Goal: Submit feedback/report problem: Submit feedback/report problem

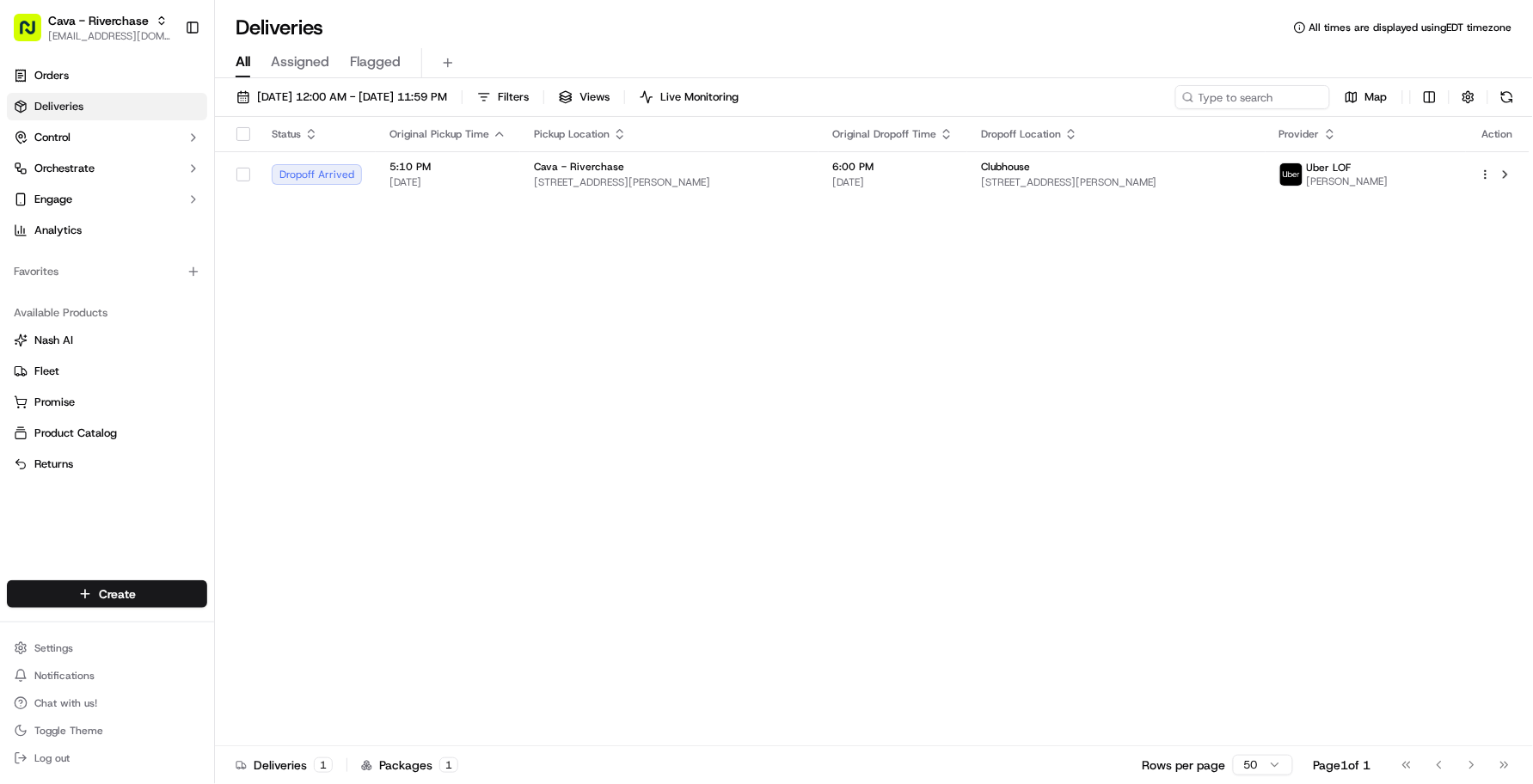
click at [518, 37] on div "Deliveries All times are displayed using EDT timezone" at bounding box center [874, 28] width 1318 height 28
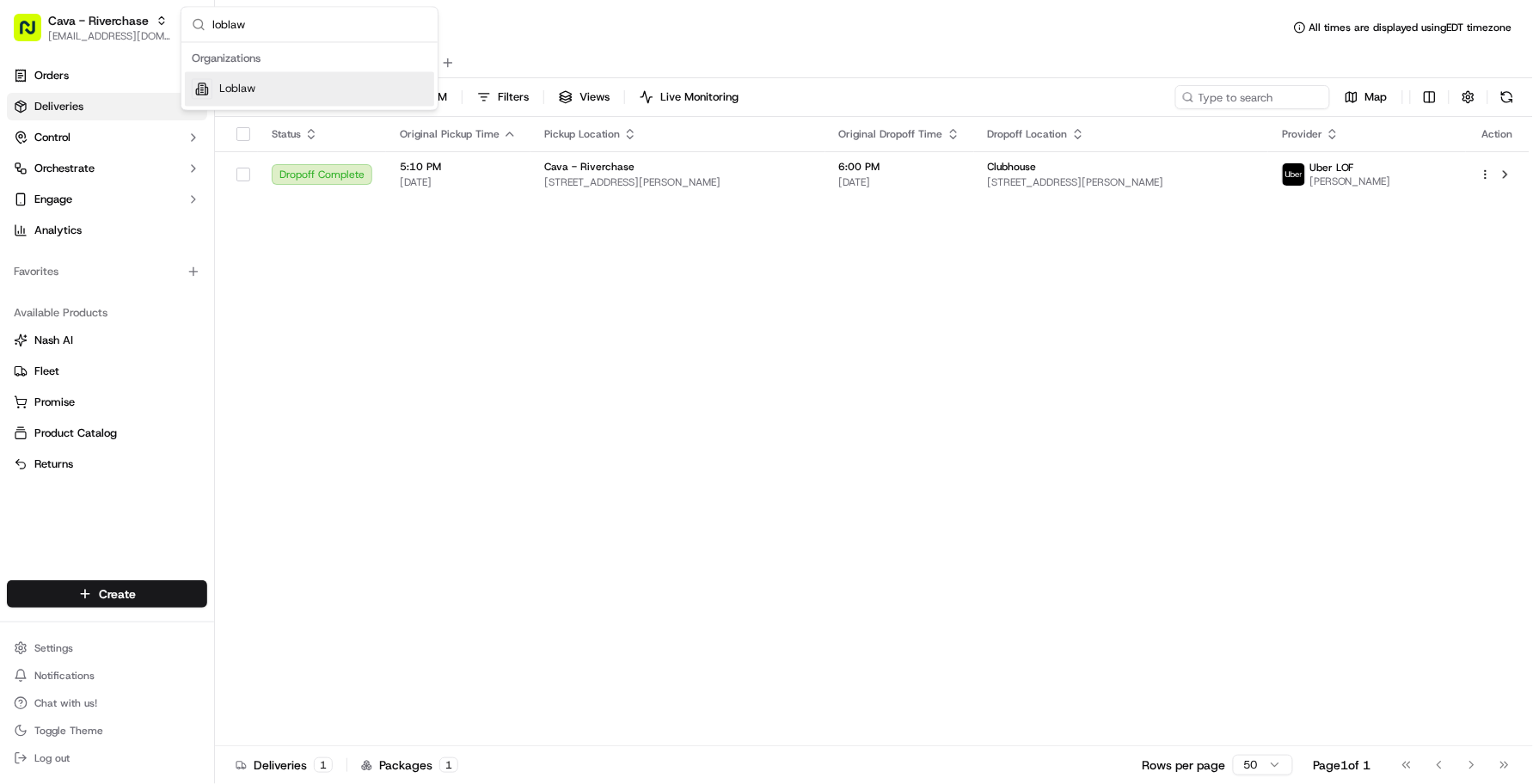
type input "loblaw"
click at [361, 77] on div "Loblaw" at bounding box center [310, 89] width 249 height 34
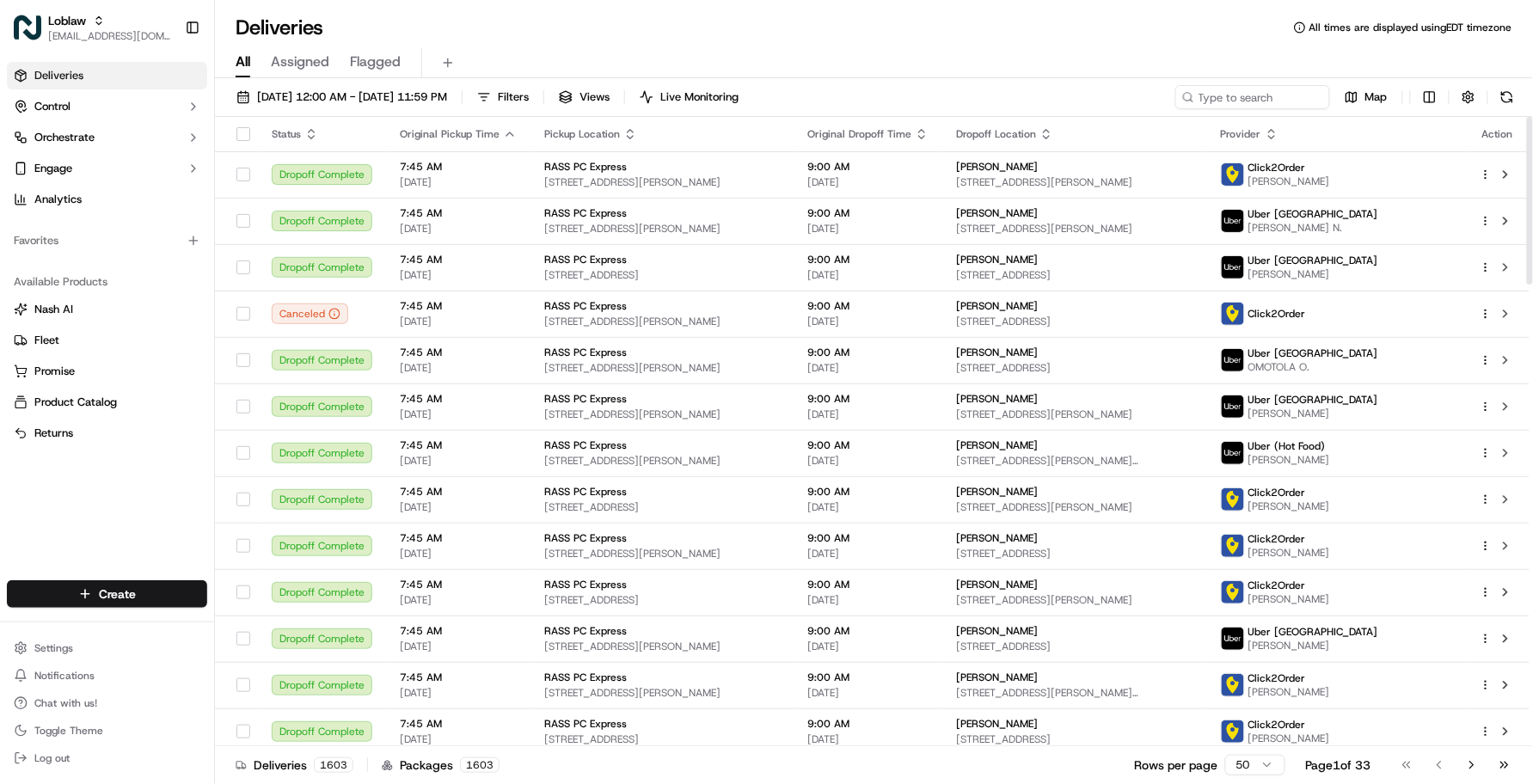
click at [129, 500] on div "Deliveries Control Orchestrate Engage Analytics Favorites Available Products Na…" at bounding box center [107, 310] width 214 height 511
click at [411, 24] on div "Deliveries All times are displayed using EDT timezone" at bounding box center [874, 28] width 1318 height 28
click at [1244, 96] on input at bounding box center [1227, 97] width 206 height 24
paste input "531900013821891"
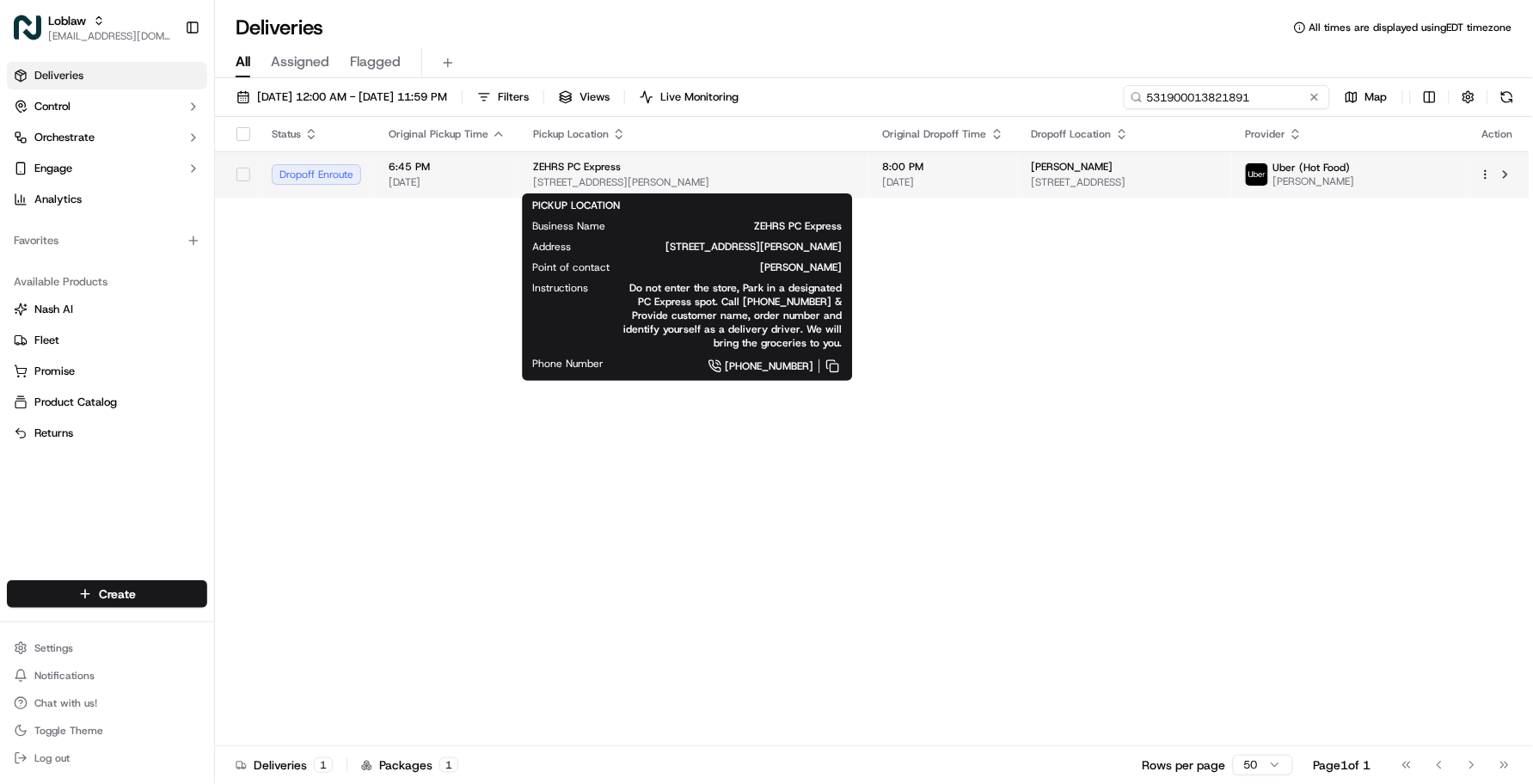
type input "531900013821891"
click at [659, 168] on div "ZEHRS PC Express" at bounding box center [694, 167] width 322 height 14
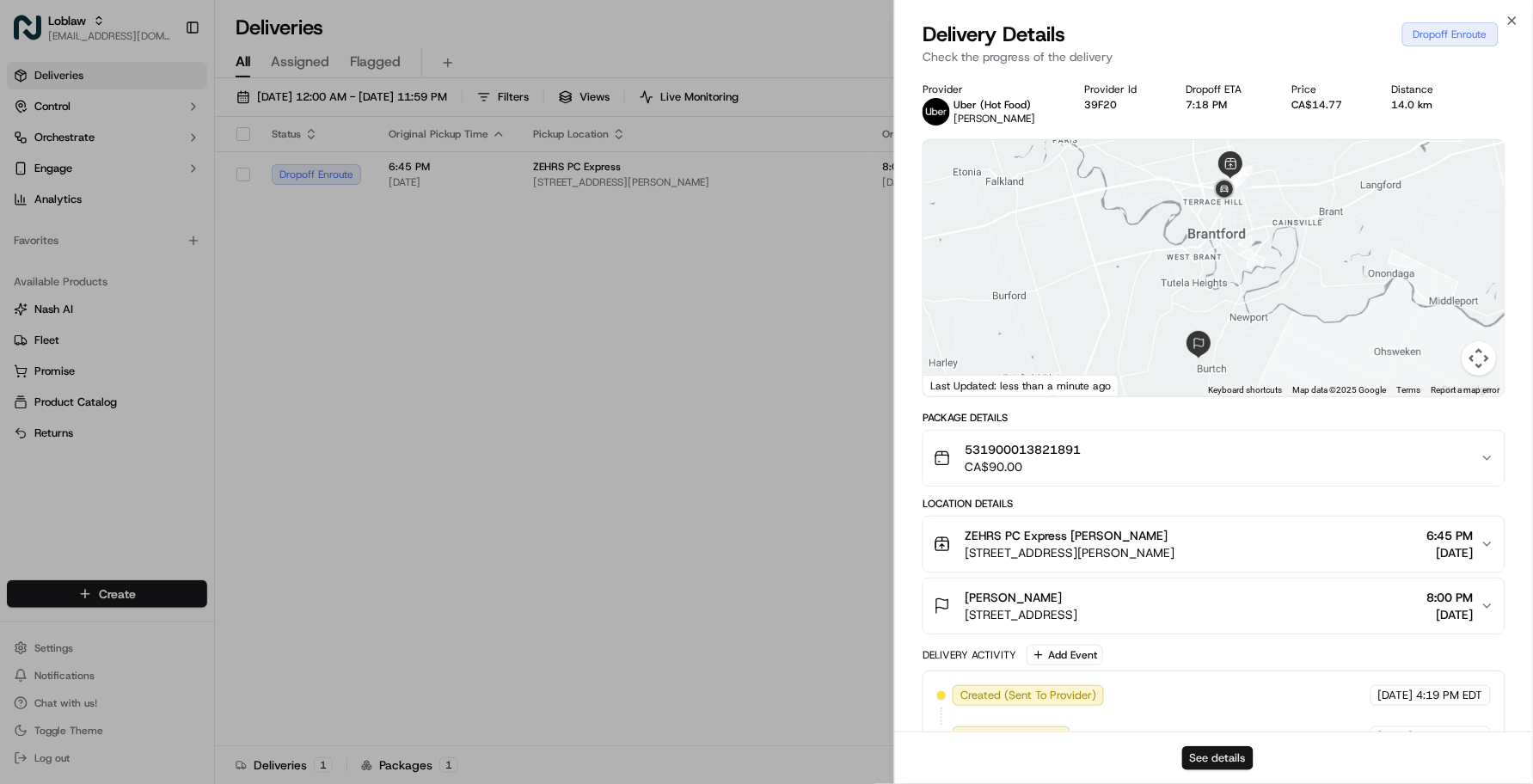
click at [1196, 752] on button "See details" at bounding box center [1217, 758] width 71 height 24
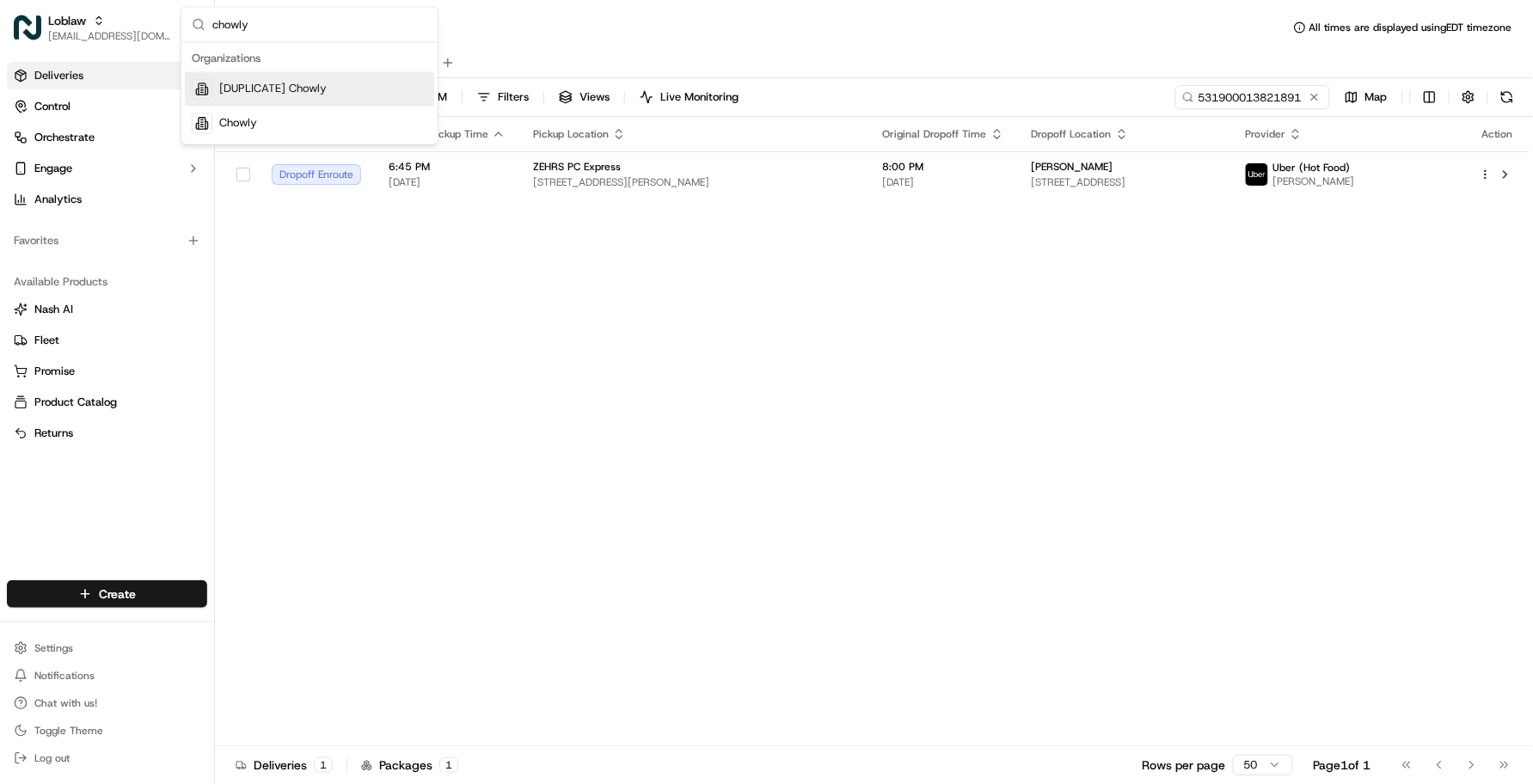
type input "chowly"
click at [290, 134] on div "Chowly" at bounding box center [310, 124] width 249 height 34
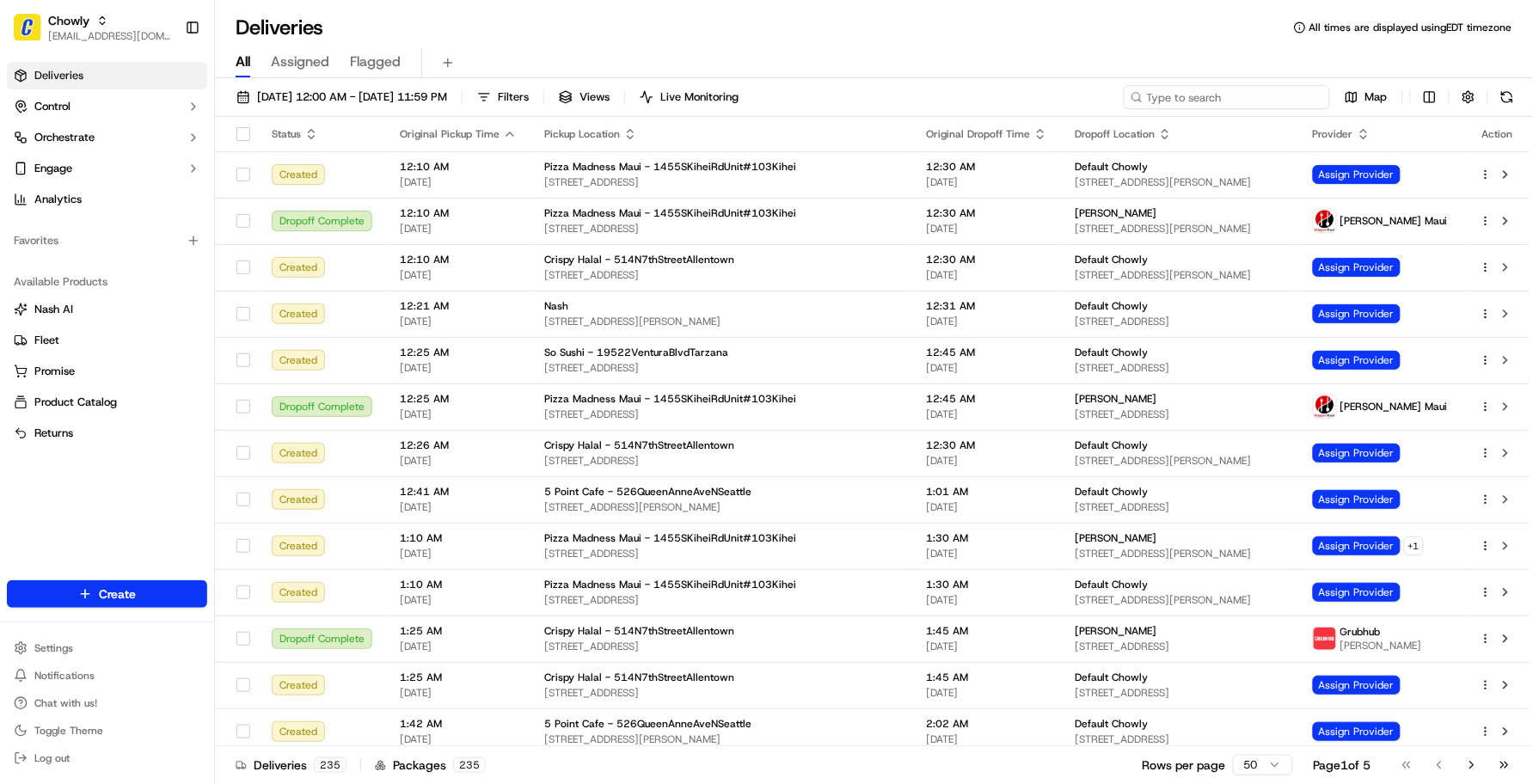
click at [1218, 95] on input at bounding box center [1227, 97] width 206 height 24
click at [1114, 52] on div "All Assigned Flagged" at bounding box center [874, 63] width 1318 height 30
click at [1218, 86] on input at bounding box center [1227, 97] width 206 height 24
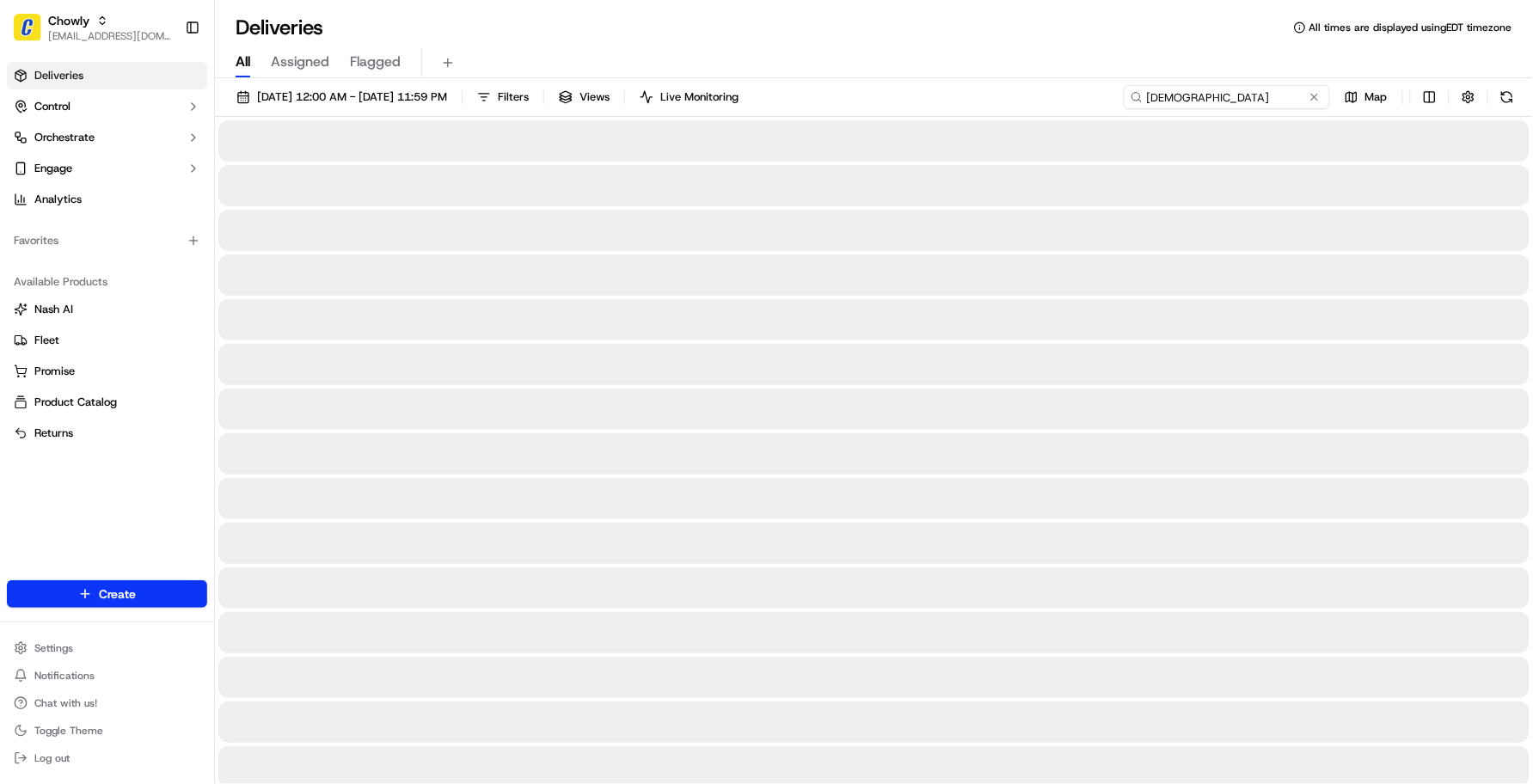
type input "Christina"
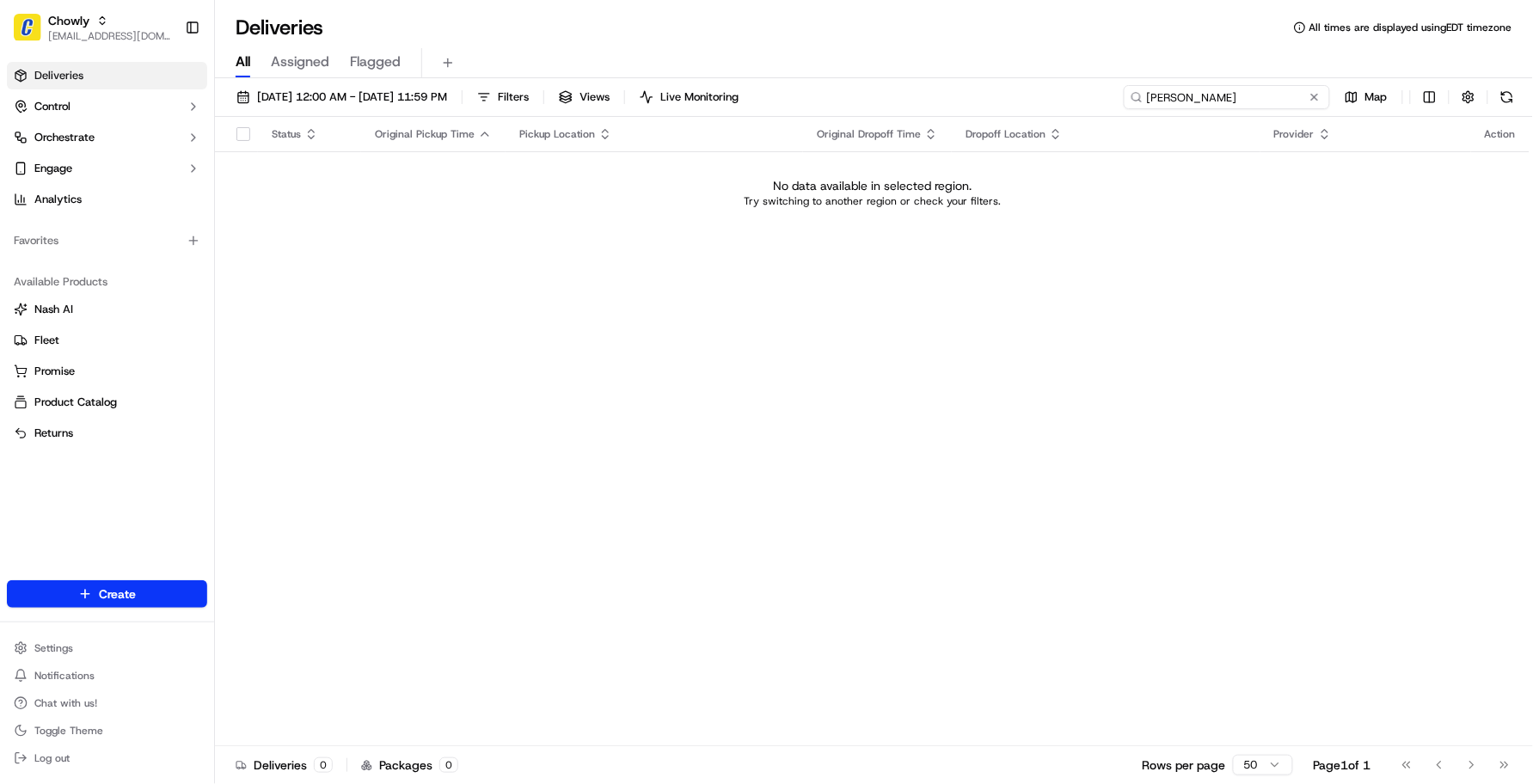
drag, startPoint x: 1266, startPoint y: 103, endPoint x: 1088, endPoint y: 95, distance: 178.2
click at [1088, 95] on div "09/19/2025 12:00 AM - 09/19/2025 11:59 PM Filters Views Live Monitoring Christi…" at bounding box center [874, 101] width 1318 height 32
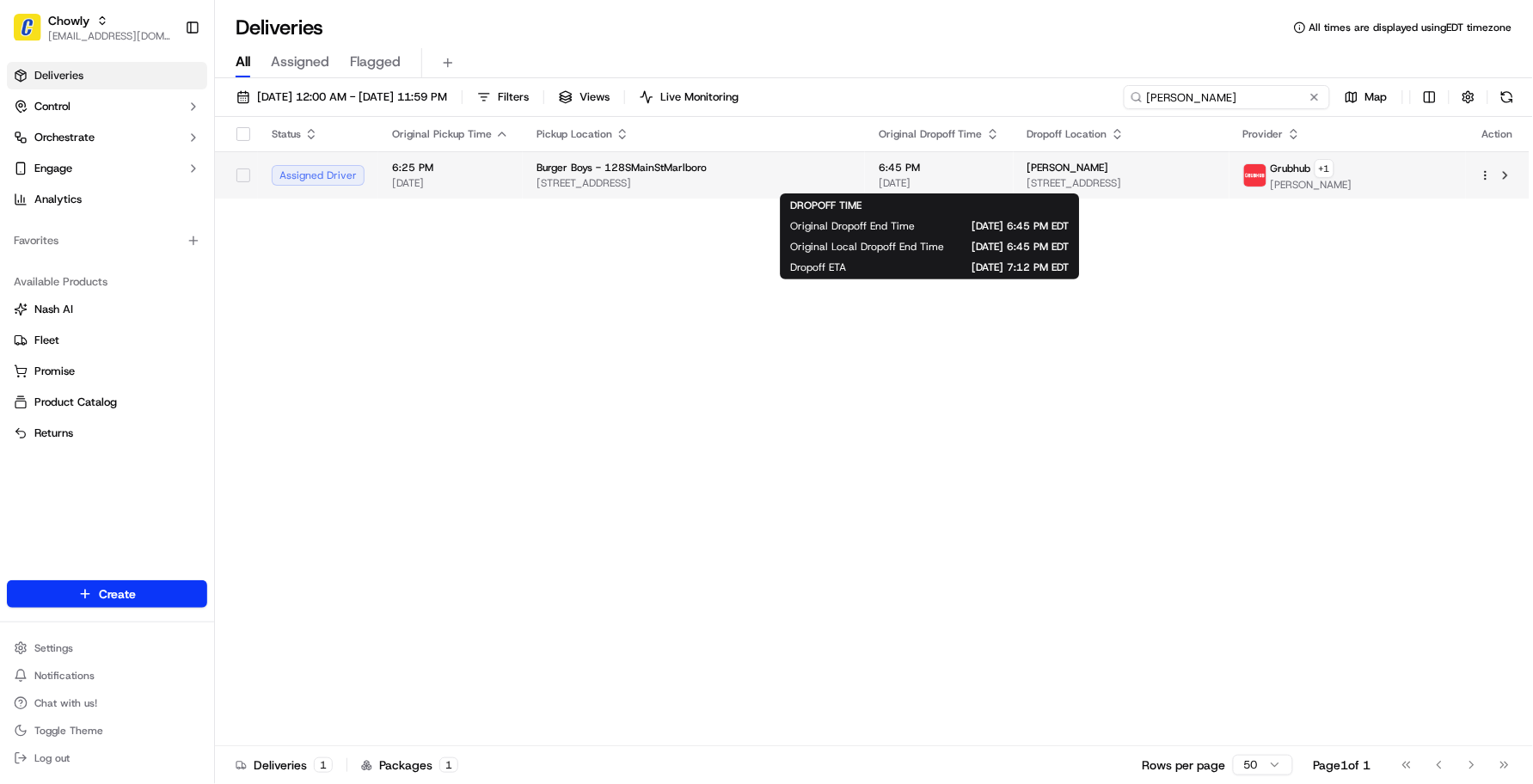
type input "Lupo"
click at [943, 168] on span "6:45 PM" at bounding box center [939, 168] width 121 height 14
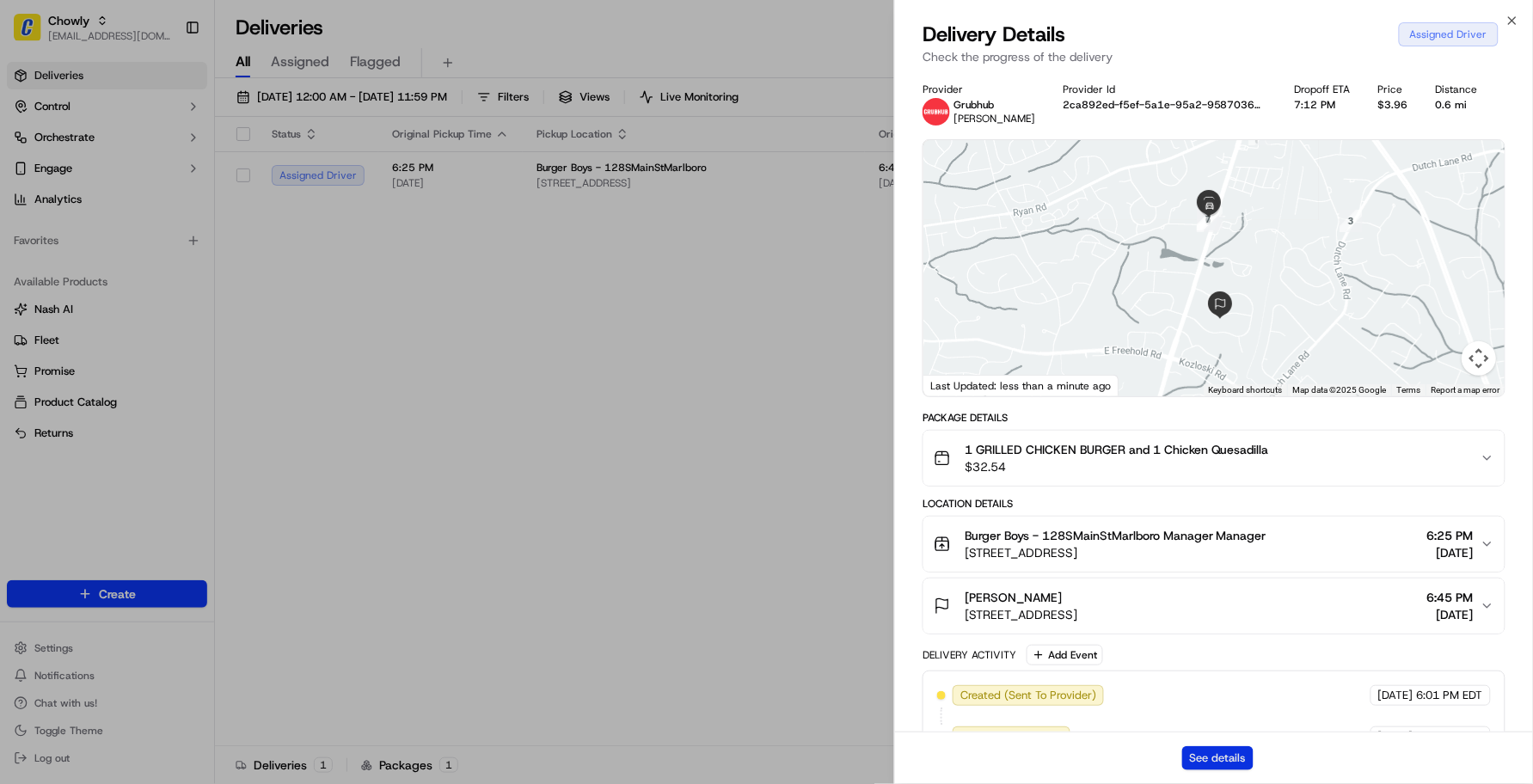
click at [1221, 770] on button "See details" at bounding box center [1217, 758] width 71 height 24
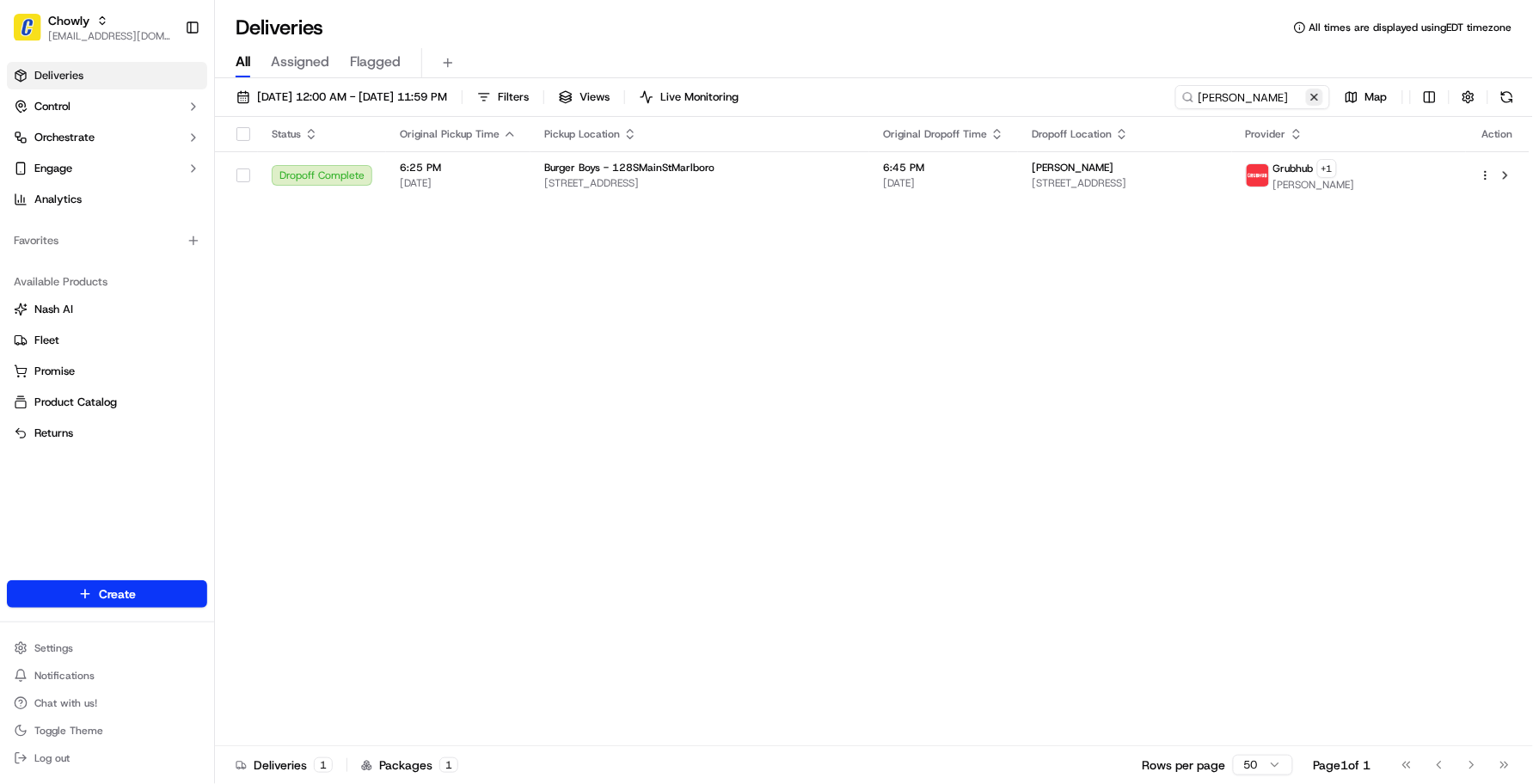
click at [1314, 99] on button at bounding box center [1315, 97] width 17 height 17
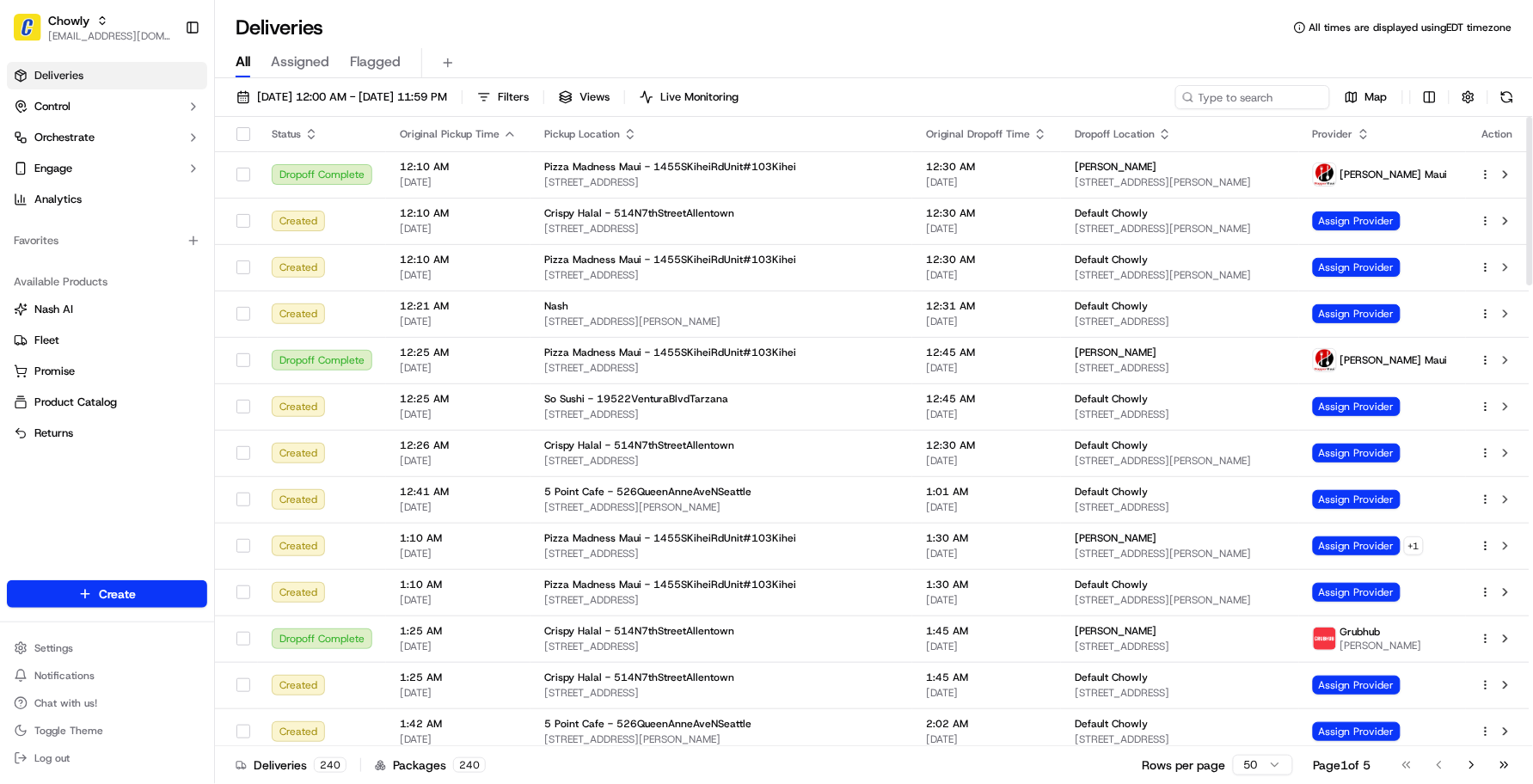
click at [143, 511] on div "Deliveries Control Orchestrate Engage Analytics Favorites Available Products Na…" at bounding box center [107, 310] width 214 height 511
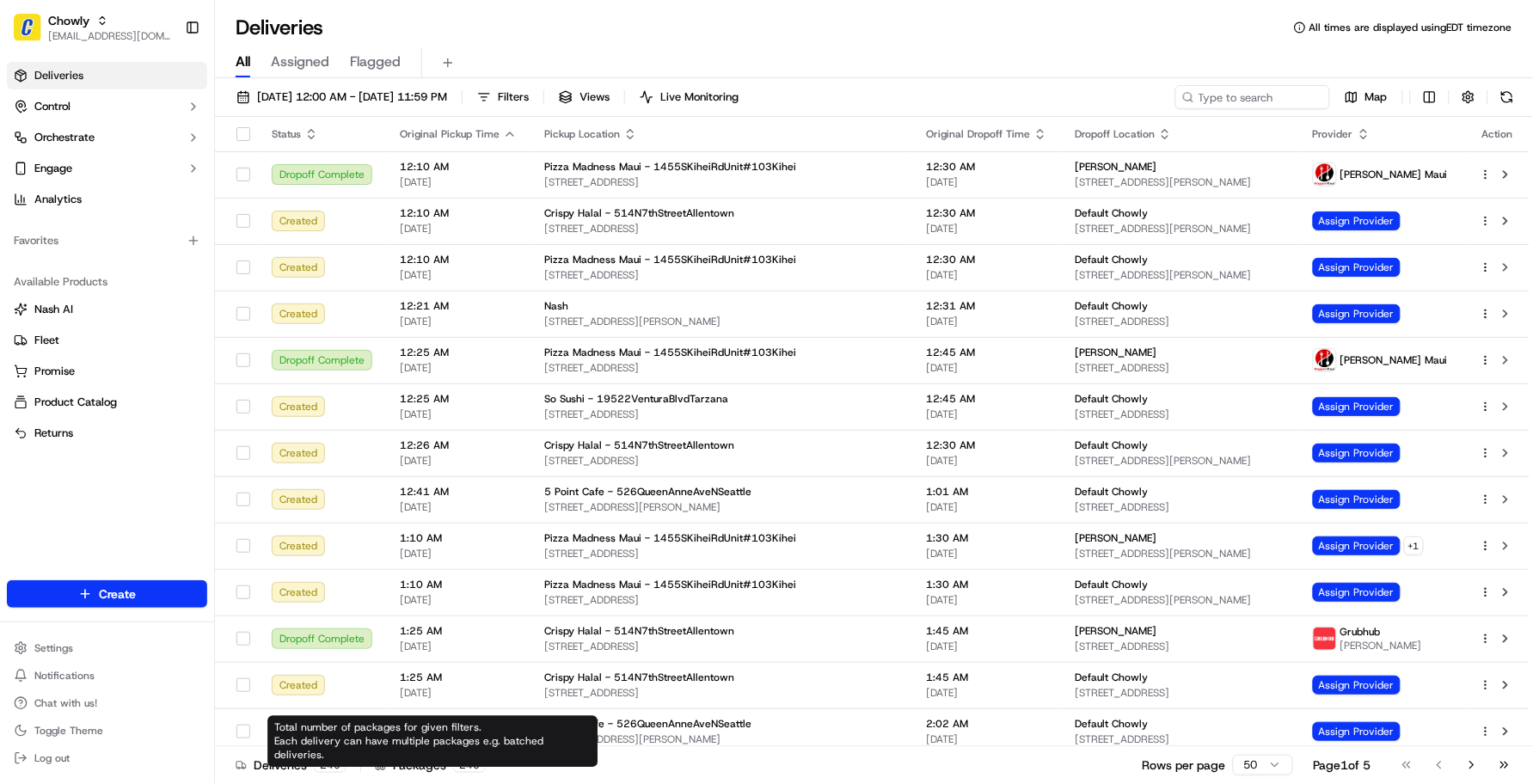
click at [567, 759] on div "Deliveries 240 Packages 240 Rows per page 50 Page 1 of 5 Go to first page Go to…" at bounding box center [874, 764] width 1318 height 39
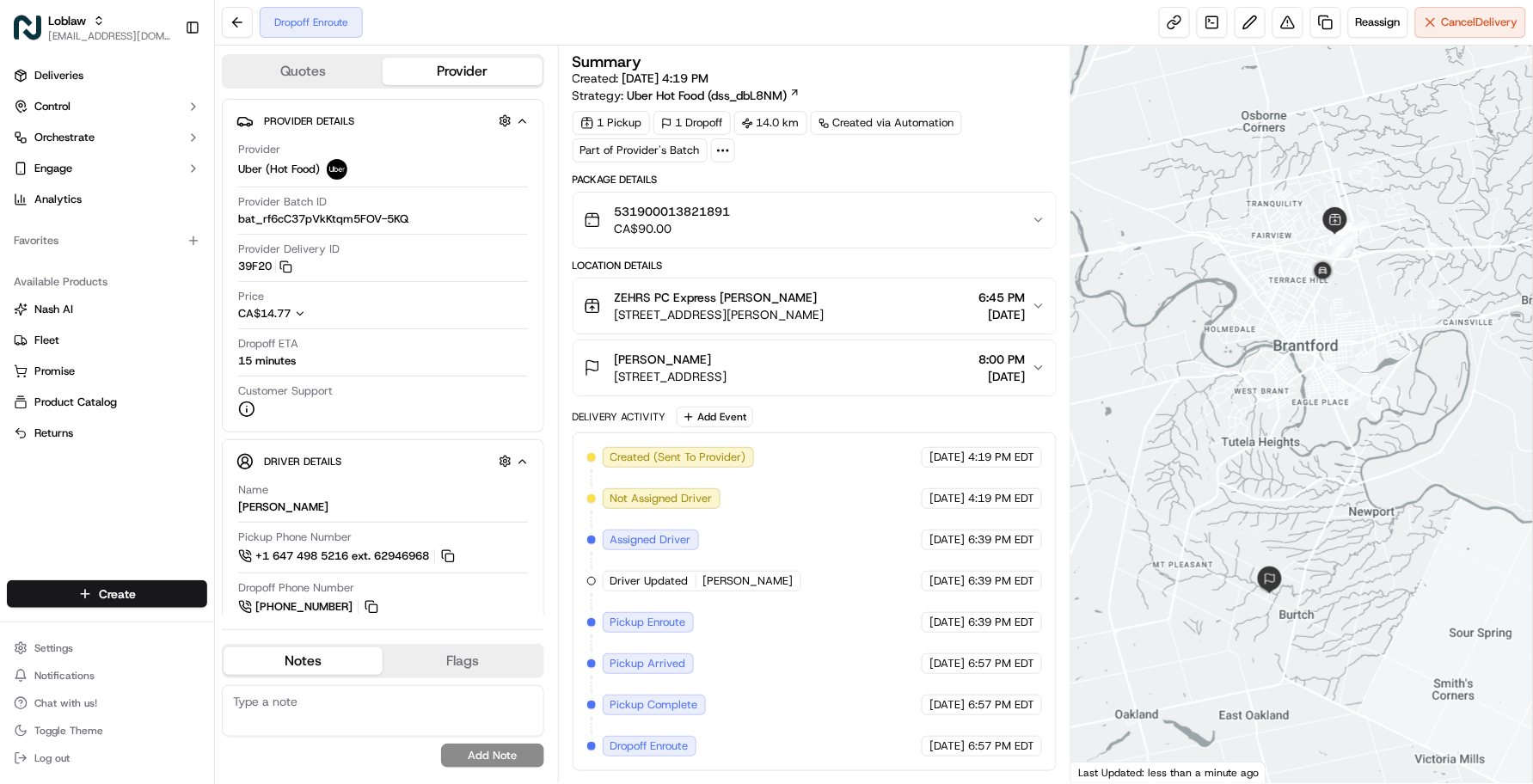
drag, startPoint x: 517, startPoint y: 628, endPoint x: 565, endPoint y: 616, distance: 49.5
click at [517, 628] on div "Quotes Provider Provider Details Hidden ( 2 ) Provider Uber (Hot Food) Provider…" at bounding box center [386, 414] width 343 height 738
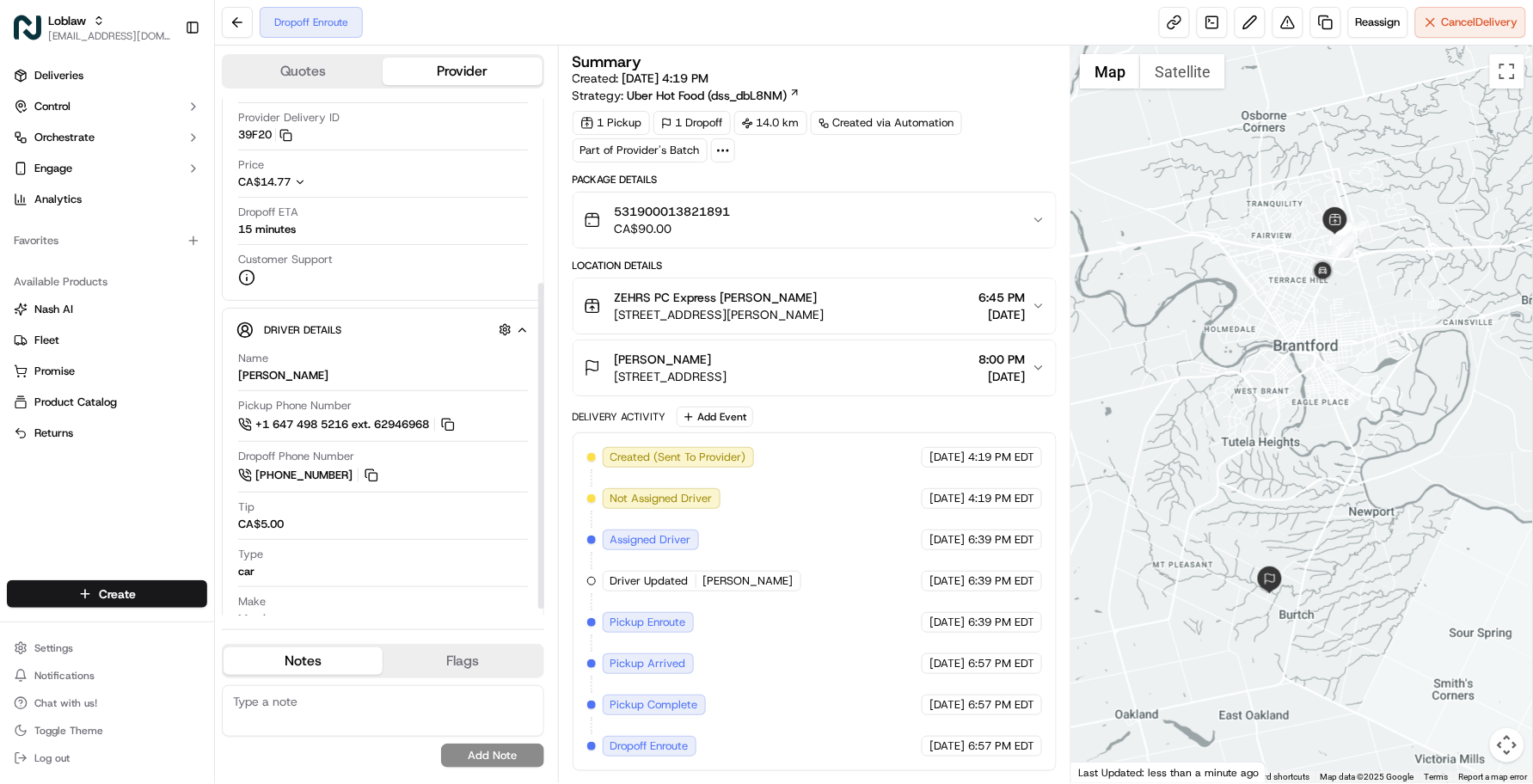
scroll to position [303, 0]
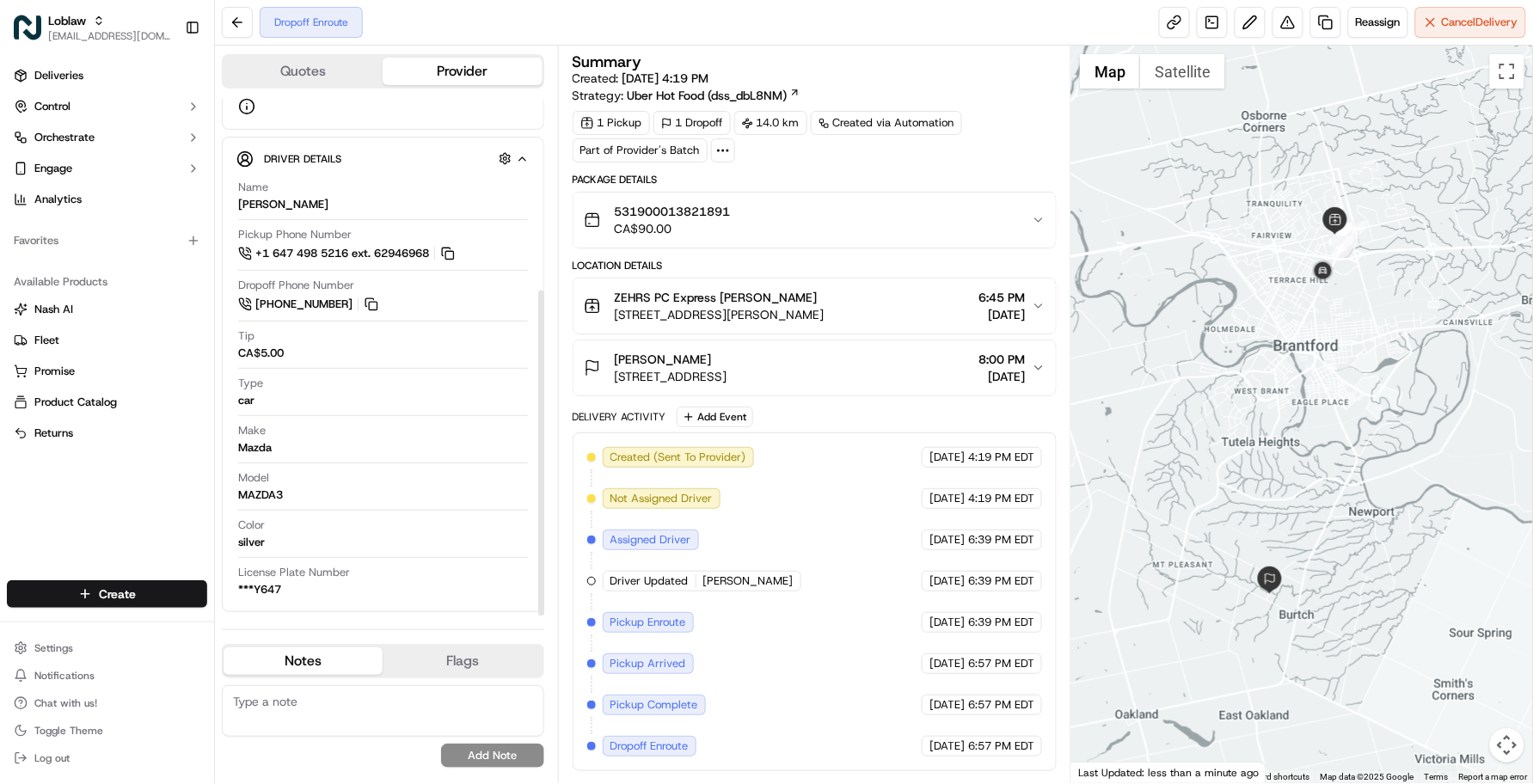
click at [715, 603] on div "Created (Sent To Provider) Uber (Hot Food) Sep 19 2025 4:19 PM EDT Not Assigned…" at bounding box center [815, 602] width 456 height 309
click at [745, 629] on div "Created (Sent To Provider) Uber (Hot Food) Sep 19 2025 4:19 PM EDT Not Assigned…" at bounding box center [815, 602] width 456 height 309
click at [1297, 15] on button at bounding box center [1288, 22] width 31 height 31
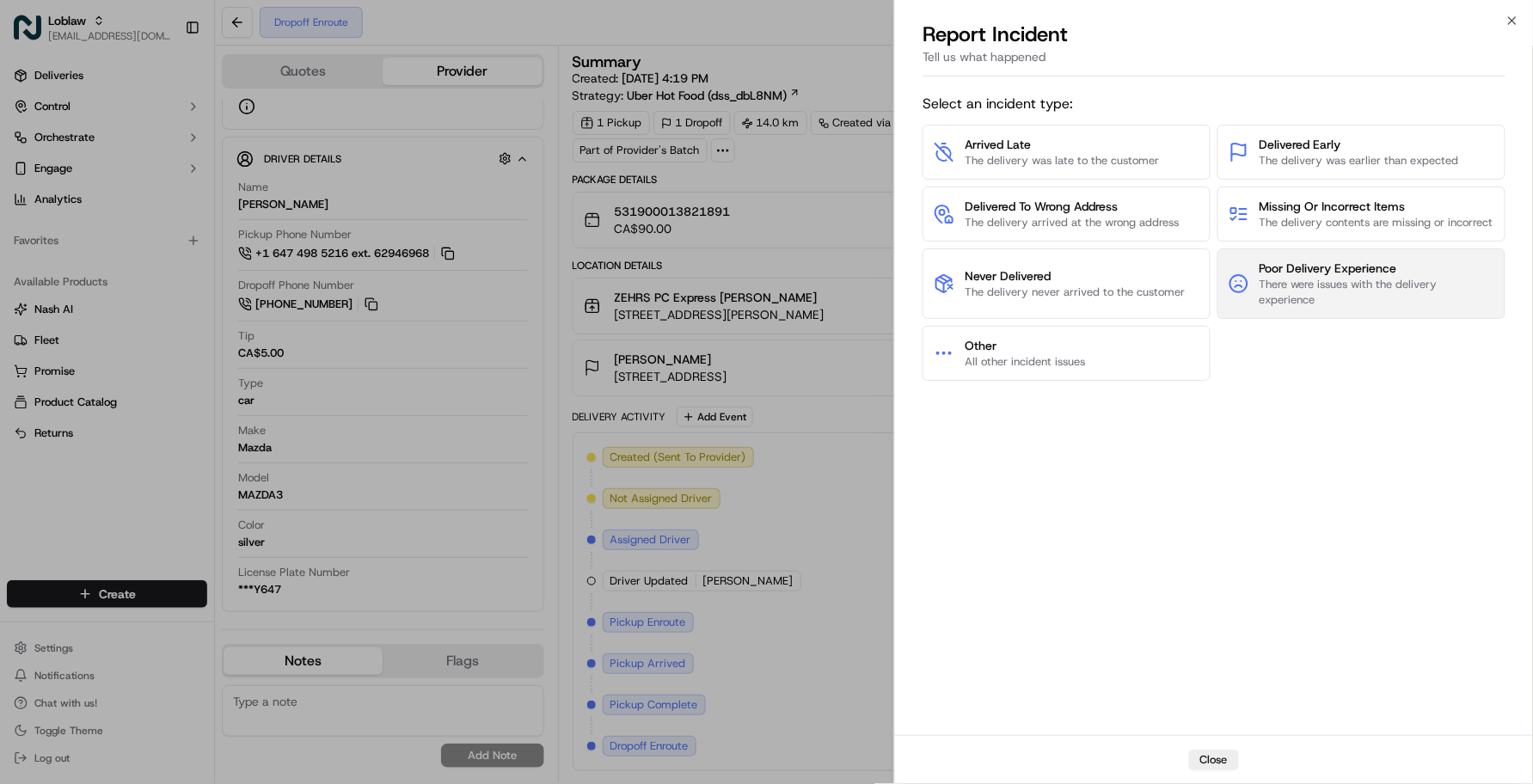
click at [1295, 301] on span "There were issues with the delivery experience" at bounding box center [1377, 292] width 235 height 31
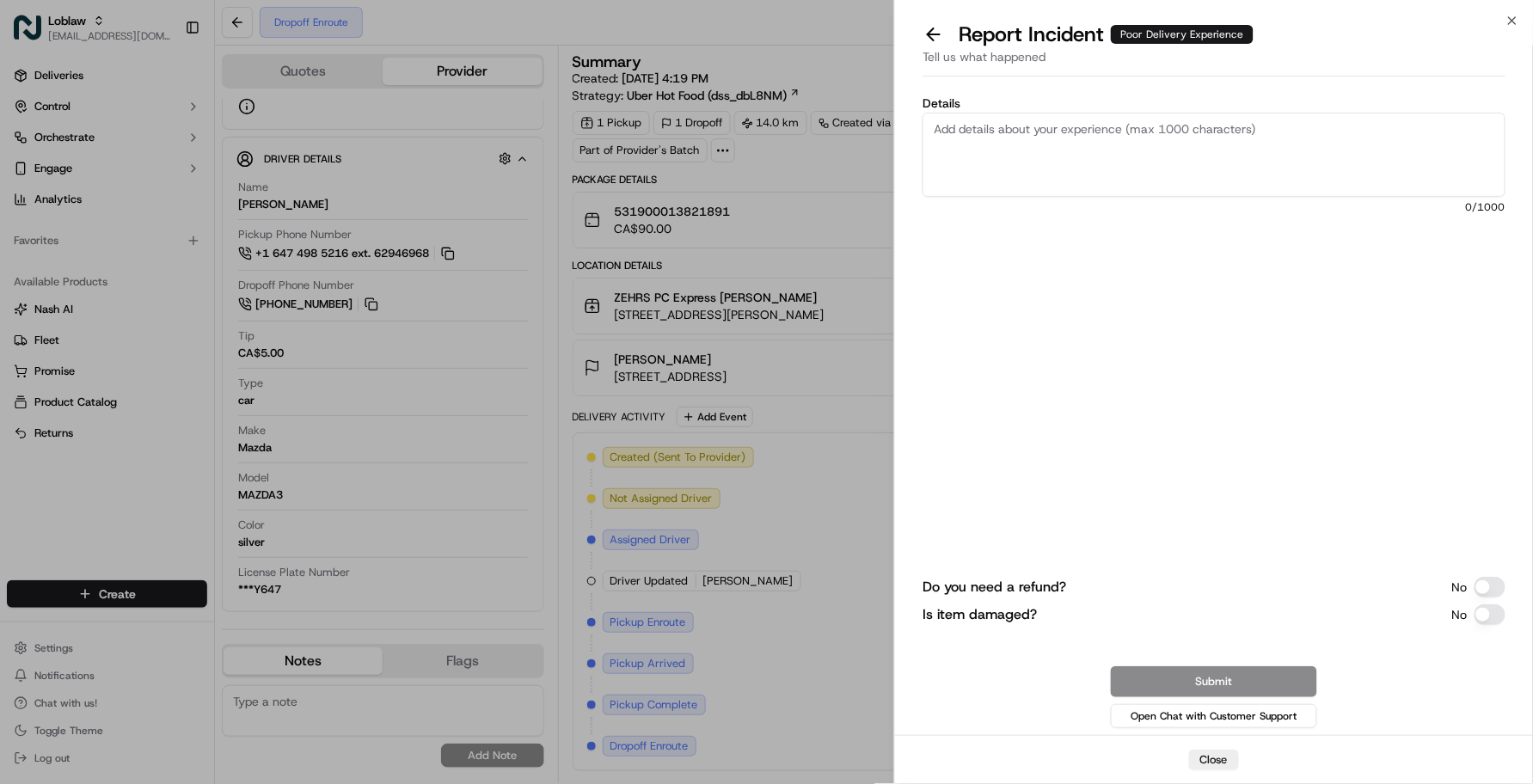
click at [1113, 113] on textarea "Details" at bounding box center [1214, 155] width 583 height 84
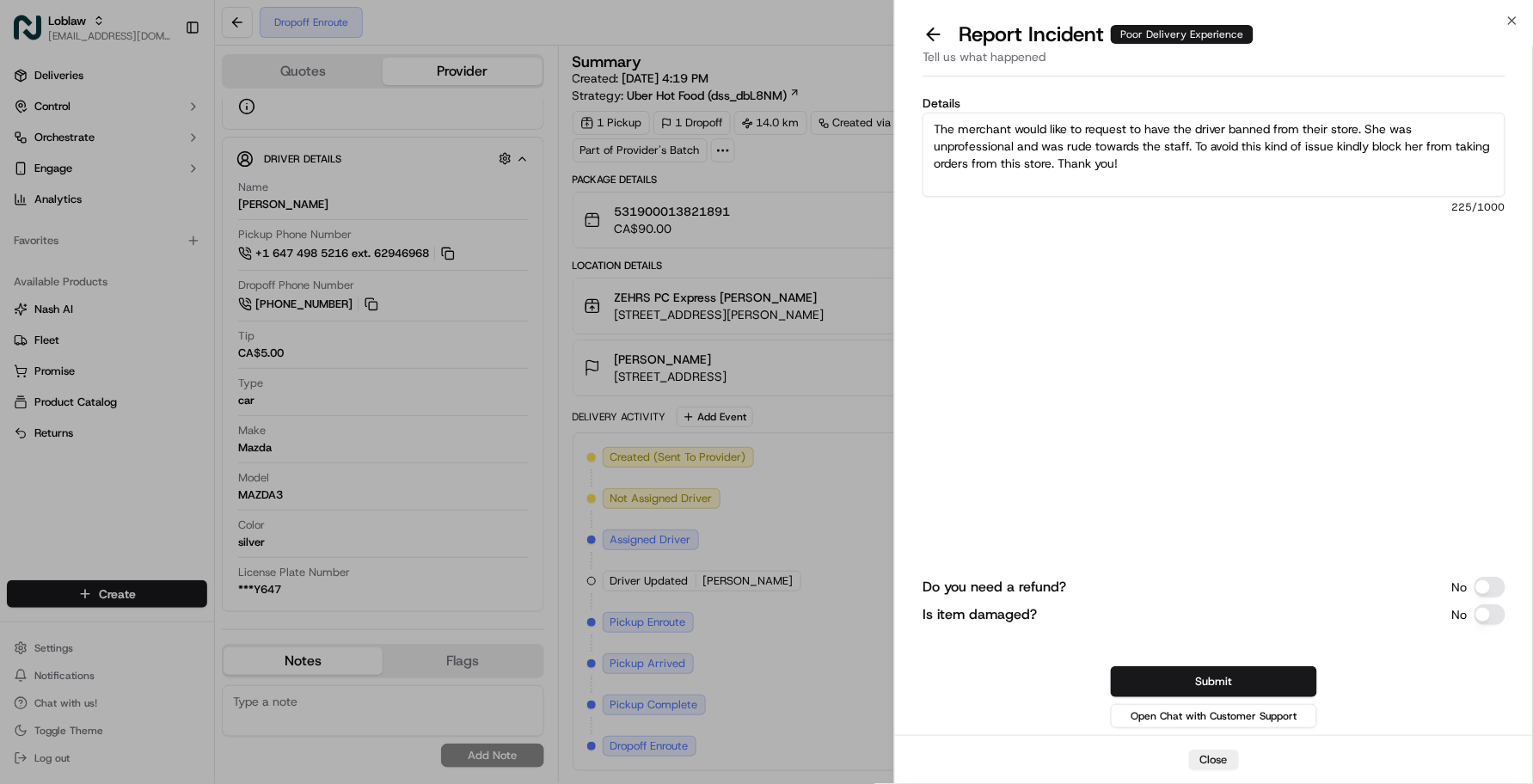
drag, startPoint x: 1202, startPoint y: 185, endPoint x: 827, endPoint y: 34, distance: 404.3
click at [827, 34] on body "Loblaw lseguiran@nashhelp.com Toggle Sidebar Deliveries Control Orchestrate Eng…" at bounding box center [766, 392] width 1533 height 784
click at [1043, 636] on div "Do you need a refund? No Is item damaged? No Submit Open Chat with Customer Sup…" at bounding box center [1214, 549] width 583 height 364
drag, startPoint x: 1198, startPoint y: 163, endPoint x: 818, endPoint y: 64, distance: 392.7
click at [818, 64] on body "Loblaw lseguiran@nashhelp.com Toggle Sidebar Deliveries Control Orchestrate Eng…" at bounding box center [766, 392] width 1533 height 784
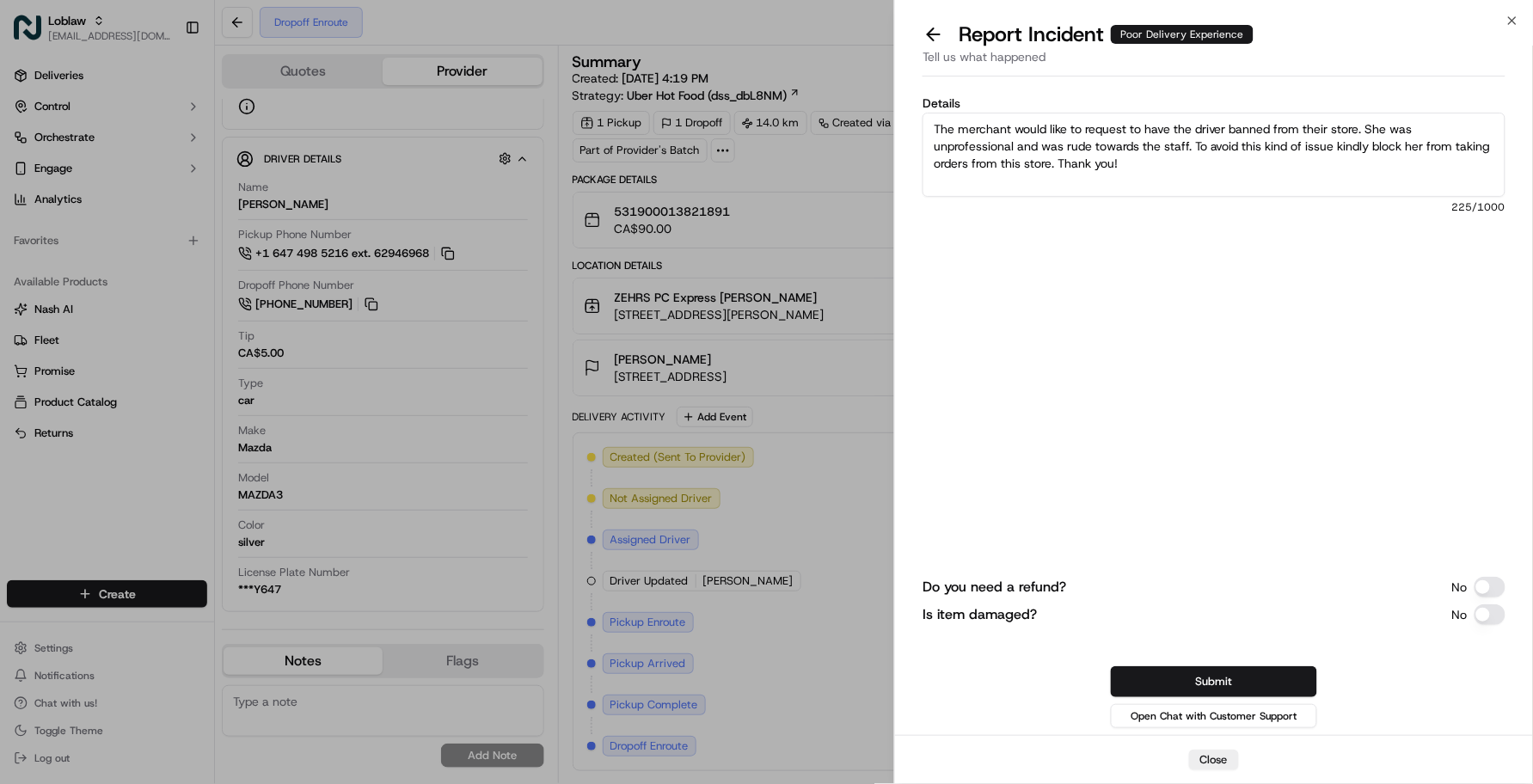
paste textarea "is requesting that this driver be banned from their store due to unprofessional…"
type textarea "The merchant is requesting that this driver be banned from their store due to u…"
click at [1247, 295] on div "Details The merchant is requesting that this driver be banned from their store …" at bounding box center [1214, 224] width 583 height 254
click at [1242, 294] on div "Details The merchant is requesting that this driver be banned from their store …" at bounding box center [1214, 224] width 583 height 254
click at [1242, 295] on div "Details The merchant is requesting that this driver be banned from their store …" at bounding box center [1214, 224] width 583 height 254
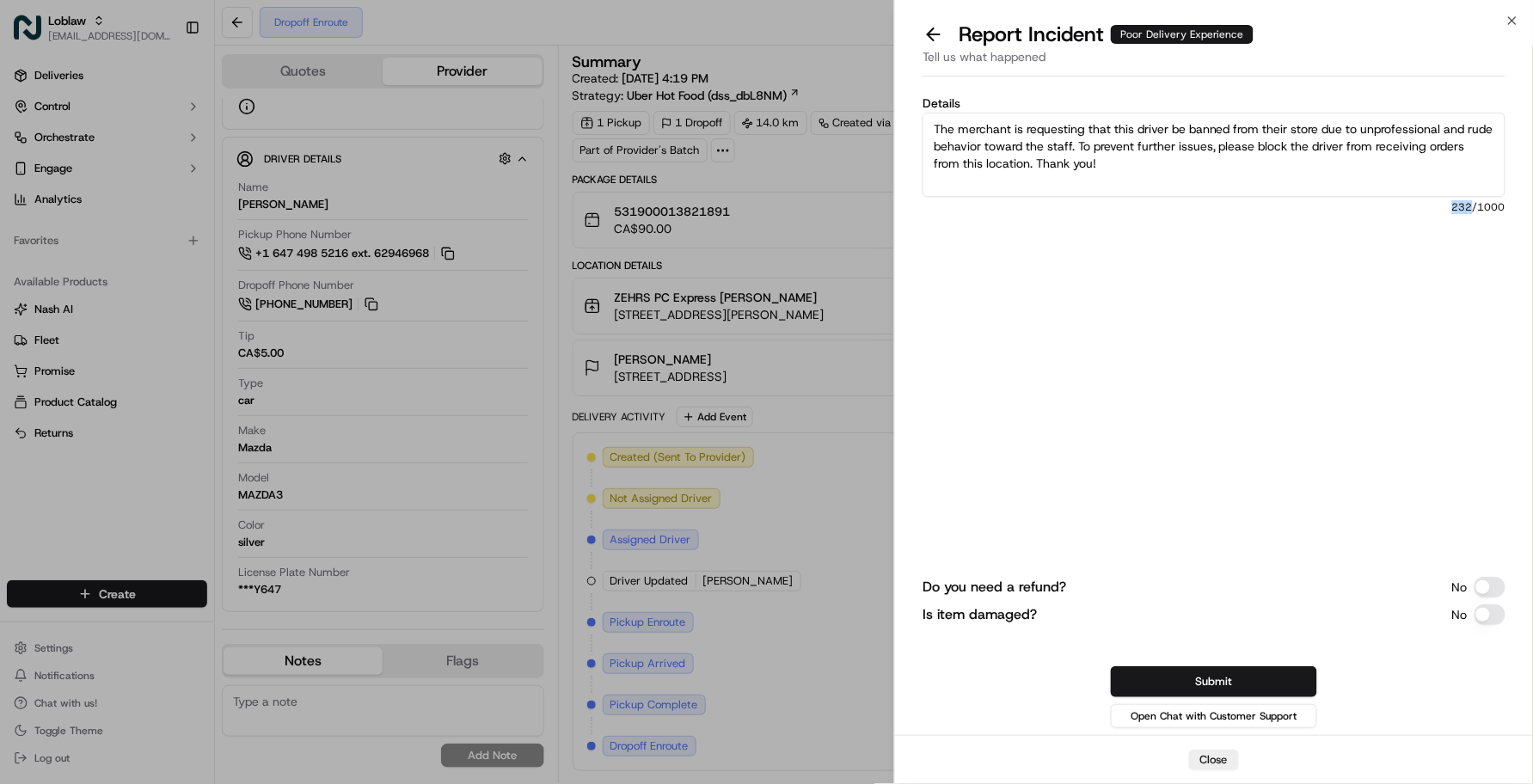
drag, startPoint x: 1242, startPoint y: 295, endPoint x: 1131, endPoint y: 224, distance: 131.8
click at [1131, 224] on div "Details The merchant is requesting that this driver be banned from their store …" at bounding box center [1214, 224] width 583 height 254
click at [1214, 679] on button "Submit" at bounding box center [1214, 682] width 206 height 31
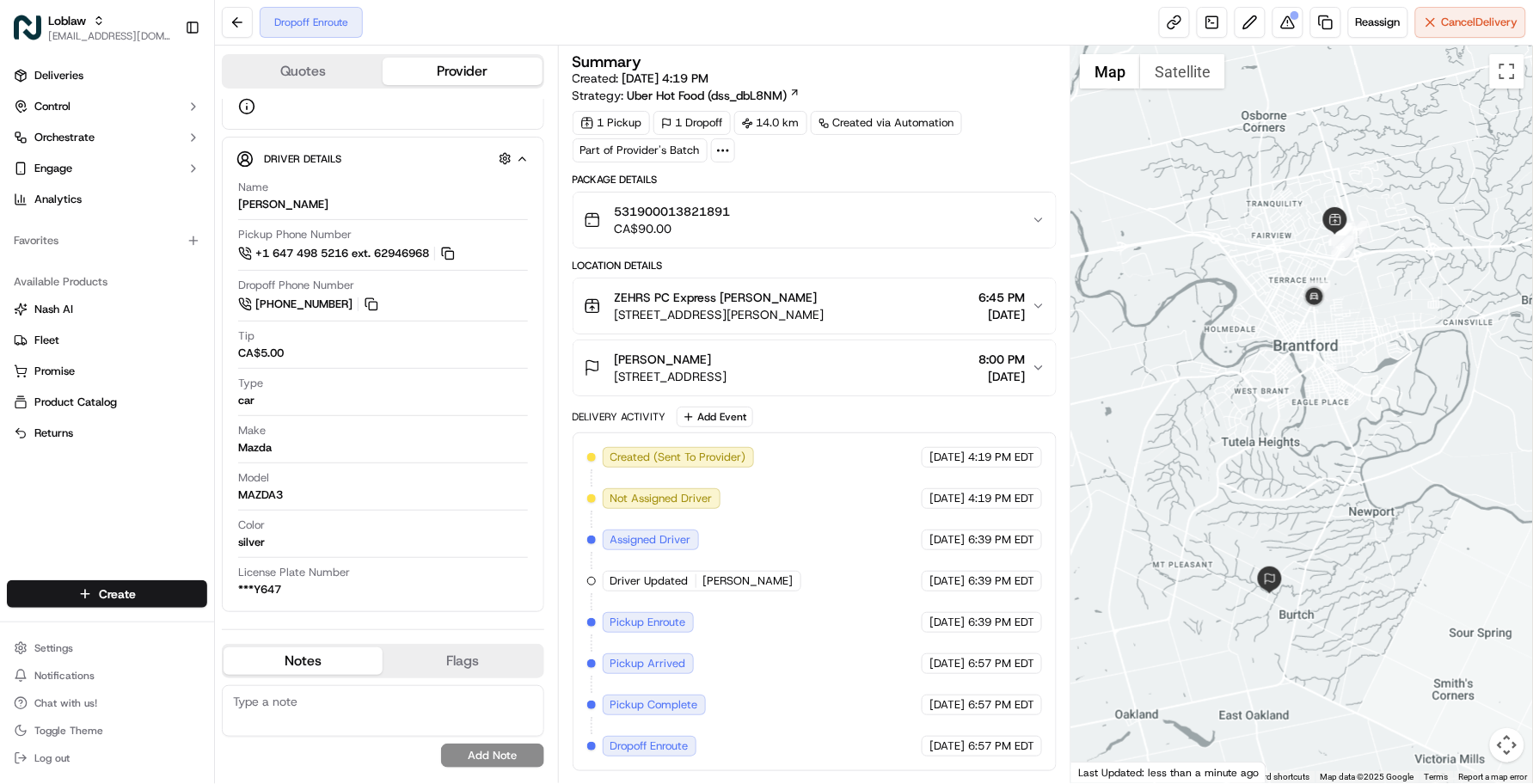
click at [881, 664] on div "Created (Sent To Provider) Uber (Hot Food) Sep 19 2025 4:19 PM EDT Not Assigned…" at bounding box center [815, 602] width 456 height 309
click at [149, 495] on div "Deliveries Control Orchestrate Engage Analytics Favorites Available Products Na…" at bounding box center [107, 310] width 214 height 511
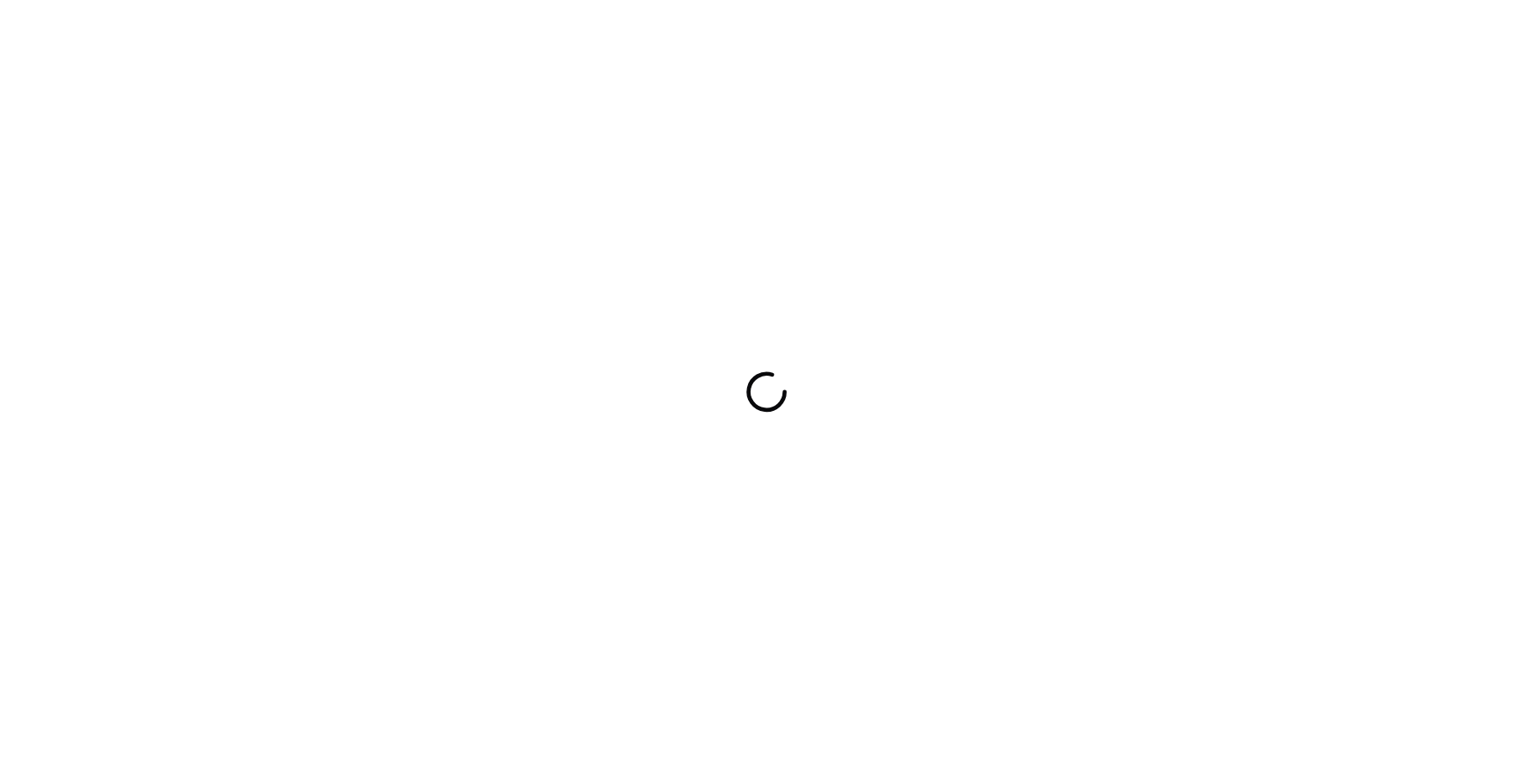
click at [332, 371] on div at bounding box center [766, 392] width 1533 height 784
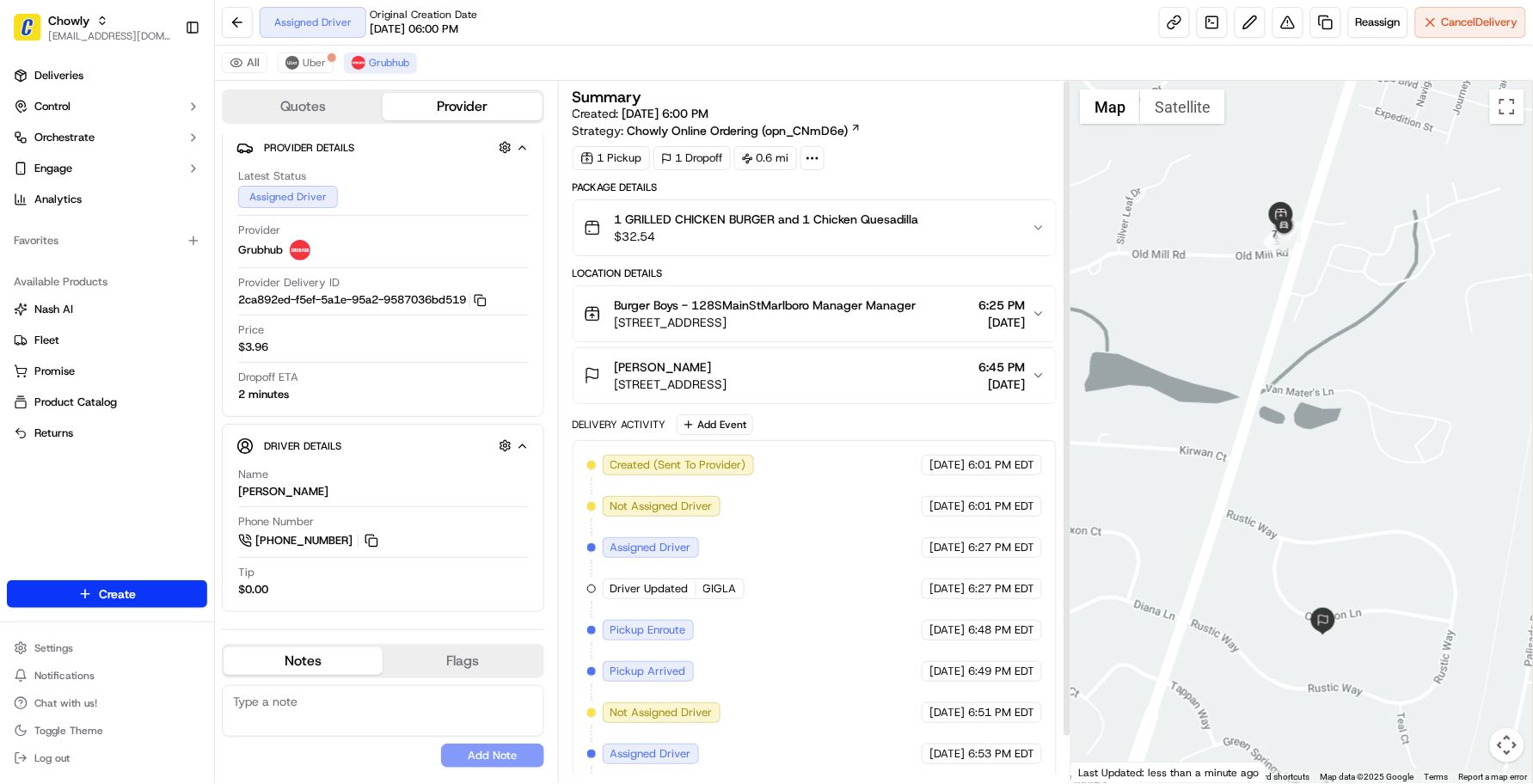
click at [751, 544] on div "Created (Sent To Provider) Grubhub [DATE] 6:01 PM EDT Not Assigned Driver Grubh…" at bounding box center [815, 630] width 456 height 351
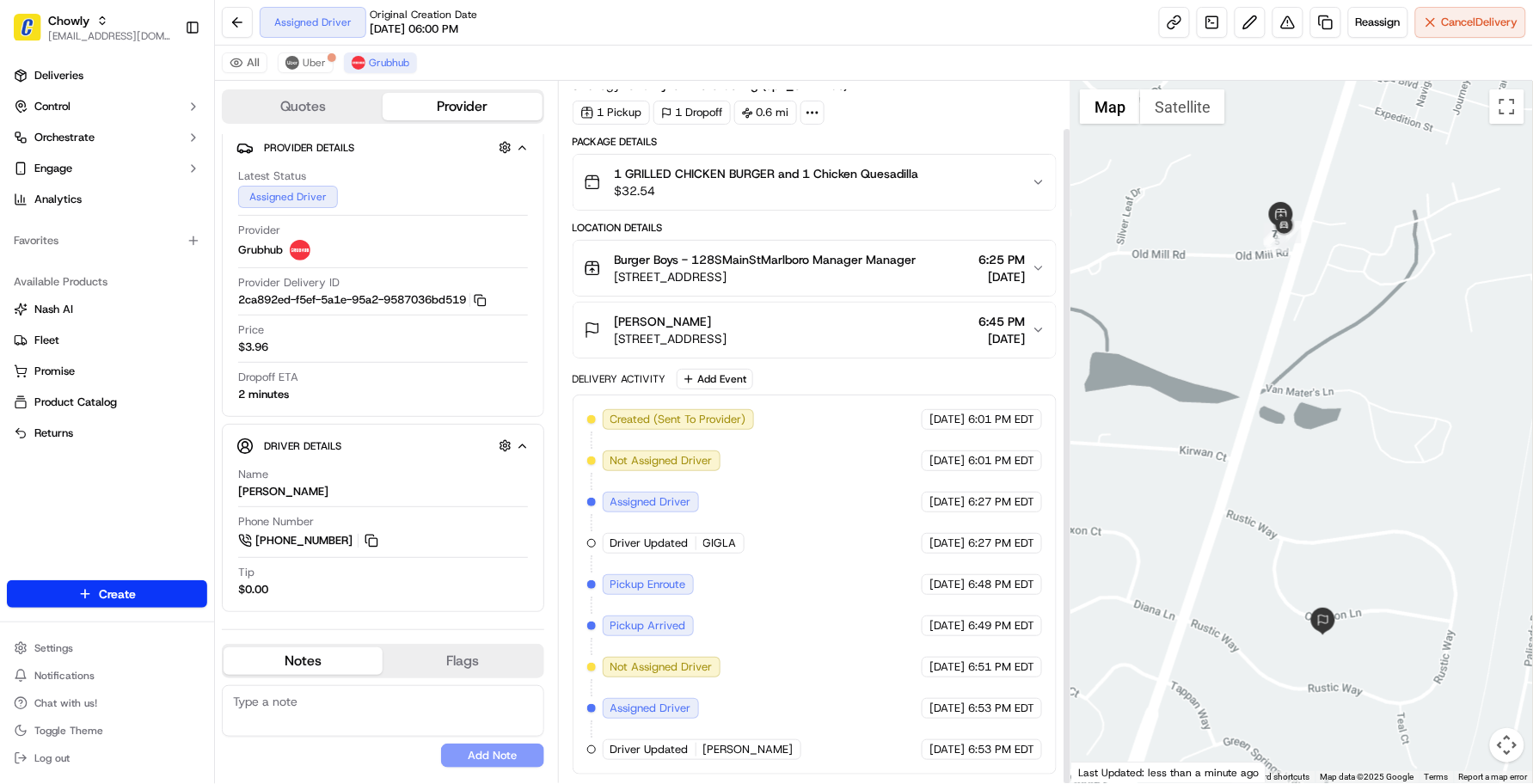
click at [802, 586] on div "Created (Sent To Provider) Grubhub [DATE] 6:01 PM EDT Not Assigned Driver Grubh…" at bounding box center [815, 585] width 456 height 351
click at [804, 580] on div "Created (Sent To Provider) Grubhub [DATE] 6:01 PM EDT Not Assigned Driver Grubh…" at bounding box center [815, 585] width 456 height 351
drag, startPoint x: 701, startPoint y: 543, endPoint x: 741, endPoint y: 566, distance: 46.1
click at [741, 566] on div "Created (Sent To Provider) Grubhub [DATE] 6:01 PM EDT Not Assigned Driver Grubh…" at bounding box center [815, 585] width 456 height 351
drag, startPoint x: 741, startPoint y: 566, endPoint x: 745, endPoint y: 583, distance: 17.5
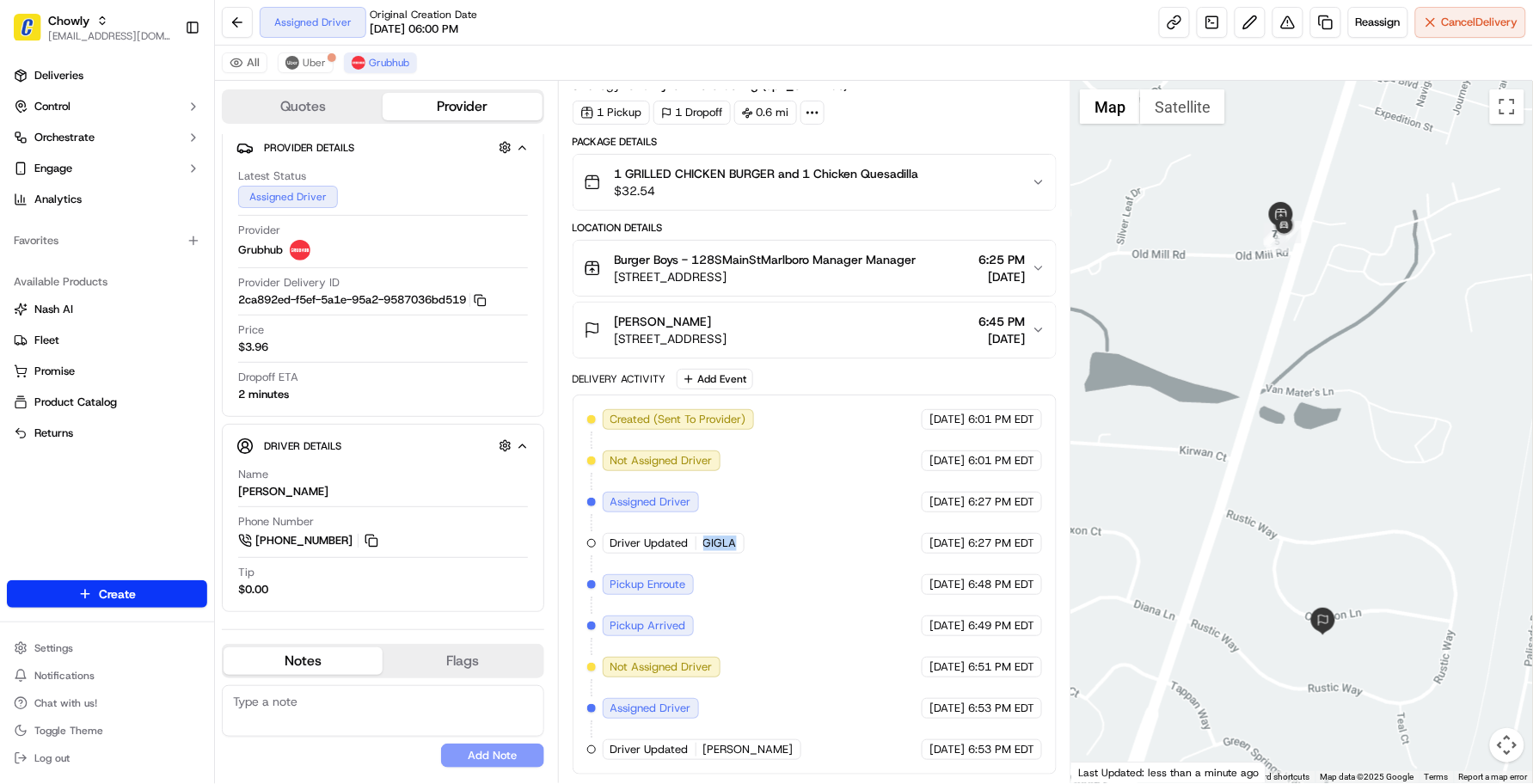
click at [745, 583] on div "Created (Sent To Provider) Grubhub [DATE] 6:01 PM EDT Not Assigned Driver Grubh…" at bounding box center [815, 585] width 456 height 351
click at [834, 596] on div "Created (Sent To Provider) Grubhub [DATE] 6:01 PM EDT Not Assigned Driver Grubh…" at bounding box center [815, 585] width 456 height 351
click at [818, 665] on div "Created (Sent To Provider) Grubhub [DATE] 6:01 PM EDT Not Assigned Driver Grubh…" at bounding box center [815, 585] width 456 height 351
click at [819, 677] on div "Created (Sent To Provider) Grubhub [DATE] 6:01 PM EDT Not Assigned Driver Grubh…" at bounding box center [815, 585] width 456 height 351
click at [826, 684] on div "Created (Sent To Provider) Grubhub [DATE] 6:01 PM EDT Not Assigned Driver Grubh…" at bounding box center [815, 585] width 456 height 351
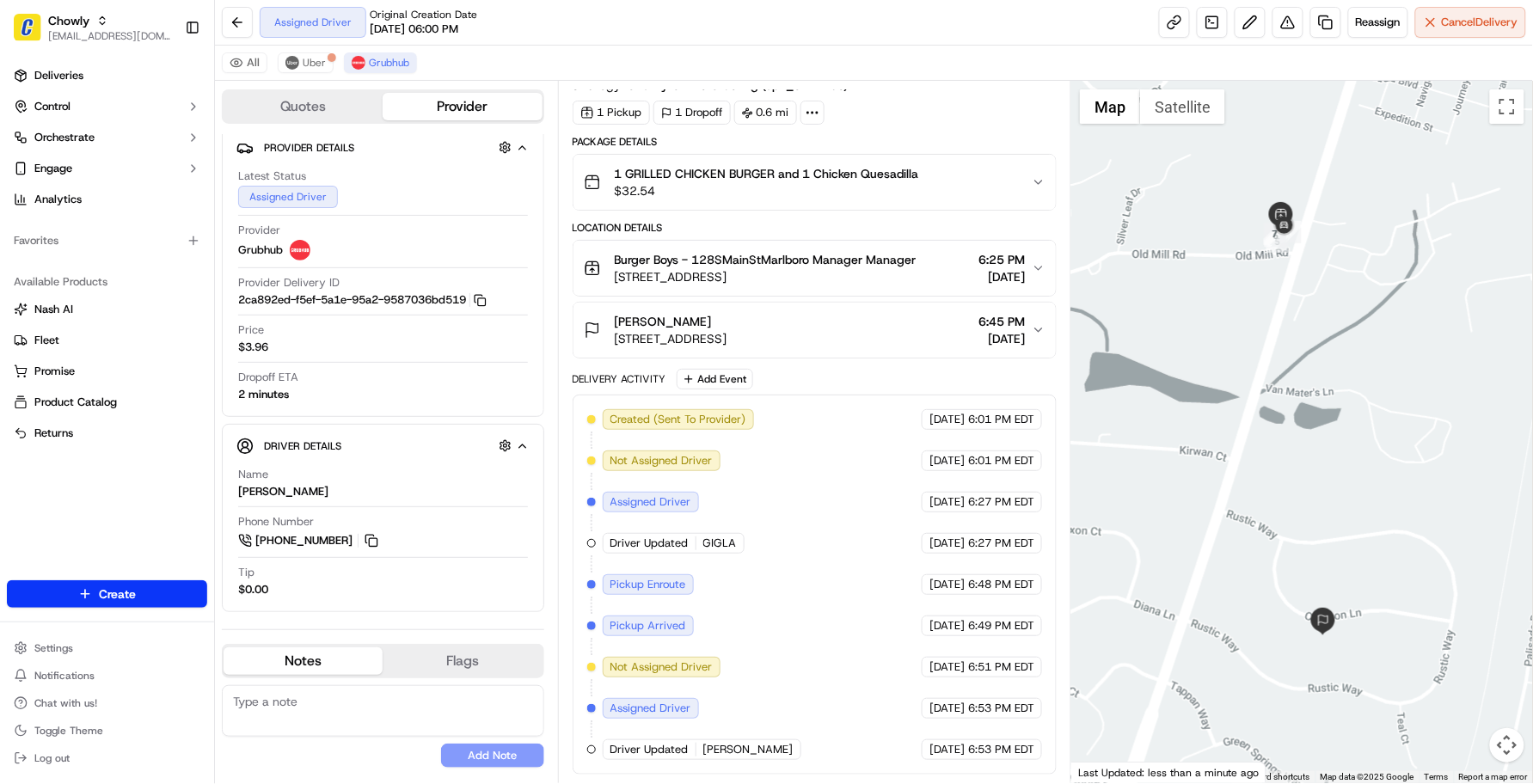
click at [826, 684] on div "Created (Sent To Provider) Grubhub [DATE] 6:01 PM EDT Not Assigned Driver Grubh…" at bounding box center [815, 585] width 456 height 351
click at [806, 516] on div "Created (Sent To Provider) Grubhub [DATE] 6:01 PM EDT Not Assigned Driver Grubh…" at bounding box center [815, 585] width 456 height 351
click at [800, 516] on div "Created (Sent To Provider) Grubhub [DATE] 6:01 PM EDT Not Assigned Driver Grubh…" at bounding box center [815, 585] width 456 height 351
click at [714, 543] on span "GIGLA" at bounding box center [720, 543] width 34 height 15
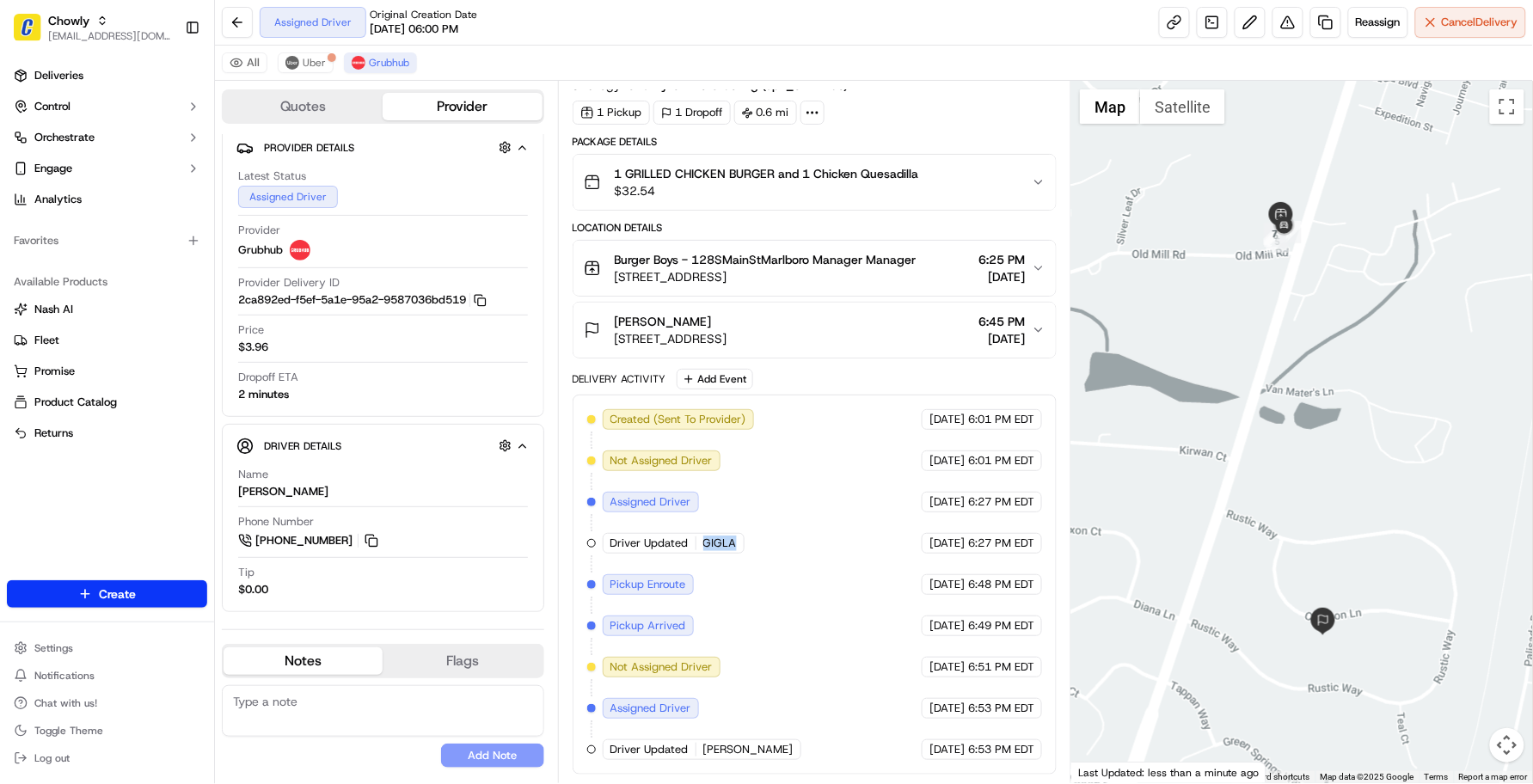
click at [714, 544] on span "GIGLA" at bounding box center [720, 543] width 34 height 15
drag, startPoint x: 714, startPoint y: 544, endPoint x: 862, endPoint y: 513, distance: 151.2
click at [862, 513] on div "Created (Sent To Provider) Grubhub [DATE] 6:01 PM EDT Not Assigned Driver Grubh…" at bounding box center [815, 585] width 456 height 351
click at [813, 560] on div "Created (Sent To Provider) Grubhub [DATE] 6:01 PM EDT Not Assigned Driver Grubh…" at bounding box center [815, 585] width 456 height 351
click at [707, 518] on div "Created (Sent To Provider) Grubhub [DATE] 6:01 PM EDT Not Assigned Driver Grubh…" at bounding box center [815, 585] width 456 height 351
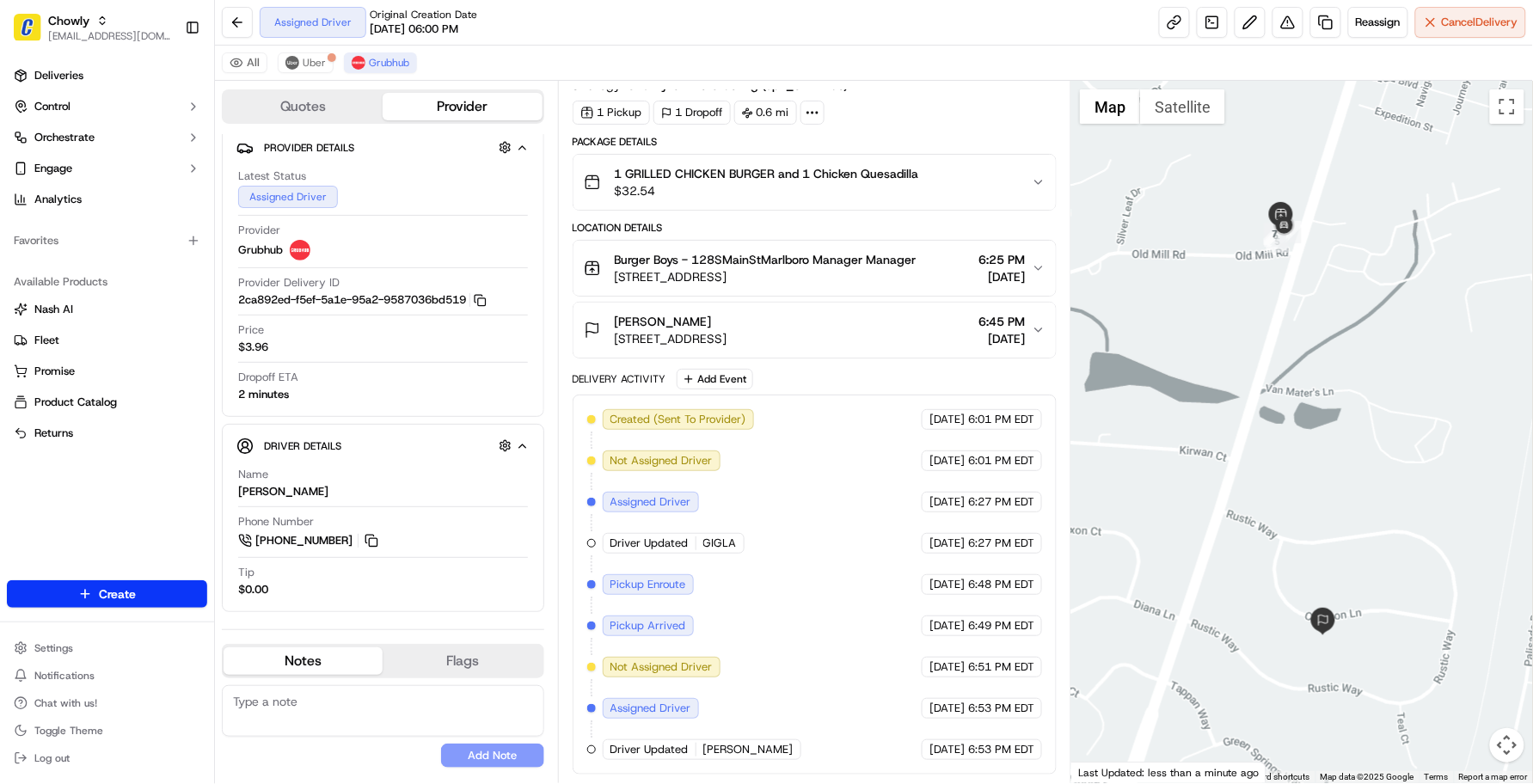
click at [708, 535] on div "Driver Updated GIGLA" at bounding box center [673, 543] width 142 height 21
click at [707, 536] on span "GIGLA" at bounding box center [720, 543] width 34 height 15
drag, startPoint x: 707, startPoint y: 535, endPoint x: 767, endPoint y: 539, distance: 60.1
click at [767, 539] on div "Created (Sent To Provider) Grubhub [DATE] 6:01 PM EDT Not Assigned Driver Grubh…" at bounding box center [815, 585] width 456 height 351
click at [797, 553] on div "Created (Sent To Provider) Grubhub [DATE] 6:01 PM EDT Not Assigned Driver Grubh…" at bounding box center [815, 585] width 456 height 351
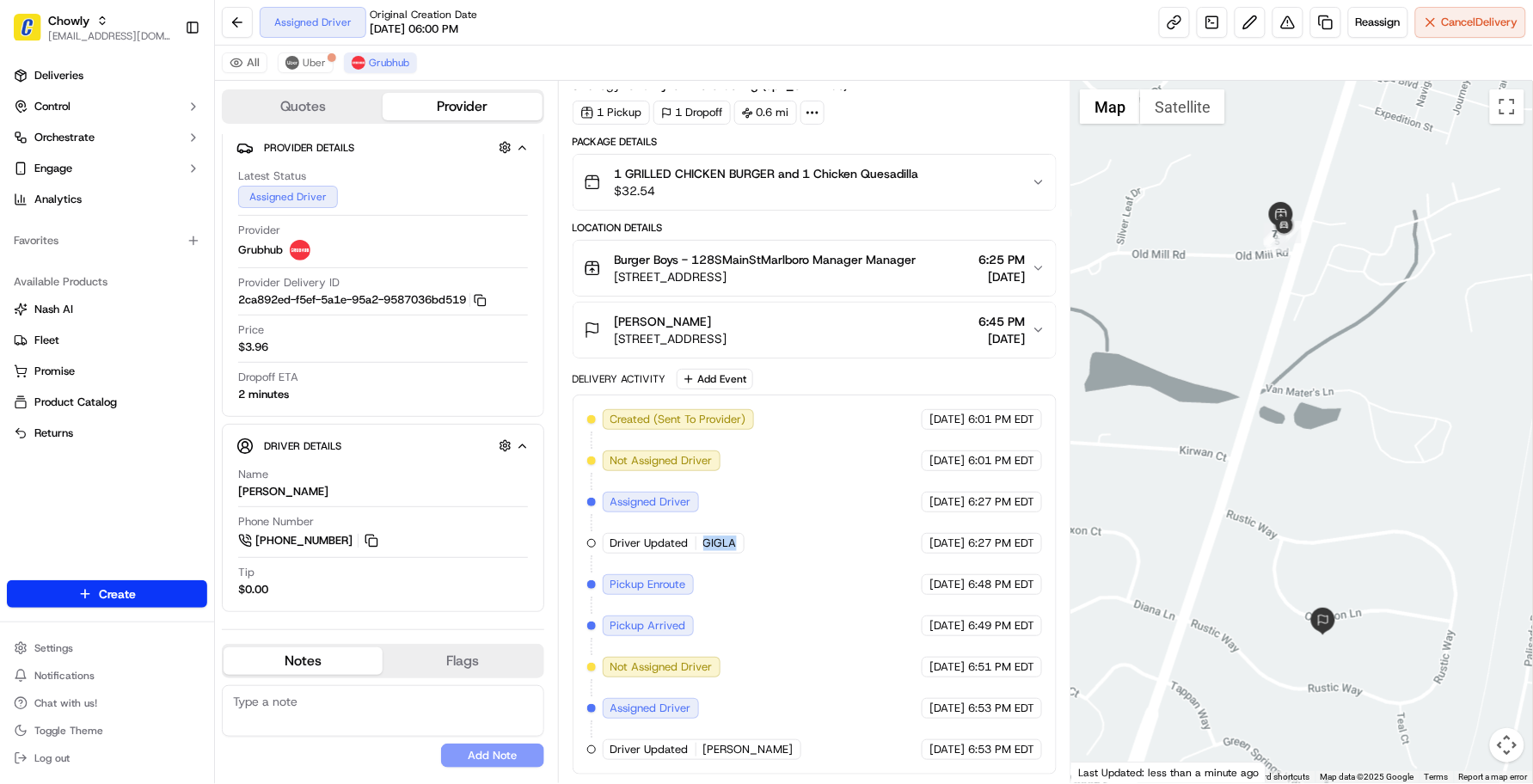
click at [809, 574] on div "Created (Sent To Provider) Grubhub [DATE] 6:01 PM EDT Not Assigned Driver Grubh…" at bounding box center [815, 585] width 456 height 351
click at [800, 616] on div "Created (Sent To Provider) Grubhub [DATE] 6:01 PM EDT Not Assigned Driver Grubh…" at bounding box center [815, 585] width 456 height 351
drag, startPoint x: 798, startPoint y: 638, endPoint x: 788, endPoint y: 628, distance: 14.1
click at [797, 640] on div "Created (Sent To Provider) Grubhub [DATE] 6:01 PM EDT Not Assigned Driver Grubh…" at bounding box center [815, 585] width 456 height 351
click at [782, 591] on div "Created (Sent To Provider) Grubhub [DATE] 6:01 PM EDT Not Assigned Driver Grubh…" at bounding box center [815, 585] width 456 height 351
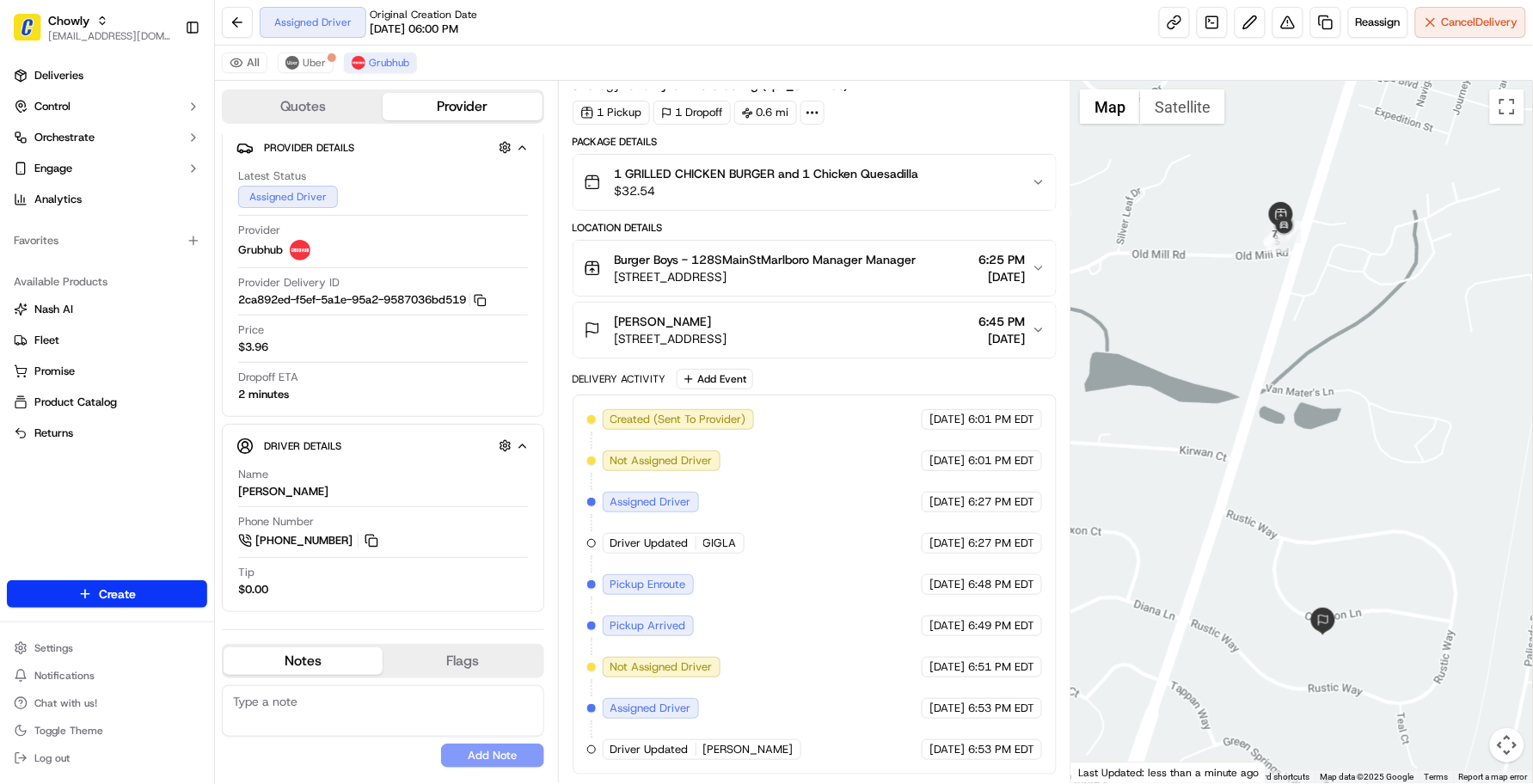
click at [783, 582] on div "Created (Sent To Provider) Grubhub [DATE] 6:01 PM EDT Not Assigned Driver Grubh…" at bounding box center [815, 585] width 456 height 351
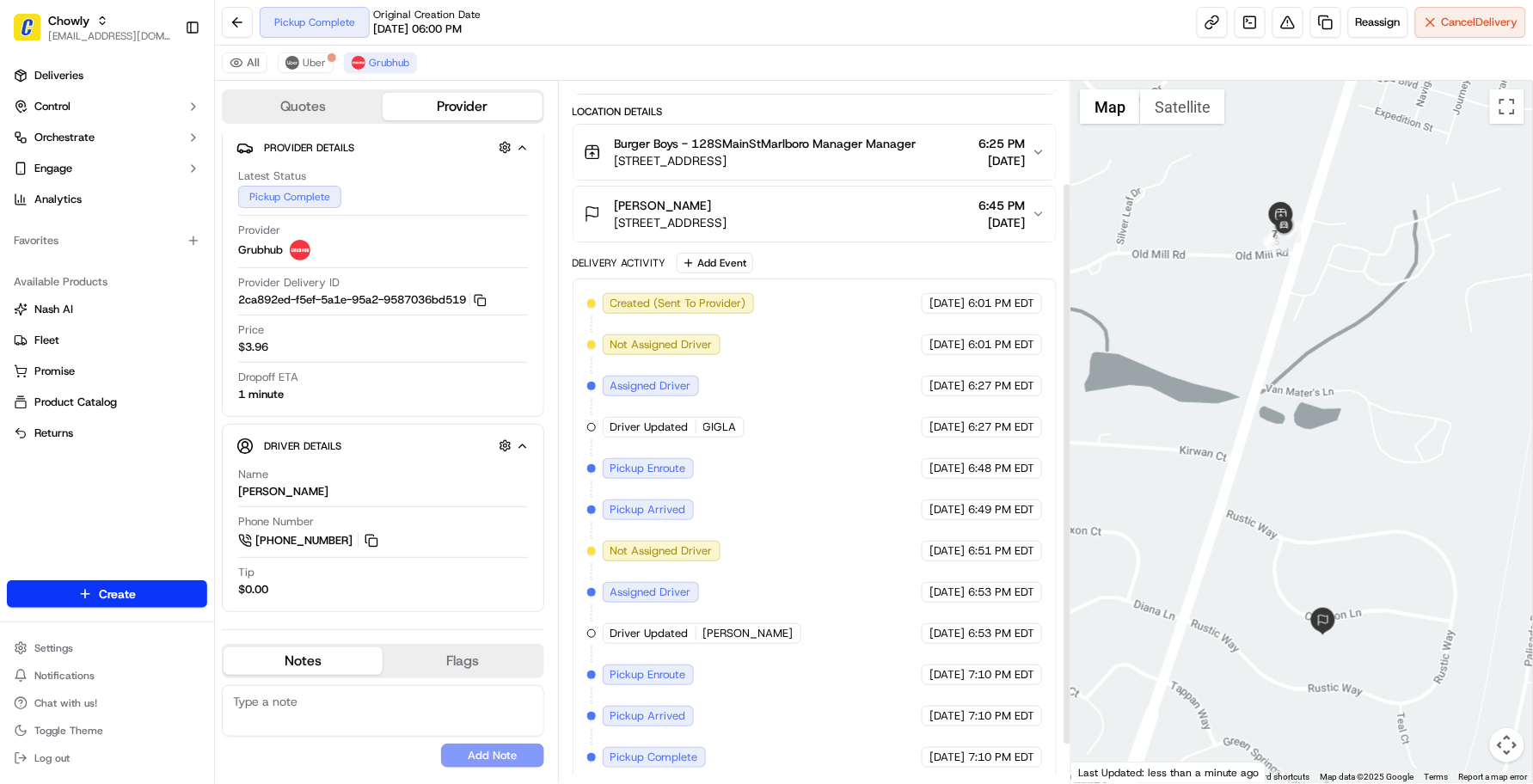
scroll to position [176, 0]
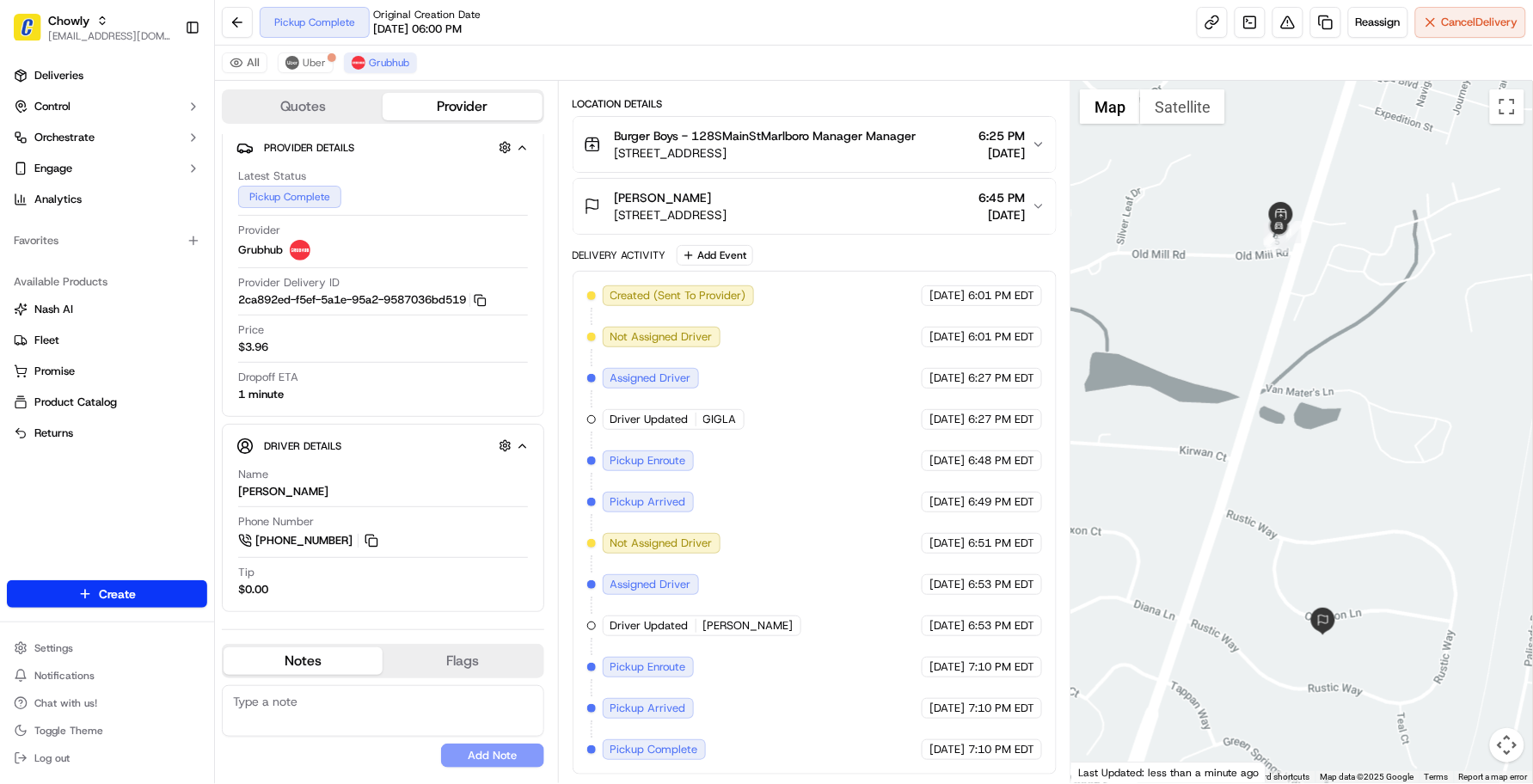
click at [784, 479] on div "Created (Sent To Provider) Grubhub [DATE] 6:01 PM EDT Not Assigned Driver Grubh…" at bounding box center [815, 523] width 456 height 475
drag, startPoint x: 699, startPoint y: 421, endPoint x: 736, endPoint y: 426, distance: 37.3
click at [736, 426] on div "Driver Updated GIGLA" at bounding box center [673, 420] width 142 height 21
drag, startPoint x: 736, startPoint y: 426, endPoint x: 750, endPoint y: 456, distance: 33.1
click at [750, 456] on div "Created (Sent To Provider) Grubhub [DATE] 6:01 PM EDT Not Assigned Driver Grubh…" at bounding box center [815, 523] width 456 height 475
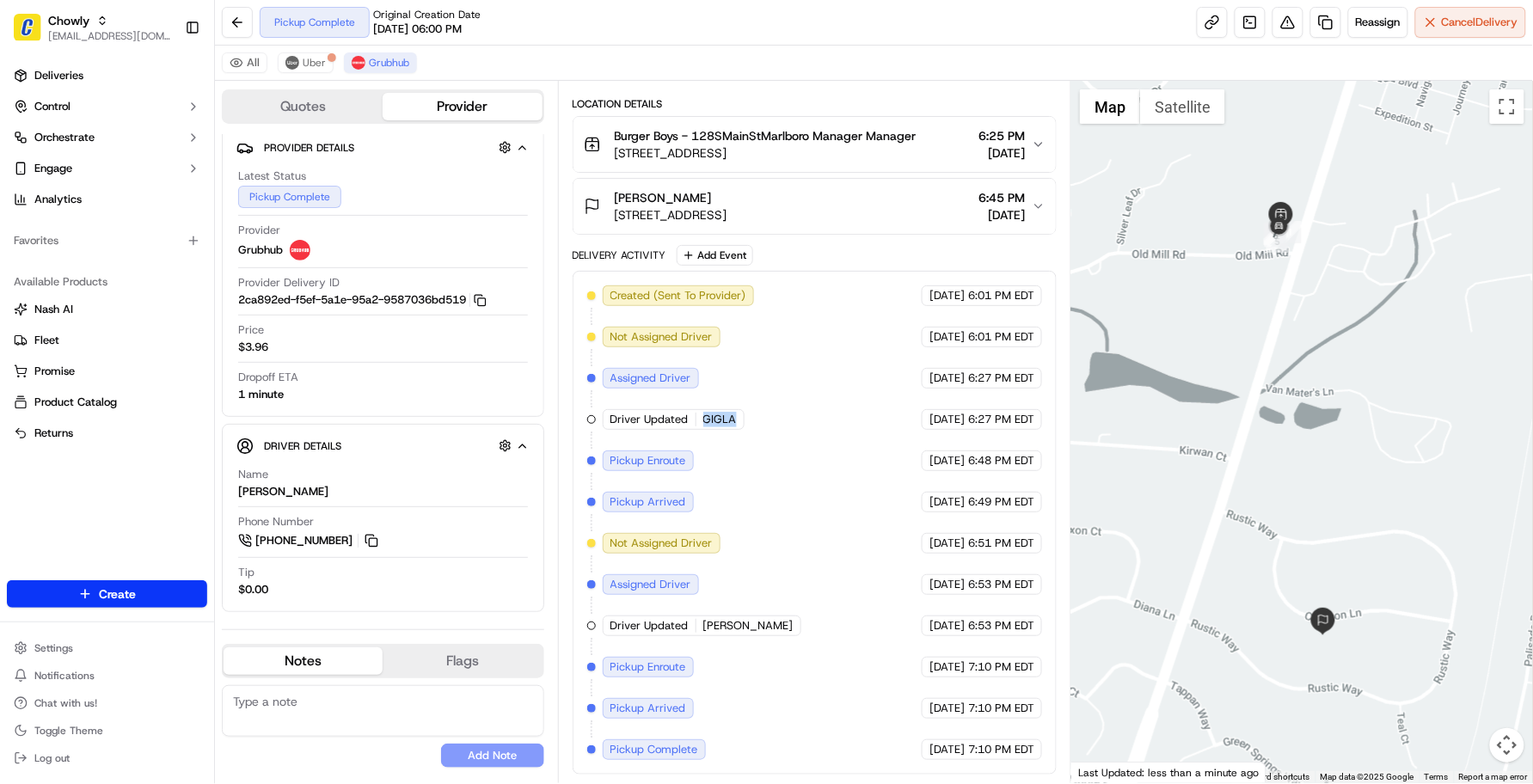
drag, startPoint x: 690, startPoint y: 406, endPoint x: 740, endPoint y: 424, distance: 53.1
click at [740, 424] on div "Driver Updated GIGLA" at bounding box center [673, 420] width 142 height 21
drag, startPoint x: 740, startPoint y: 424, endPoint x: 776, endPoint y: 445, distance: 41.7
click at [776, 445] on div "Created (Sent To Provider) Grubhub [DATE] 6:01 PM EDT Not Assigned Driver Grubh…" at bounding box center [815, 523] width 456 height 475
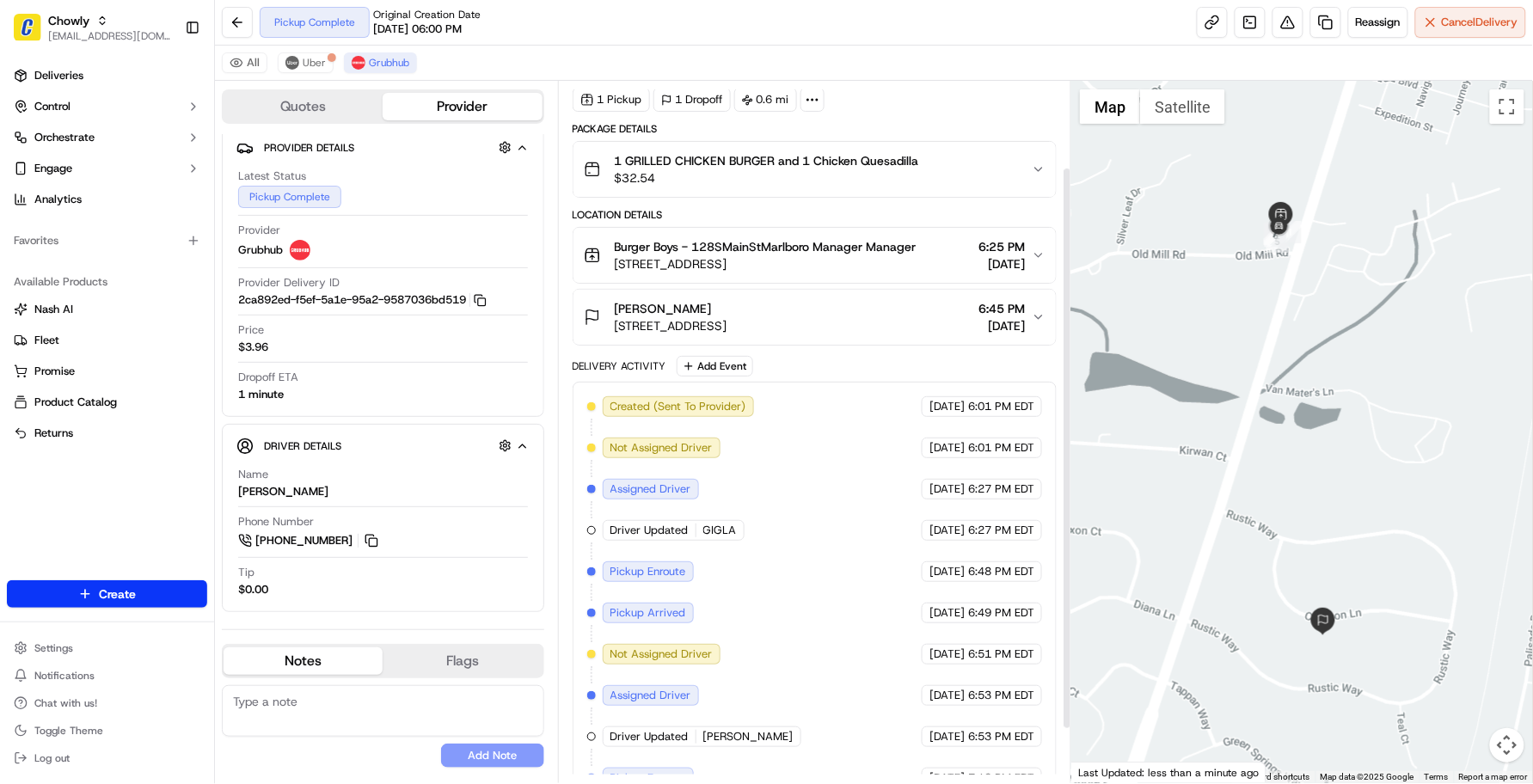
scroll to position [107, 0]
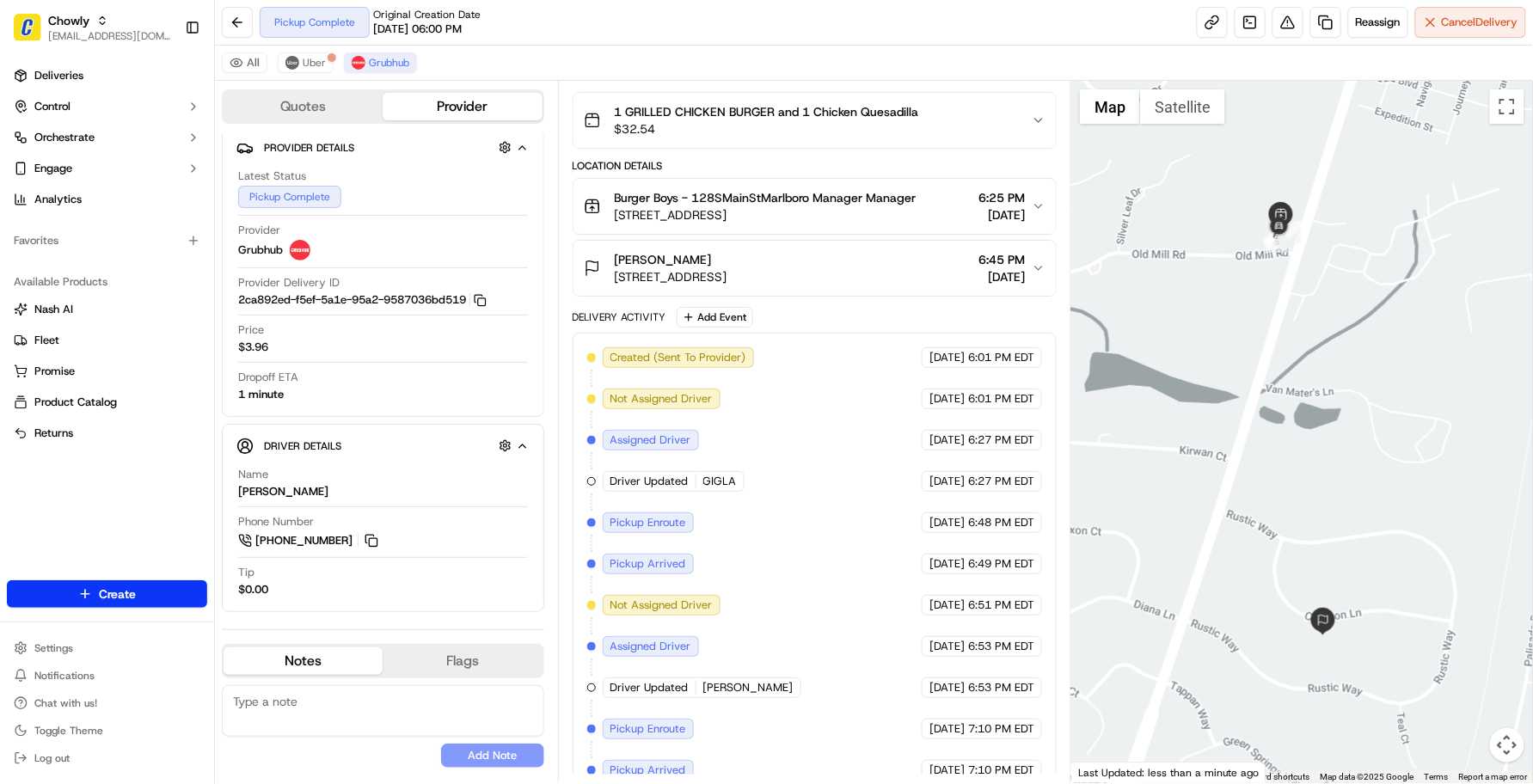
click at [714, 609] on div "Not Assigned Driver" at bounding box center [661, 605] width 118 height 21
click at [711, 609] on div "Not Assigned Driver" at bounding box center [661, 605] width 118 height 21
click at [707, 604] on span "Not Assigned Driver" at bounding box center [661, 605] width 102 height 15
click at [609, 598] on div "Created (Sent To Provider) Grubhub [DATE] 6:01 PM EDT Not Assigned Driver Grubh…" at bounding box center [815, 585] width 456 height 475
drag, startPoint x: 615, startPoint y: 612, endPoint x: 716, endPoint y: 613, distance: 101.0
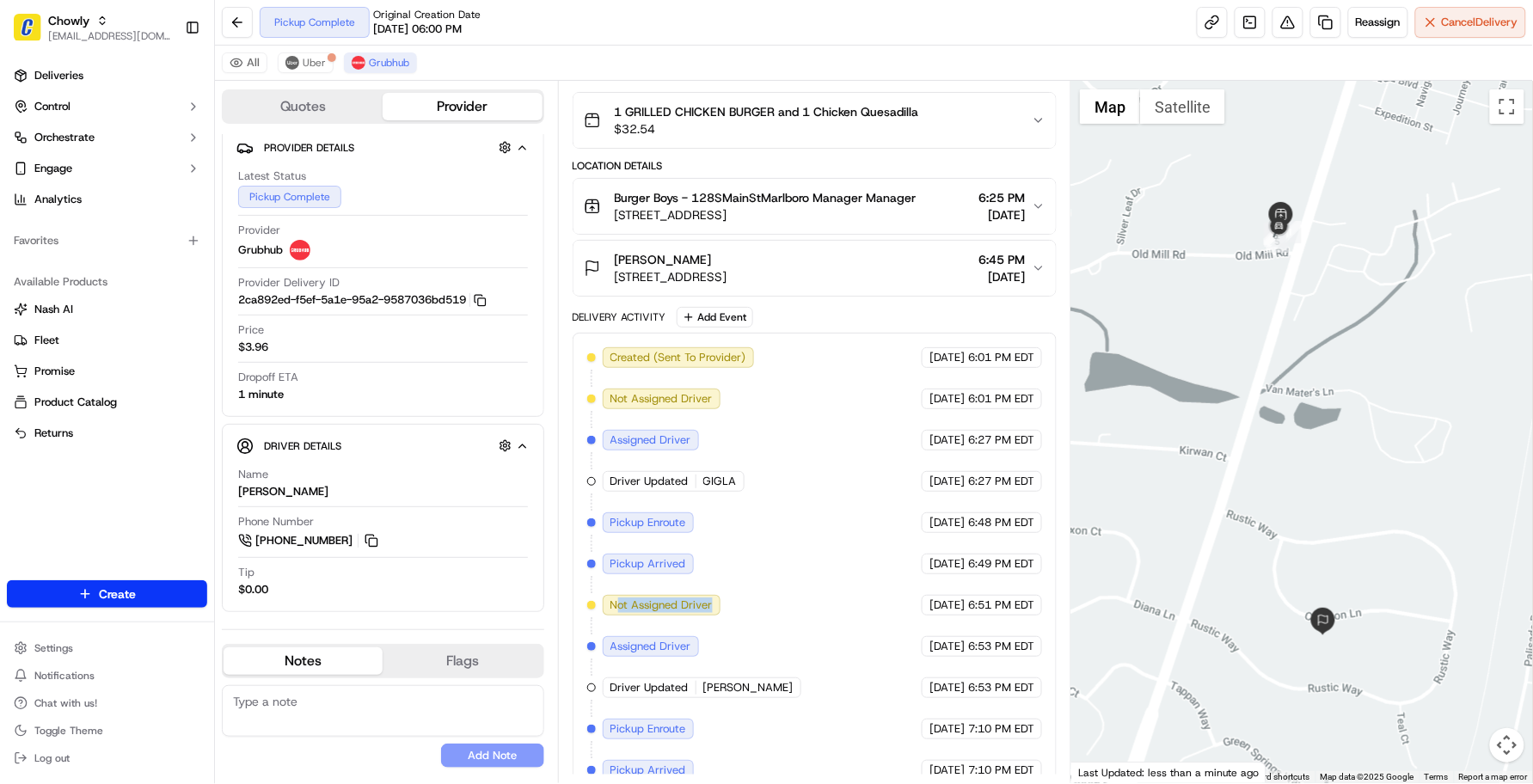
click at [716, 613] on div "Not Assigned Driver" at bounding box center [661, 605] width 118 height 21
click at [722, 608] on div "Not Assigned Driver" at bounding box center [663, 605] width 121 height 21
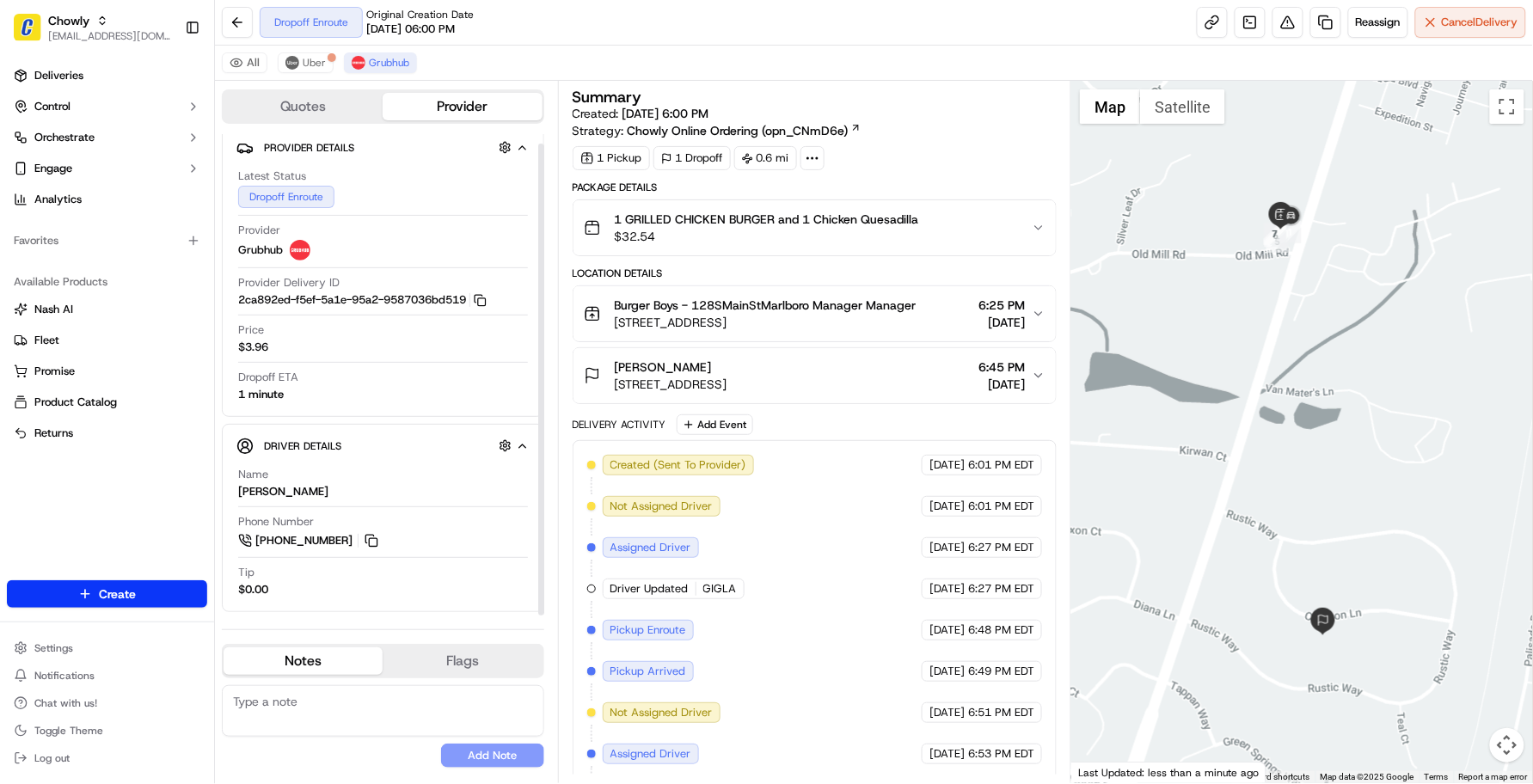
scroll to position [217, 0]
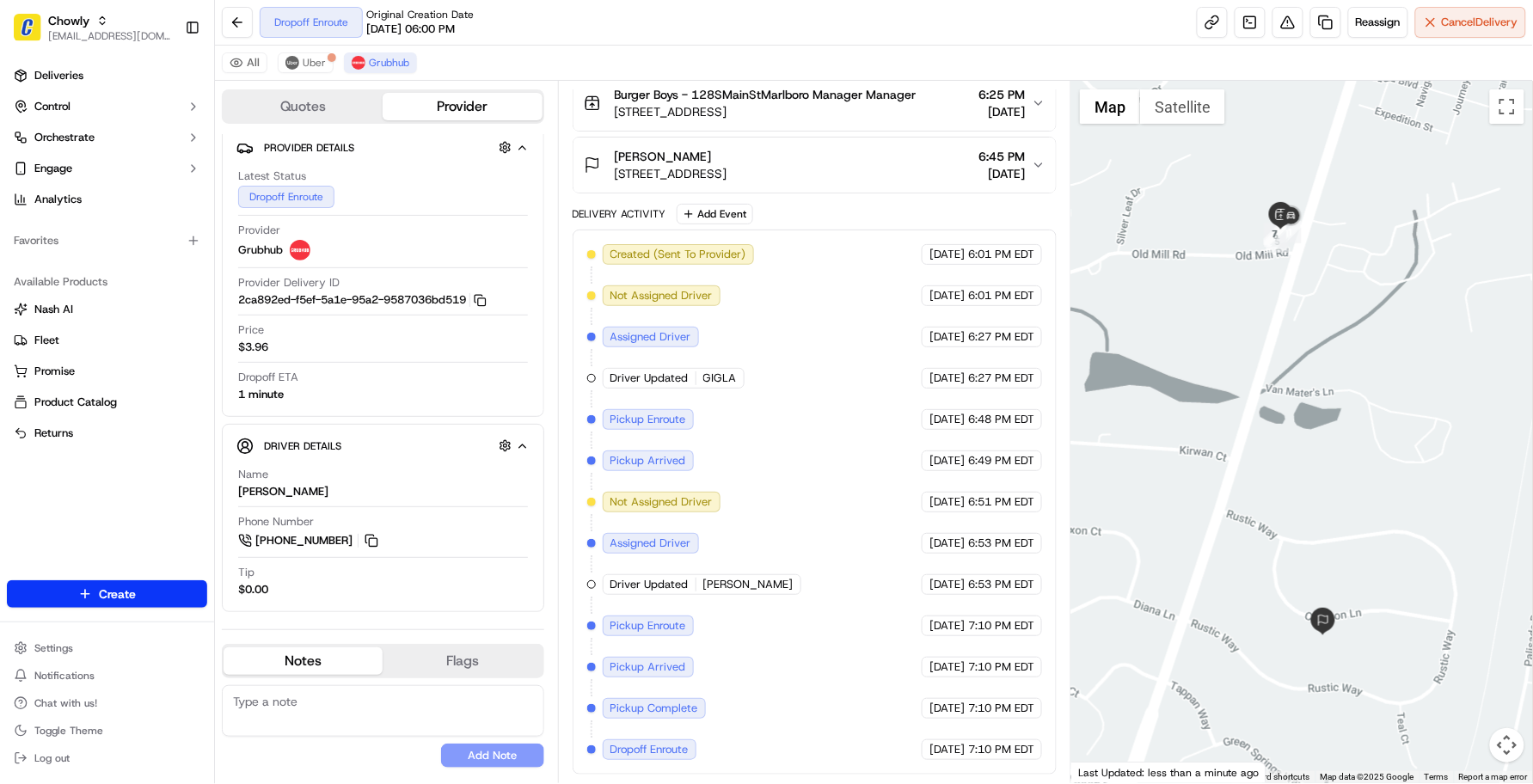
click at [814, 624] on div "Created (Sent To Provider) Grubhub [DATE] 6:01 PM EDT Not Assigned Driver Grubh…" at bounding box center [815, 502] width 456 height 516
click at [781, 606] on div "Created (Sent To Provider) Grubhub [DATE] 6:01 PM EDT Not Assigned Driver Grubh…" at bounding box center [815, 502] width 456 height 516
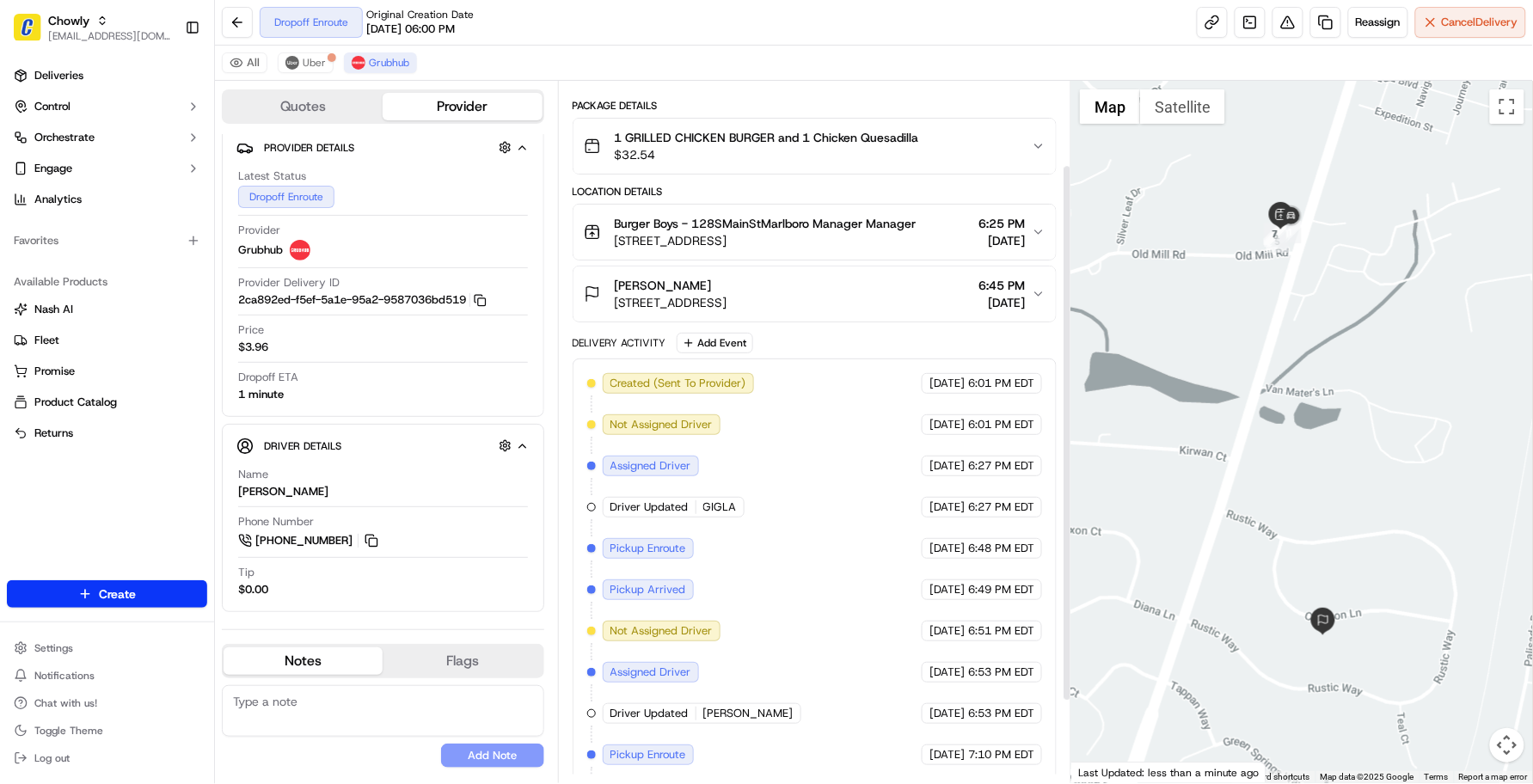
scroll to position [0, 0]
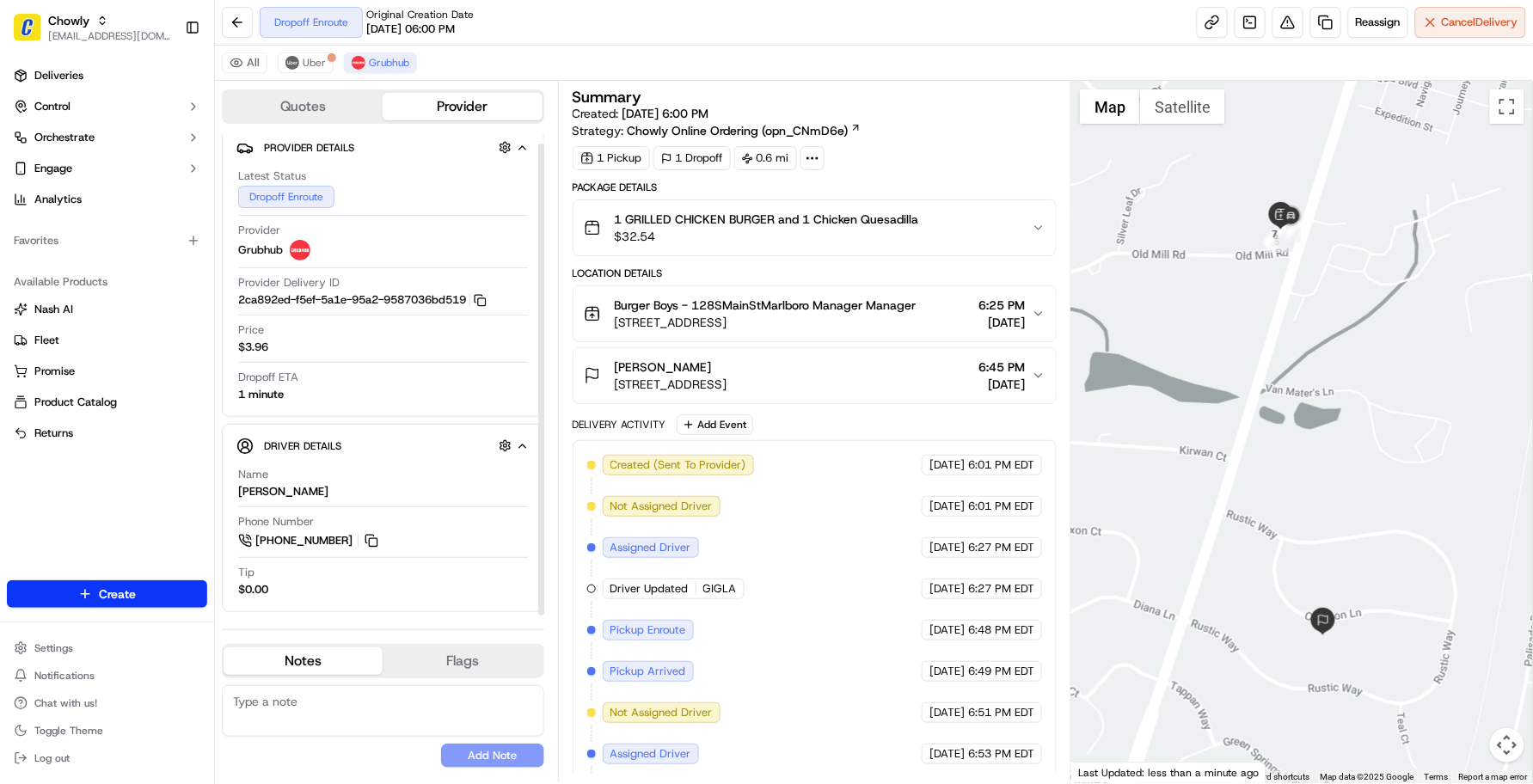
click at [923, 566] on div "Created (Sent To Provider) Grubhub [DATE] 6:01 PM EDT Not Assigned Driver Grubh…" at bounding box center [815, 713] width 456 height 516
click at [916, 138] on div "Summary Created: [DATE] 6:00 PM Strategy: Chowly Online Ordering (opn_CNmD6e)" at bounding box center [815, 114] width 485 height 50
click at [813, 490] on div "Created (Sent To Provider) Grubhub [DATE] 6:01 PM EDT Not Assigned Driver Grubh…" at bounding box center [815, 713] width 456 height 516
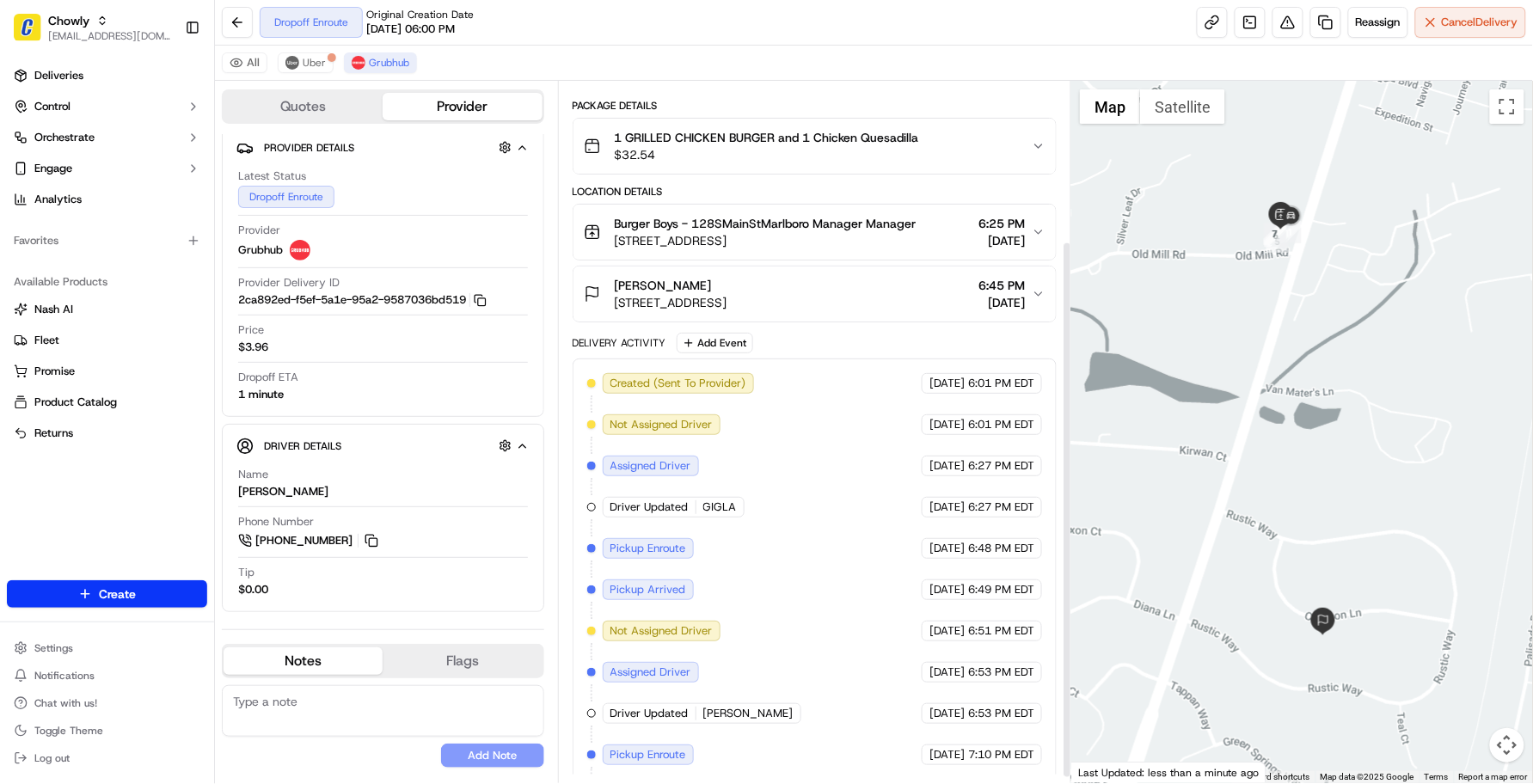
scroll to position [217, 0]
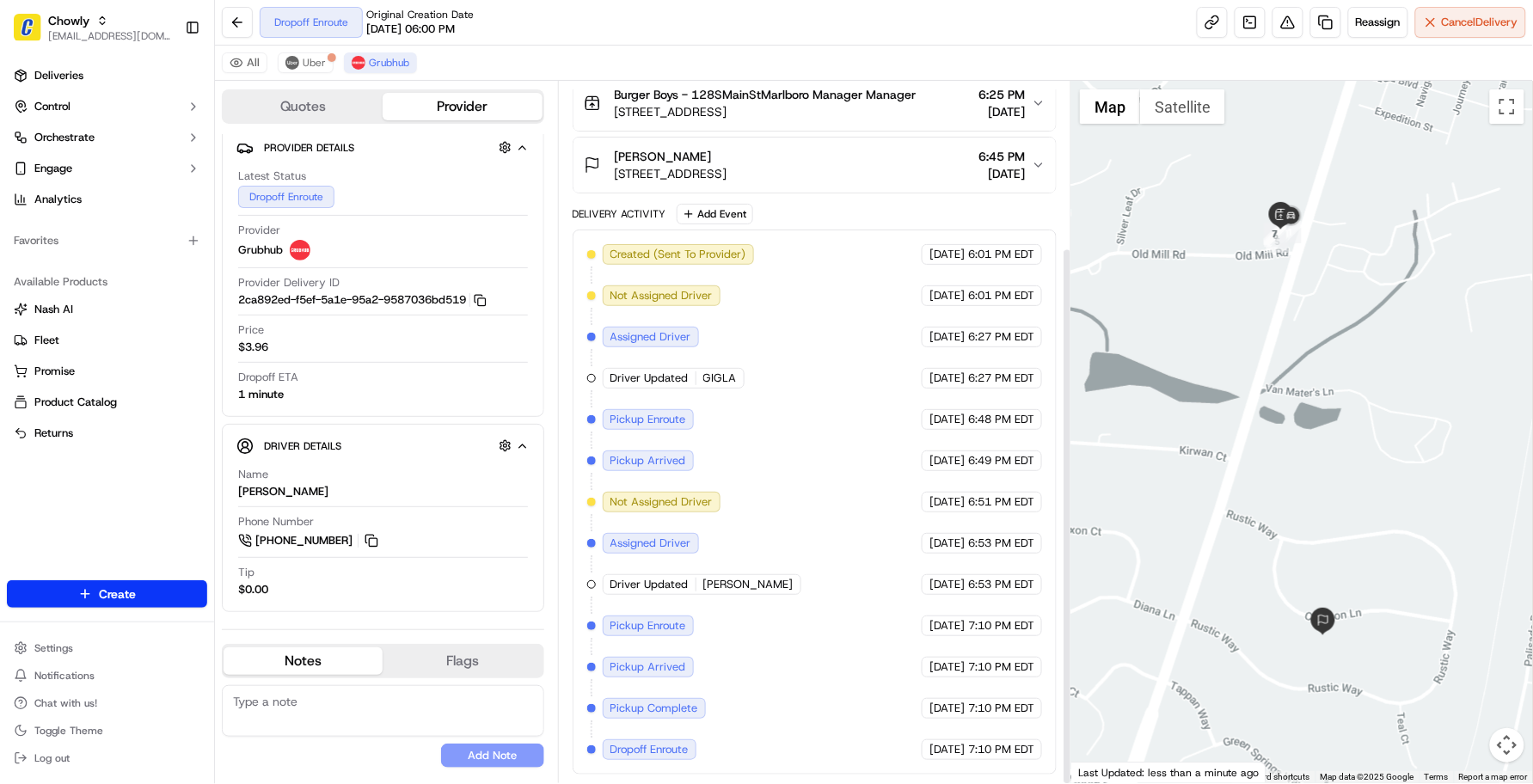
click at [798, 507] on div "Created (Sent To Provider) Grubhub [DATE] 6:01 PM EDT Not Assigned Driver Grubh…" at bounding box center [815, 502] width 456 height 516
click at [409, 394] on div "Dropoff ETA 1 minute" at bounding box center [383, 386] width 290 height 33
click at [408, 393] on div "Dropoff ETA 1 minute" at bounding box center [383, 386] width 290 height 33
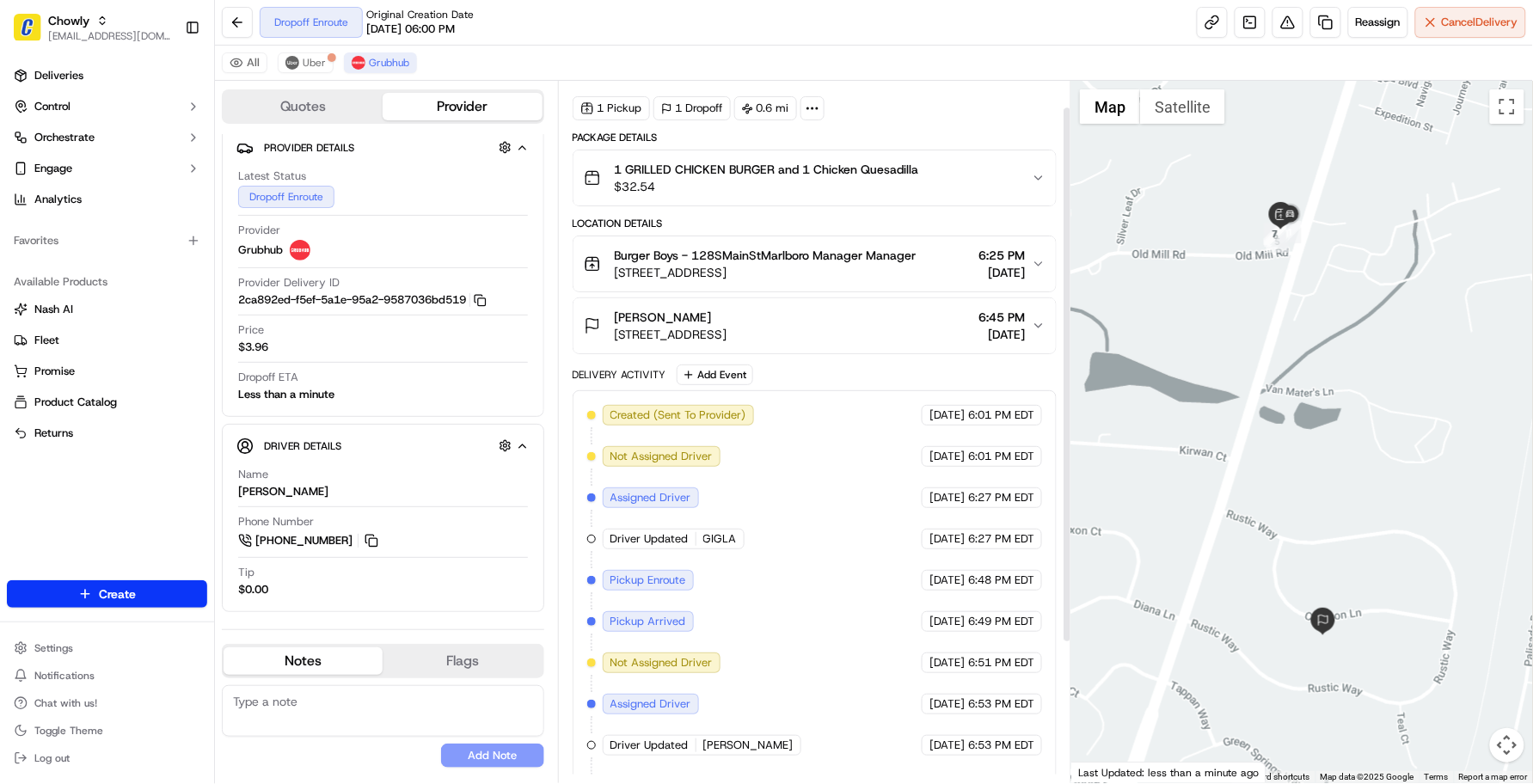
scroll to position [0, 0]
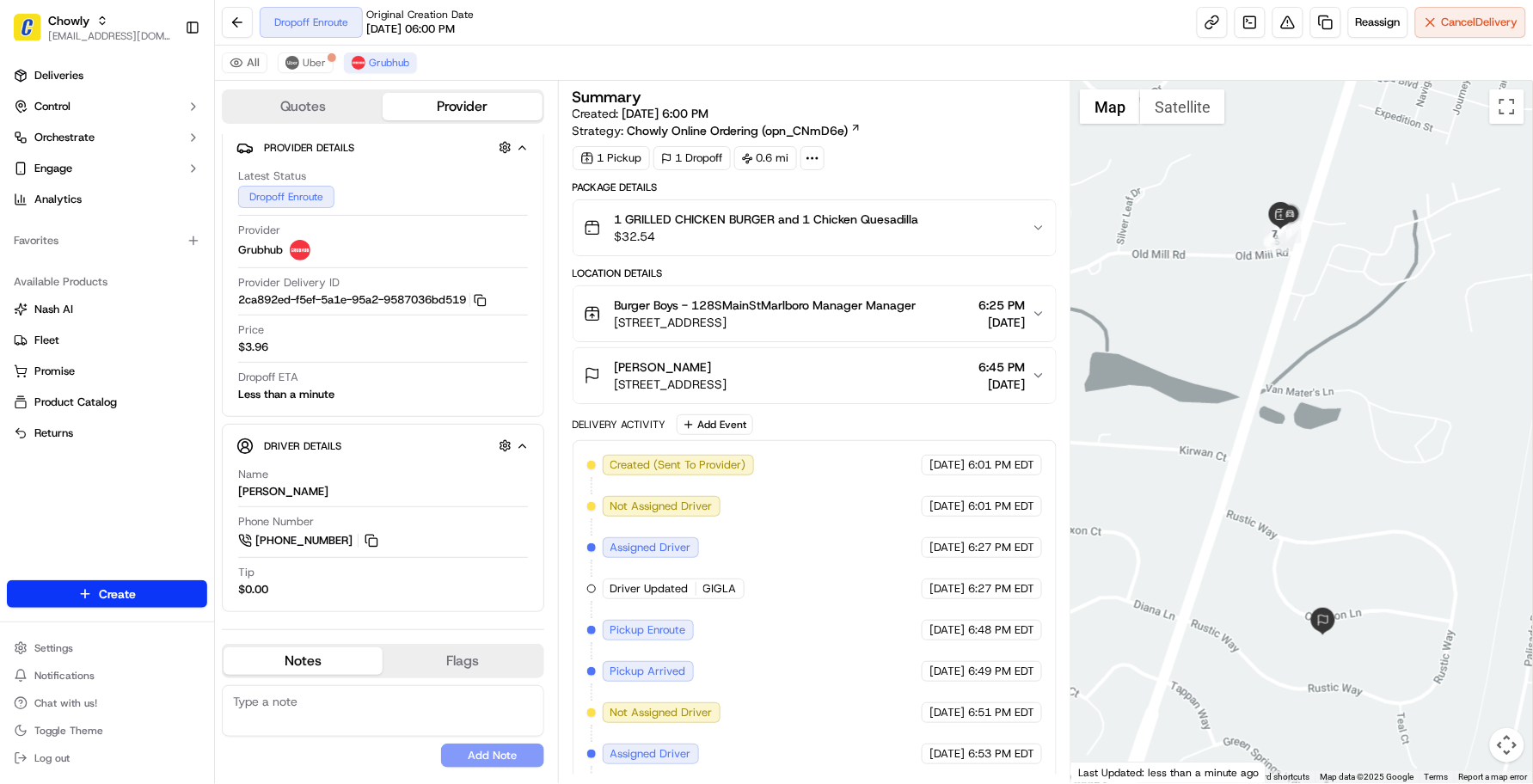
click at [855, 462] on div "Created (Sent To Provider) Grubhub [DATE] 6:01 PM EDT Not Assigned Driver Grubh…" at bounding box center [815, 713] width 456 height 516
click at [907, 328] on span "[STREET_ADDRESS]" at bounding box center [765, 322] width 302 height 17
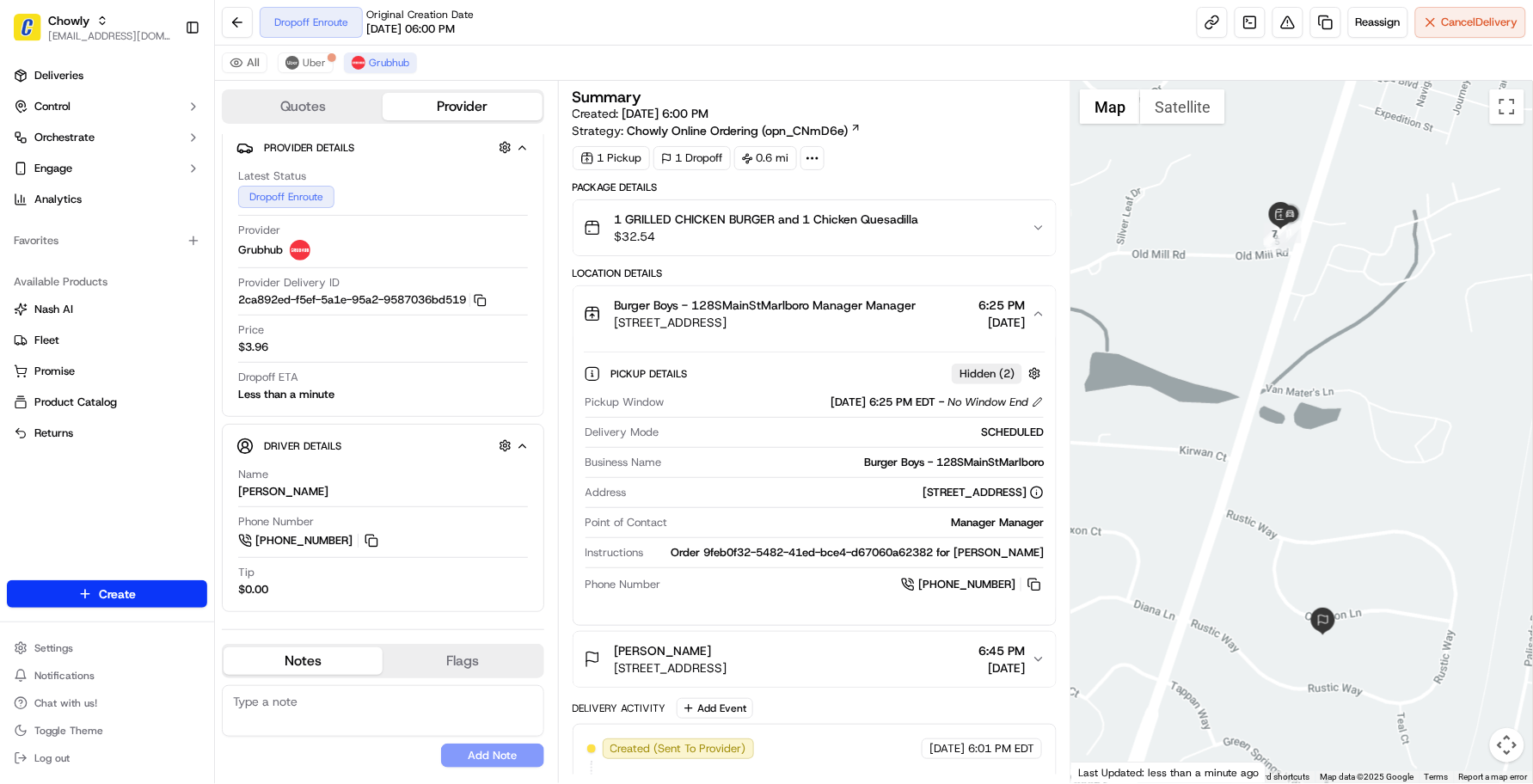
click at [907, 328] on span "[STREET_ADDRESS]" at bounding box center [765, 322] width 302 height 17
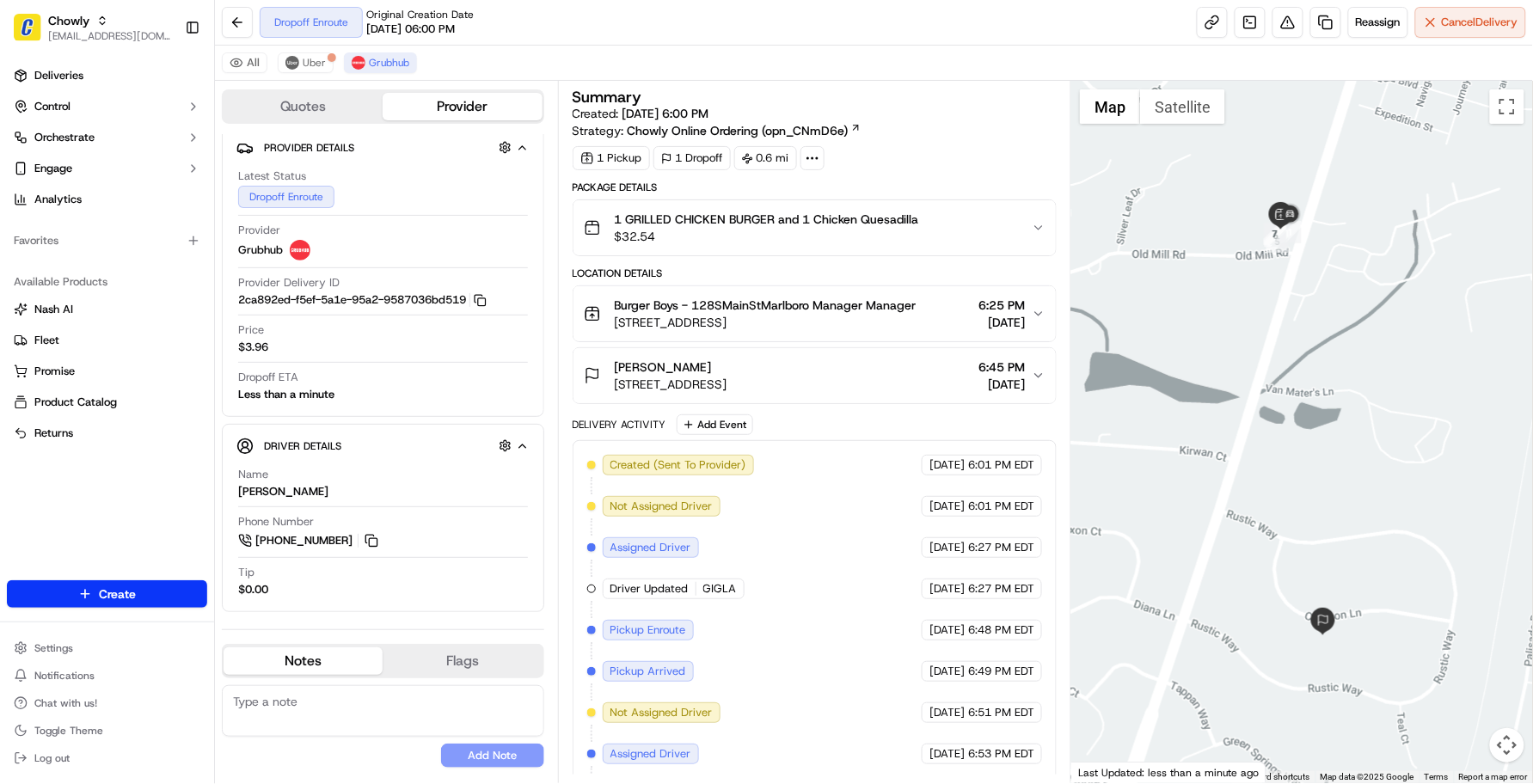
click at [908, 327] on span "[STREET_ADDRESS]" at bounding box center [765, 322] width 302 height 17
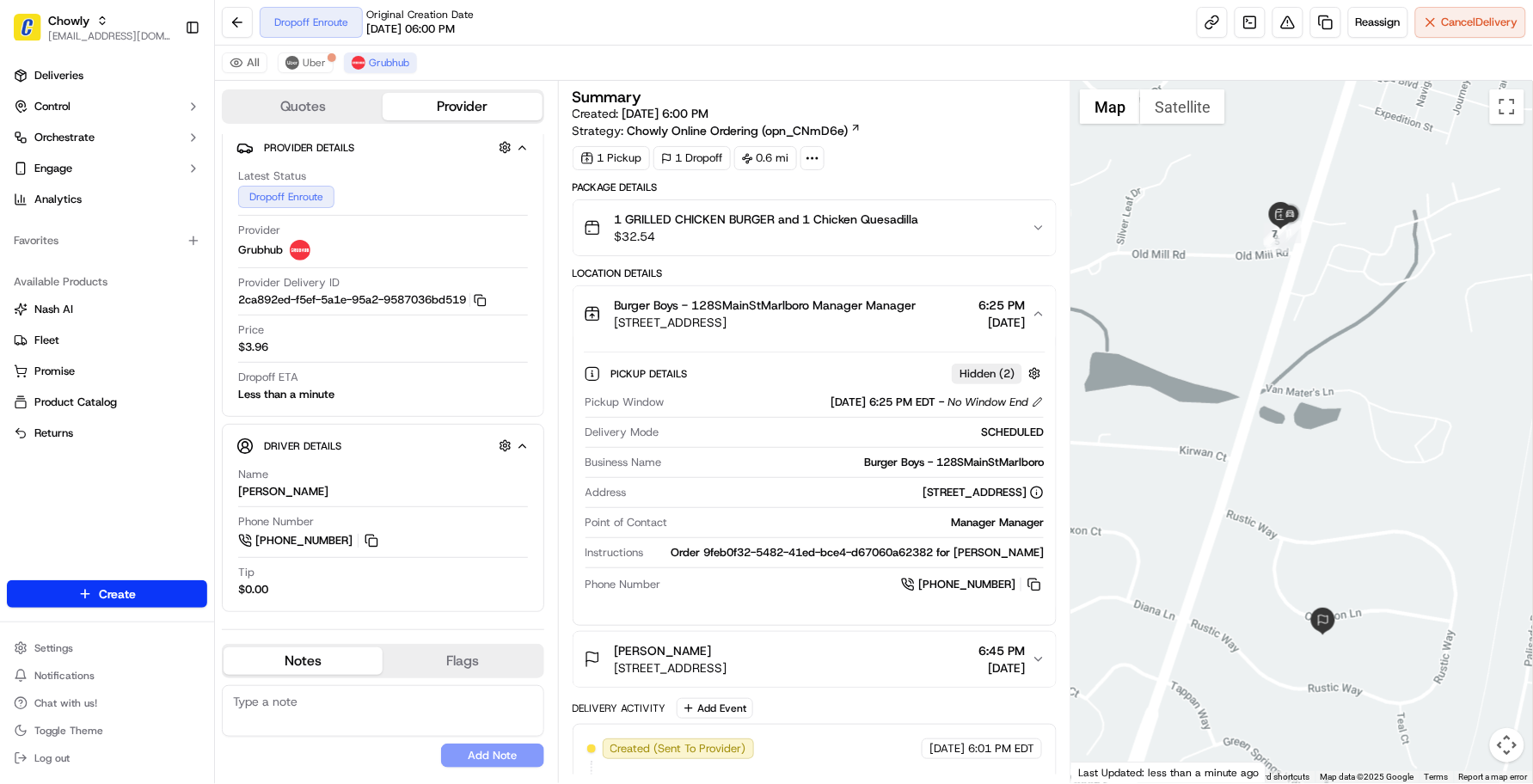
click at [911, 323] on span "[STREET_ADDRESS]" at bounding box center [765, 322] width 302 height 17
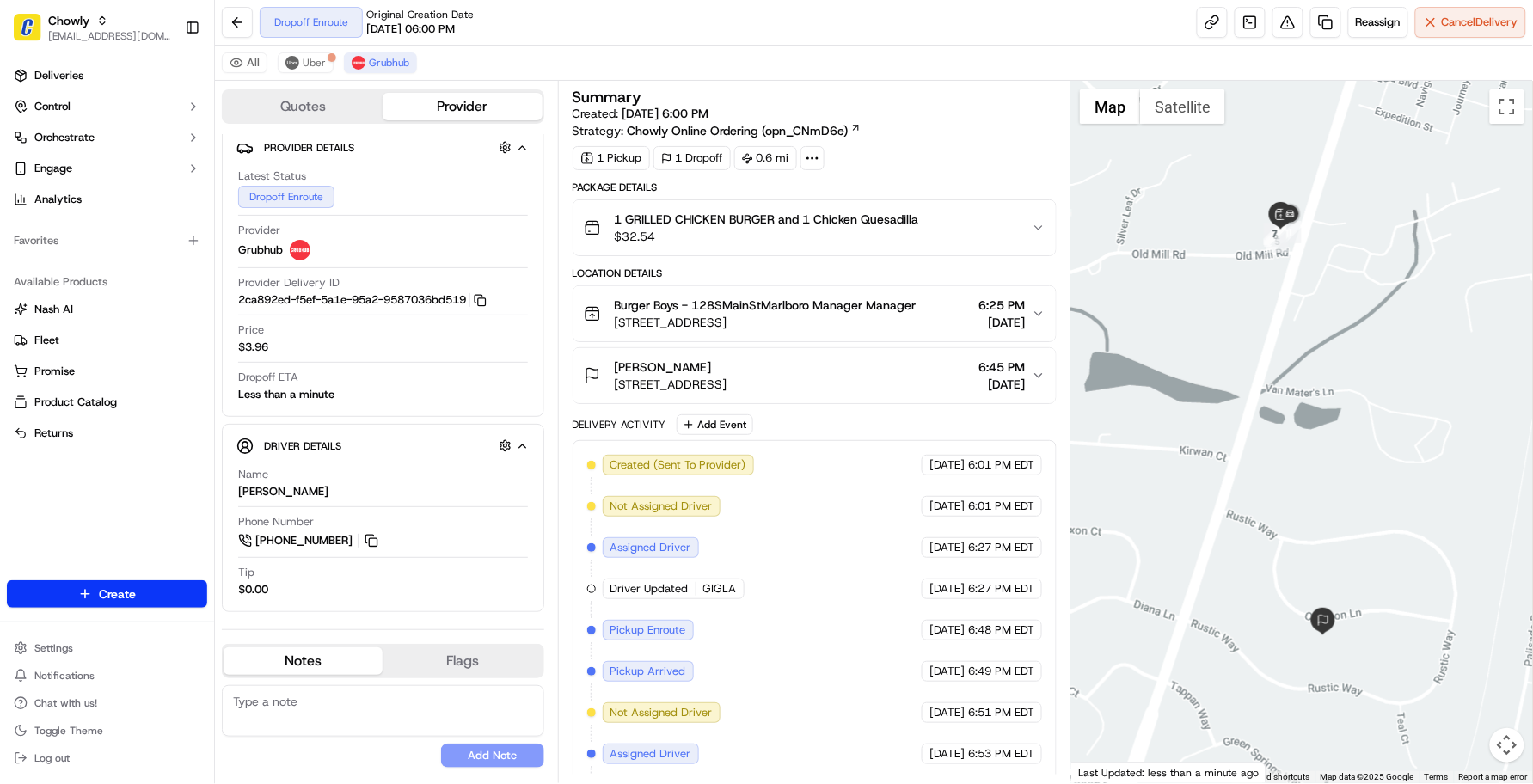
click at [813, 478] on div "Created (Sent To Provider) Grubhub [DATE] 6:01 PM EDT Not Assigned Driver Grubh…" at bounding box center [815, 713] width 456 height 516
click at [819, 443] on div "Created (Sent To Provider) Grubhub [DATE] 6:01 PM EDT Not Assigned Driver Grubh…" at bounding box center [815, 713] width 485 height 545
click at [578, 46] on div "All [PERSON_NAME]" at bounding box center [874, 63] width 1318 height 35
click at [849, 54] on div "All [PERSON_NAME]" at bounding box center [874, 63] width 1318 height 35
click at [1282, 18] on button at bounding box center [1288, 22] width 31 height 31
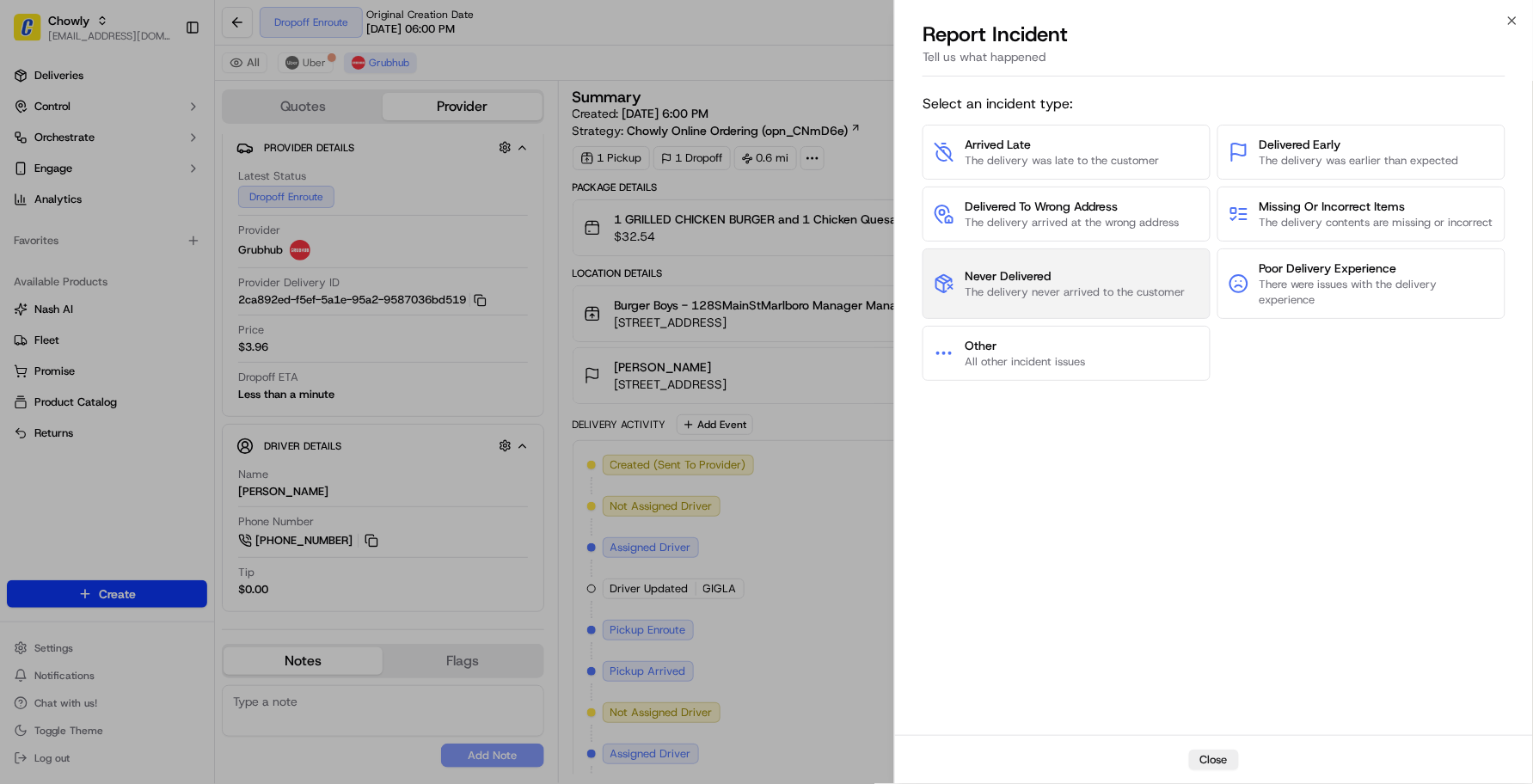
click at [1097, 300] on span "The delivery never arrived to the customer" at bounding box center [1075, 292] width 220 height 15
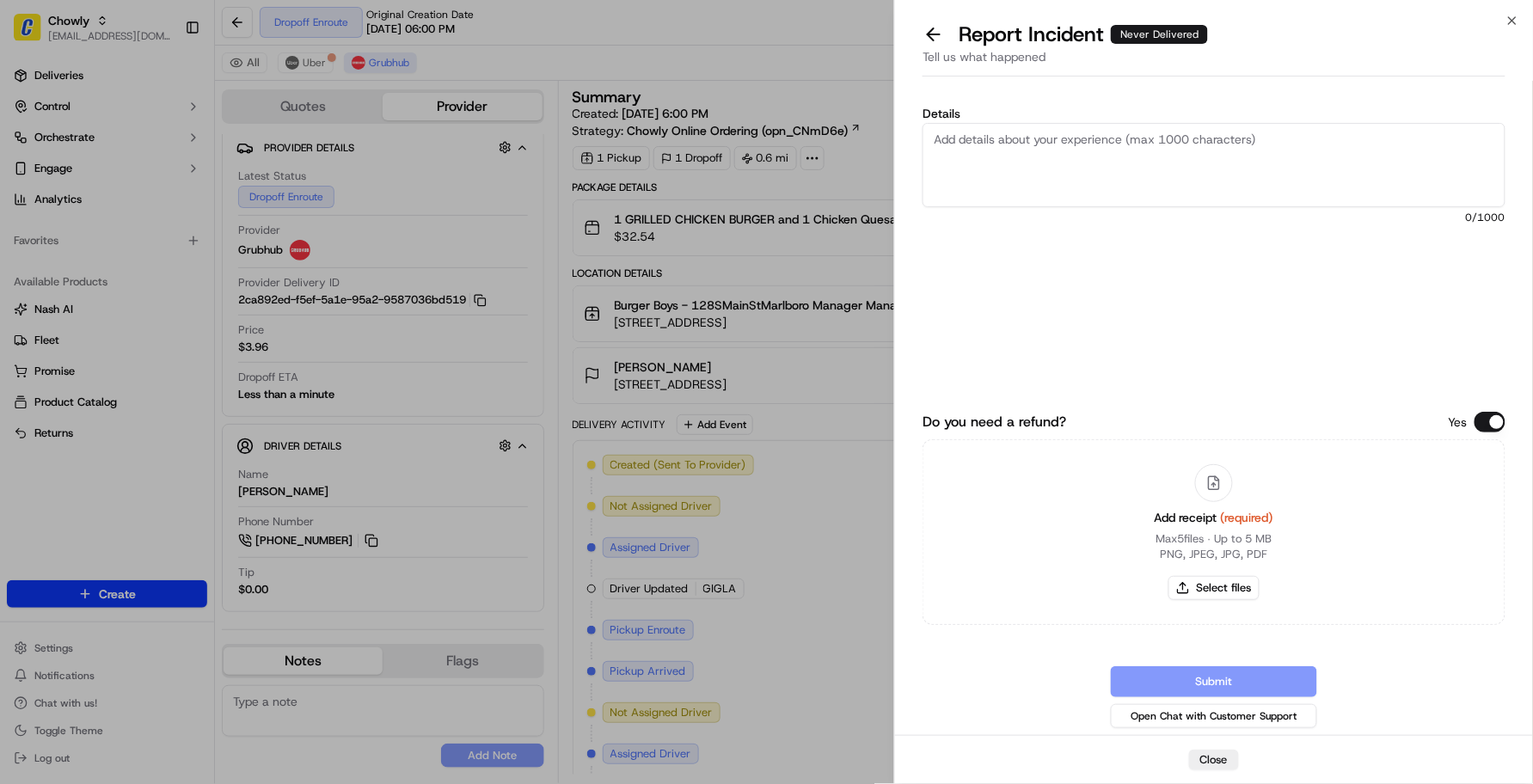
click at [1481, 426] on div "Yes" at bounding box center [1477, 422] width 57 height 21
click at [1488, 423] on button "Do you need a refund?" at bounding box center [1490, 422] width 31 height 21
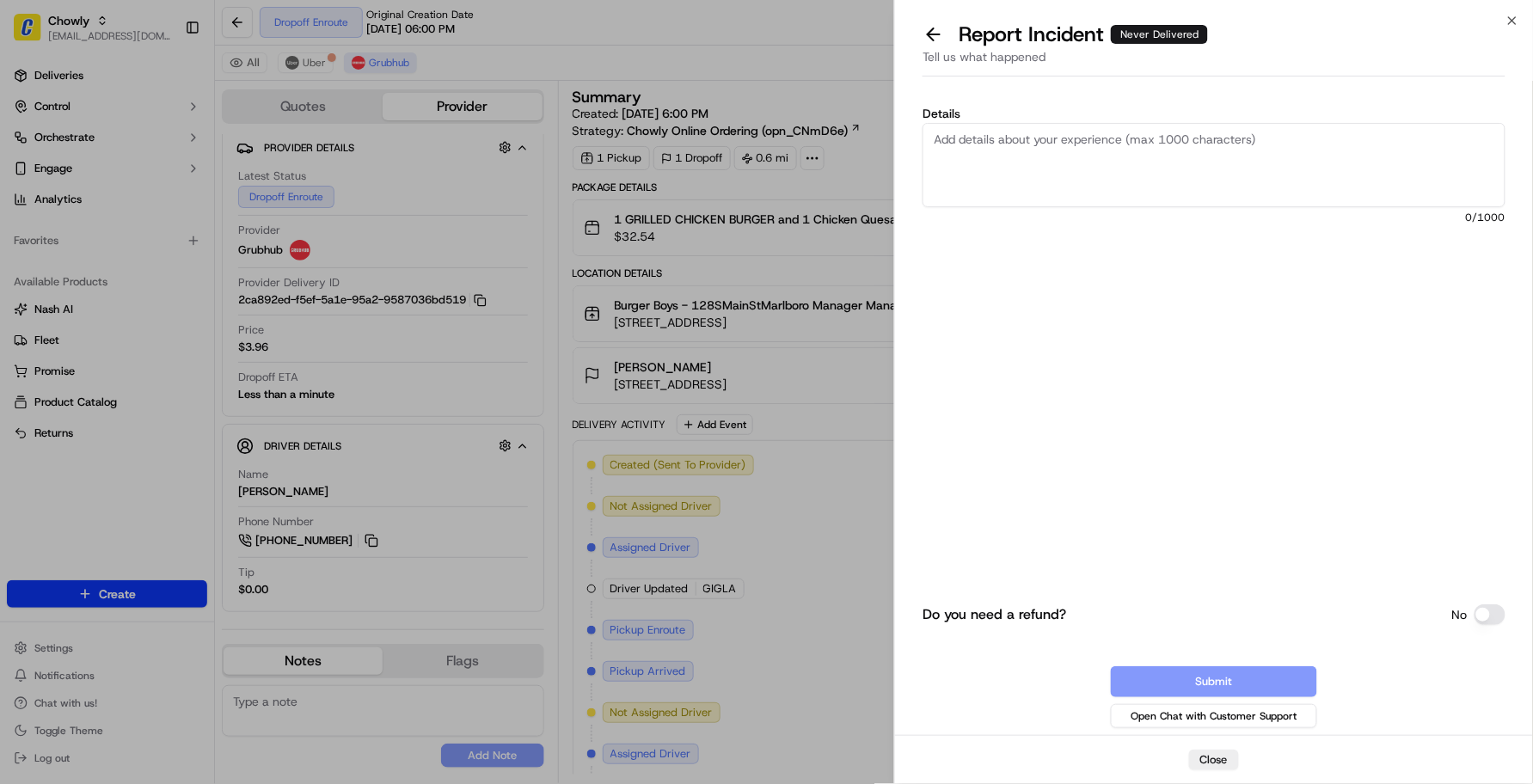
click at [1085, 120] on div "Details 0 /1000" at bounding box center [1214, 232] width 583 height 249
click at [1082, 133] on textarea "Details" at bounding box center [1214, 165] width 583 height 84
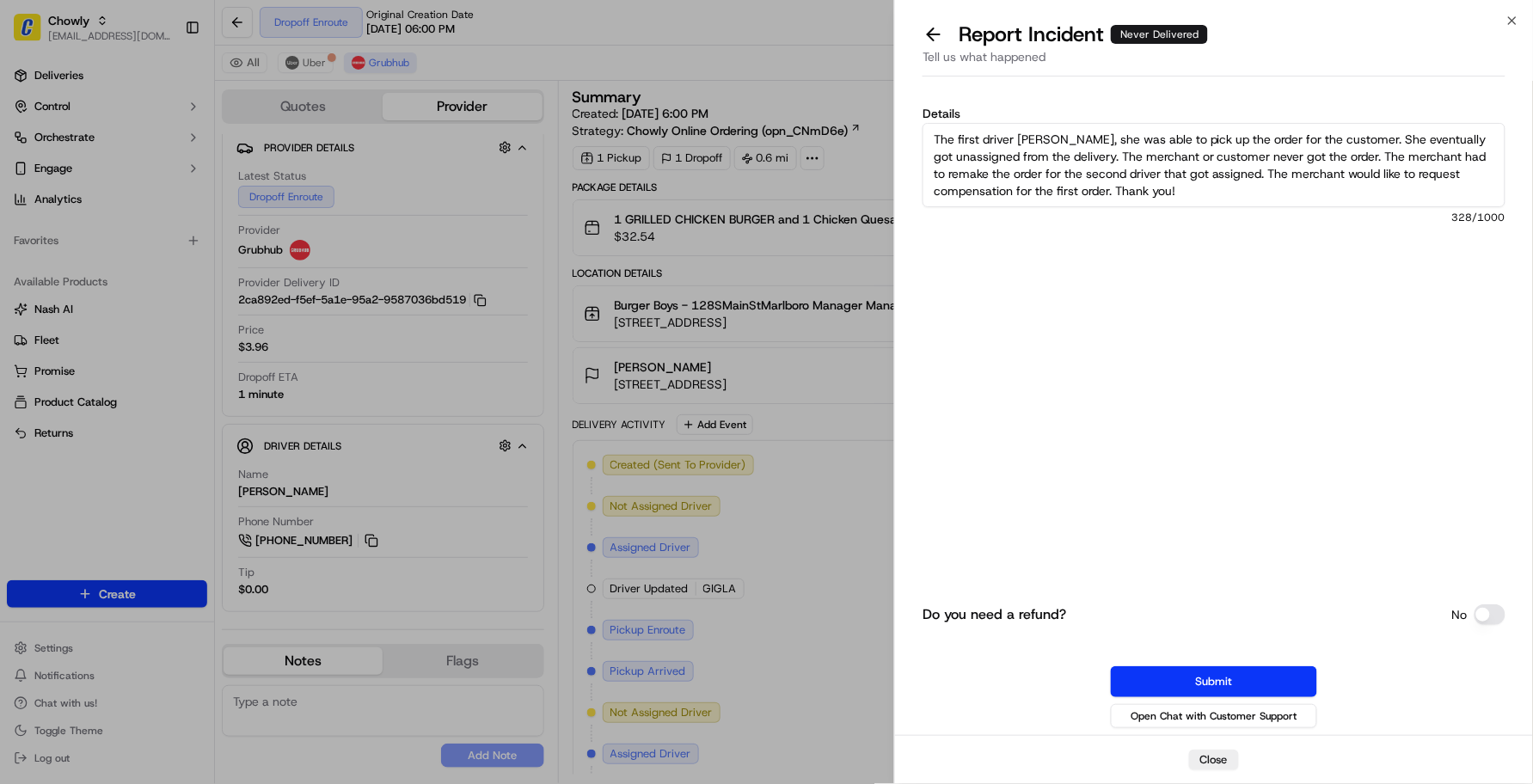
click at [1082, 132] on textarea "The first driver [PERSON_NAME], she was able to pick up the order for the custo…" at bounding box center [1214, 165] width 583 height 84
drag, startPoint x: 1229, startPoint y: 182, endPoint x: 920, endPoint y: 84, distance: 324.2
click at [920, 84] on div "Details The first driver [PERSON_NAME], she was able to pick up the order for t…" at bounding box center [1214, 409] width 638 height 652
click at [1219, 612] on div "Do you need a refund? No" at bounding box center [1214, 615] width 583 height 21
drag, startPoint x: 1206, startPoint y: 199, endPoint x: 935, endPoint y: 103, distance: 287.5
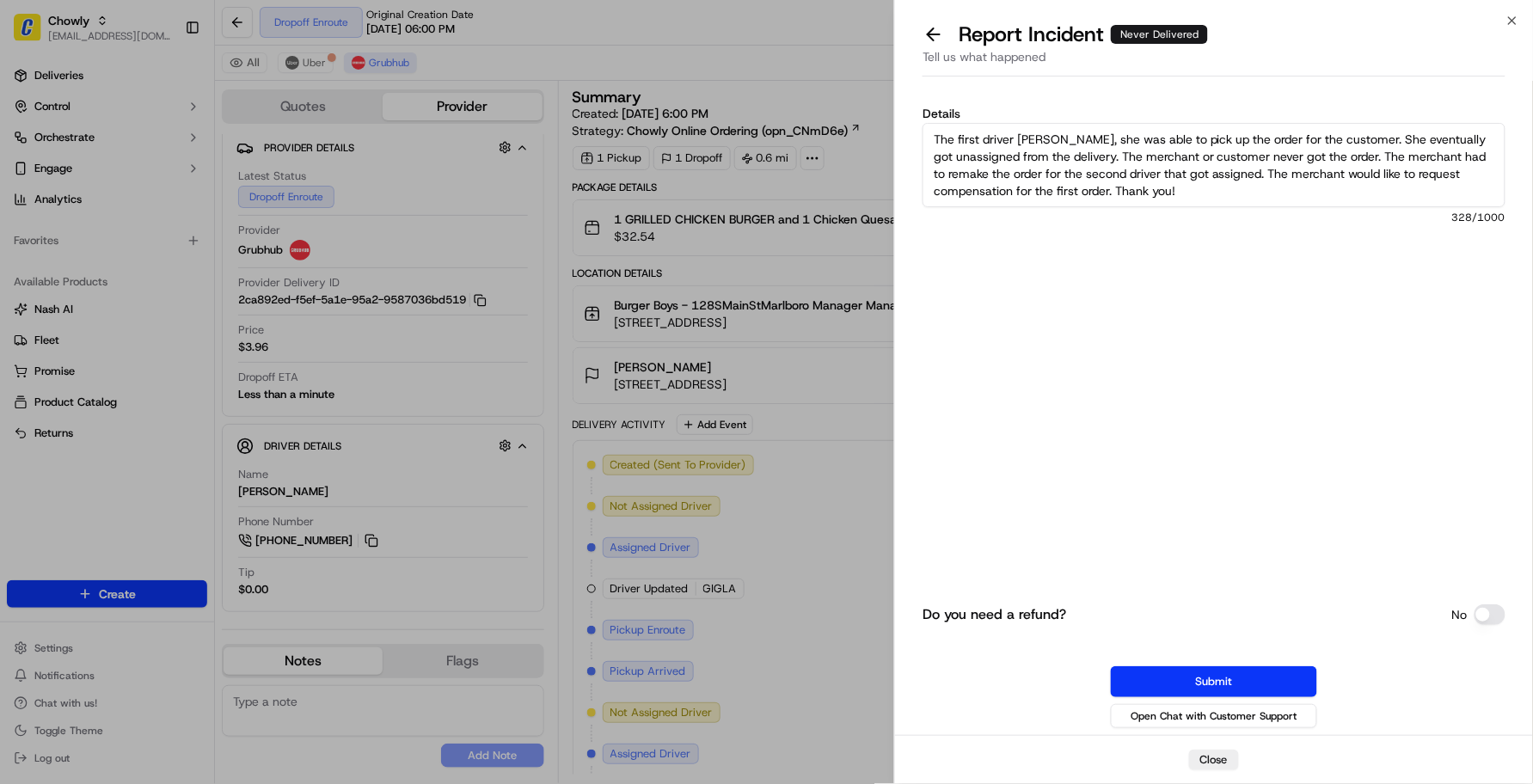
click at [935, 103] on div "Details The first driver [PERSON_NAME], she was able to pick up the order for t…" at bounding box center [1214, 414] width 583 height 634
paste textarea ", [PERSON_NAME], picked up the order but was eventually unassigned from the del…"
click at [1070, 318] on div "Details The first driver, [PERSON_NAME], picked up the order but was eventually…" at bounding box center [1214, 232] width 583 height 249
click at [1105, 315] on div "Details The first driver, [PERSON_NAME], picked up the order but was eventually…" at bounding box center [1214, 232] width 583 height 249
click at [1268, 363] on div "Details The first driver, [PERSON_NAME], picked up the order but was eventually…" at bounding box center [1214, 414] width 583 height 634
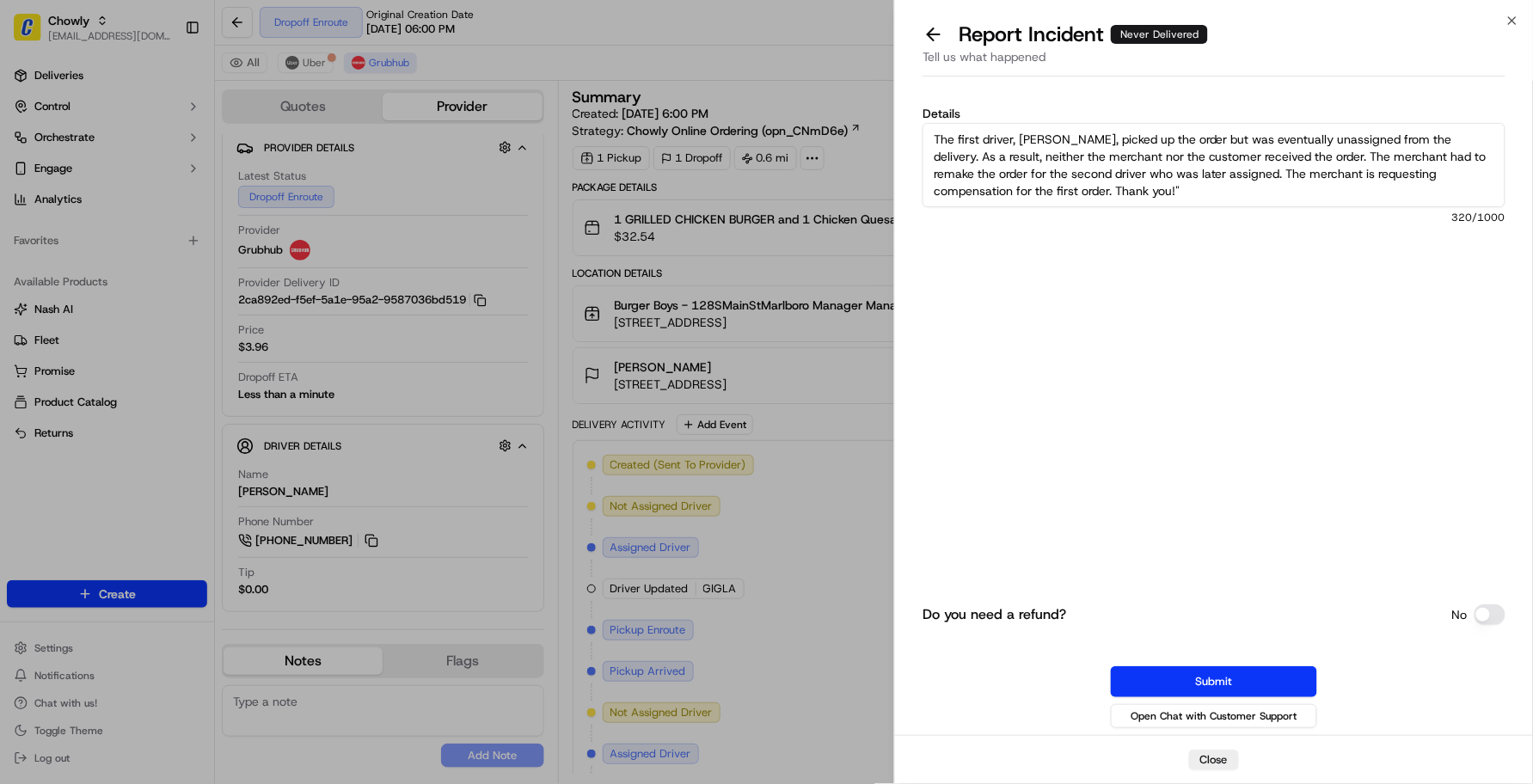
click at [1315, 183] on textarea "The first driver, [PERSON_NAME], picked up the order but was eventually unassig…" at bounding box center [1214, 165] width 583 height 84
drag, startPoint x: 1296, startPoint y: 196, endPoint x: 1278, endPoint y: 242, distance: 49.4
click at [1295, 196] on textarea "The first driver, [PERSON_NAME], picked up the order but was eventually unassig…" at bounding box center [1214, 165] width 583 height 84
type textarea "The first driver, [PERSON_NAME], picked up the order but was eventually unassig…"
click at [1257, 679] on button "Submit" at bounding box center [1214, 682] width 206 height 31
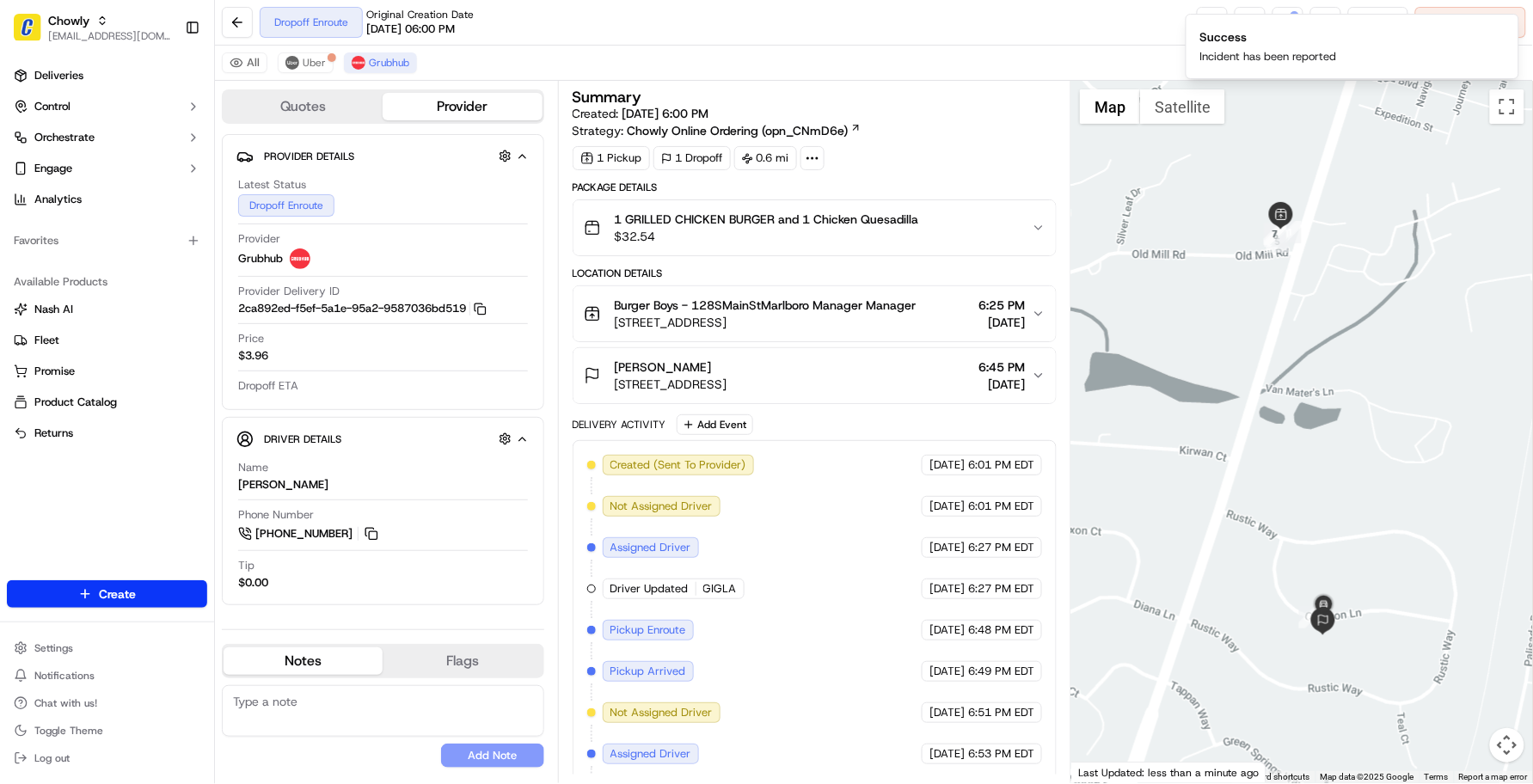
click at [248, 716] on textarea at bounding box center [383, 711] width 322 height 52
paste textarea "Caller Information: Merchant -"
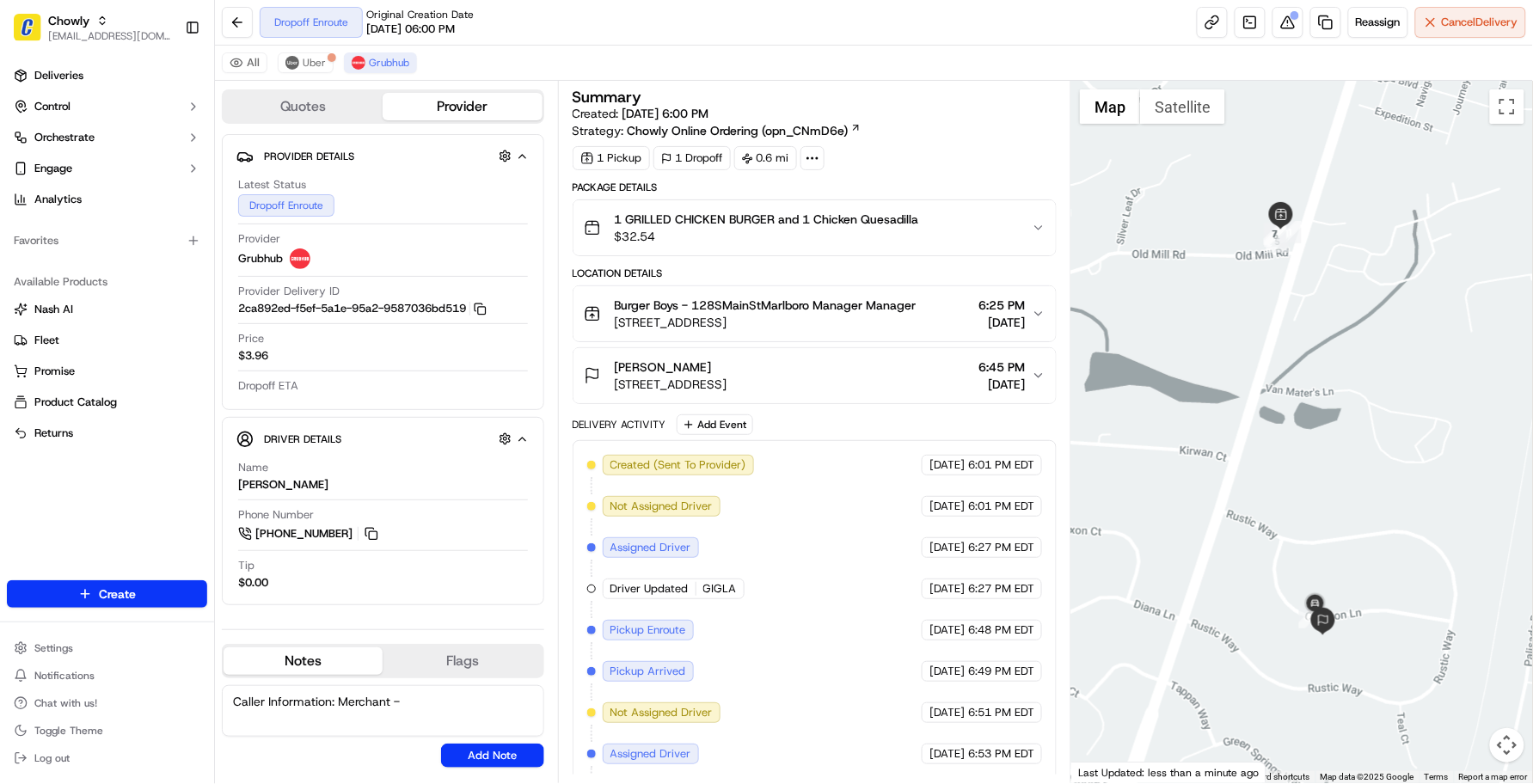
click at [463, 707] on textarea "Caller Information: Merchant -" at bounding box center [383, 711] width 322 height 52
paste textarea "Reason for call:"
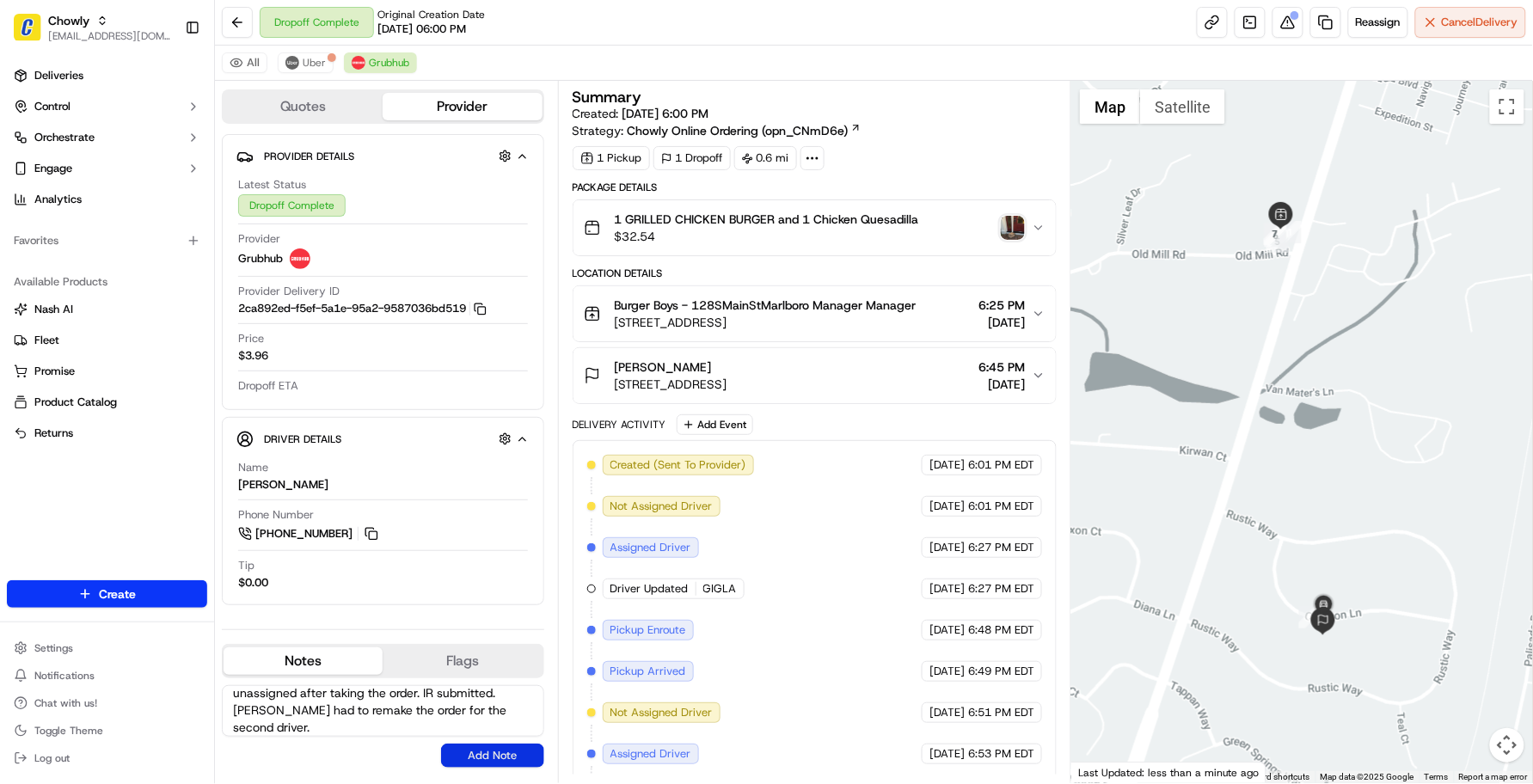
type textarea "Caller Information: Merchant - Reason for call: Driver unassigned after taking …"
click at [509, 756] on button "Add Note" at bounding box center [493, 756] width 103 height 24
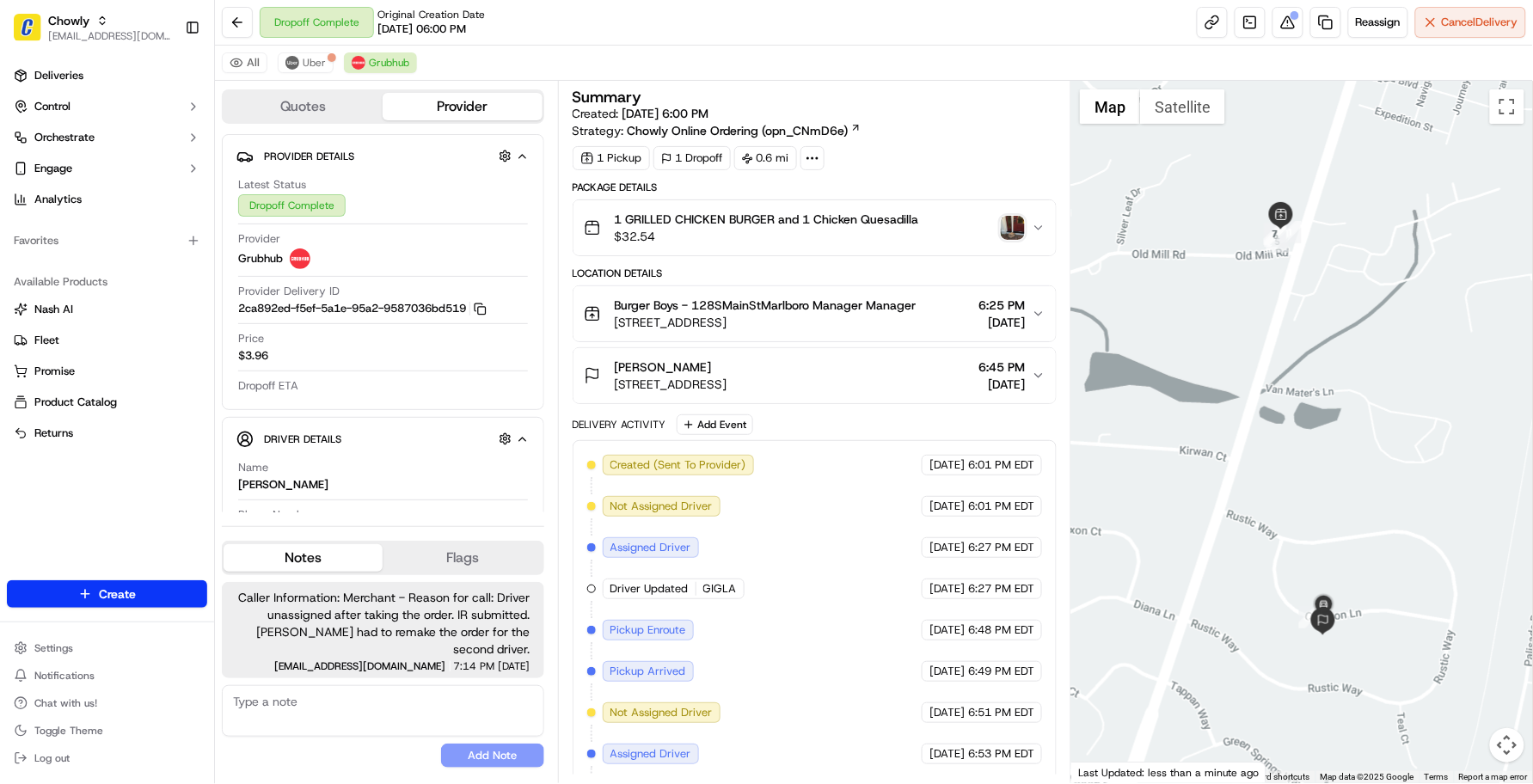
click at [940, 581] on div "Created (Sent To Provider) Grubhub [DATE] 6:01 PM EDT Not Assigned Driver Grubh…" at bounding box center [815, 754] width 456 height 598
click at [654, 52] on div "All [PERSON_NAME]" at bounding box center [874, 63] width 1318 height 35
